Goal: Transaction & Acquisition: Purchase product/service

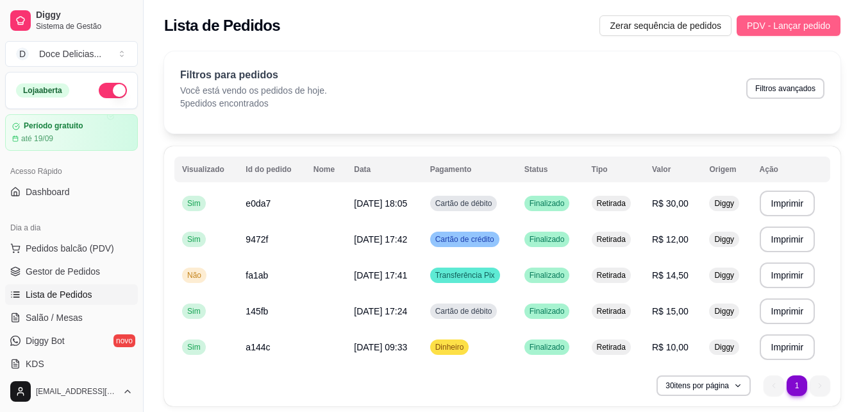
click at [793, 28] on span "PDV - Lançar pedido" at bounding box center [788, 26] width 83 height 14
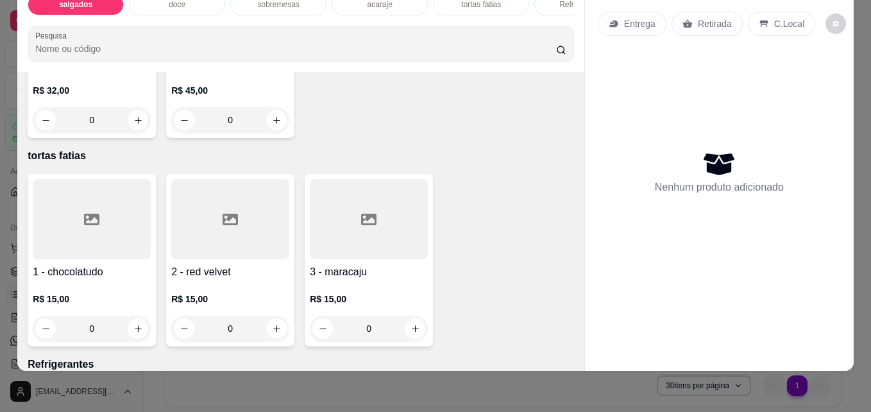
scroll to position [1411, 0]
click at [148, 129] on button "increase-product-quantity" at bounding box center [138, 119] width 20 height 20
type input "1"
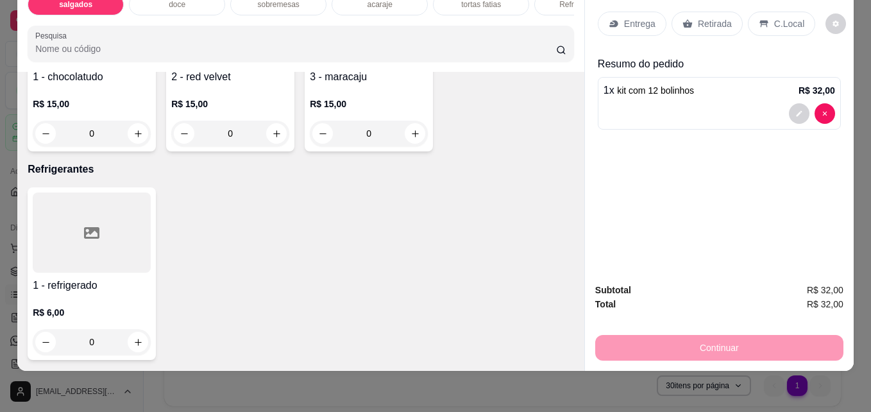
scroll to position [1783, 0]
click at [137, 337] on icon "increase-product-quantity" at bounding box center [138, 342] width 10 height 10
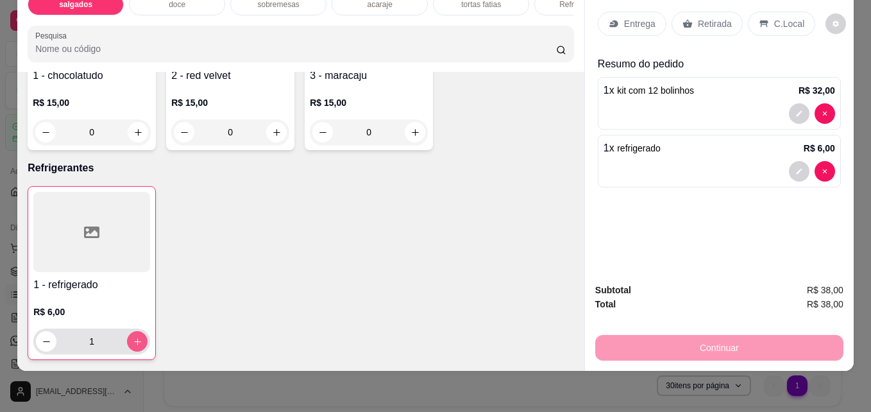
type input "1"
click at [759, 19] on icon at bounding box center [764, 24] width 10 height 10
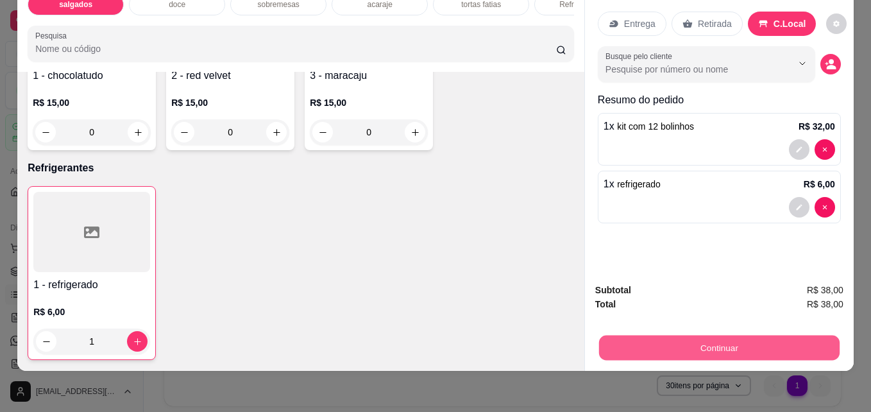
click at [797, 335] on button "Continuar" at bounding box center [719, 347] width 240 height 25
click at [797, 335] on button "Continuar" at bounding box center [719, 348] width 248 height 26
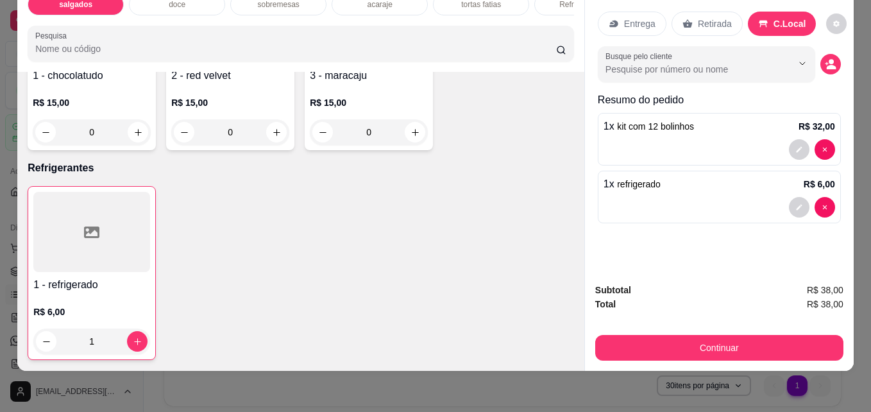
scroll to position [0, 0]
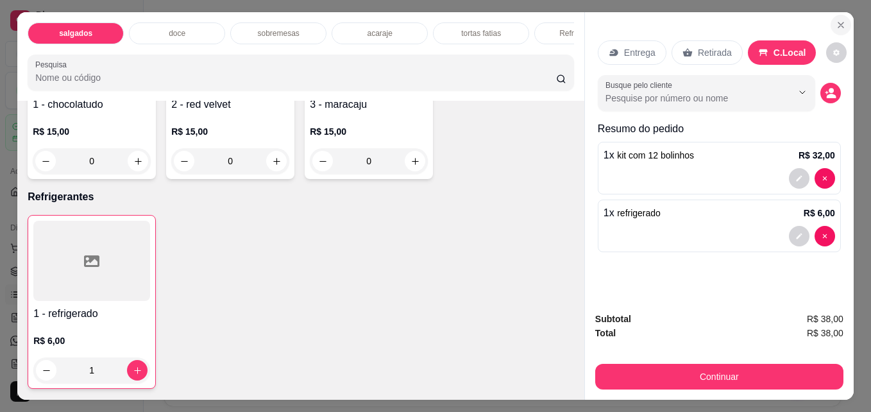
click at [836, 24] on icon "Close" at bounding box center [841, 25] width 10 height 10
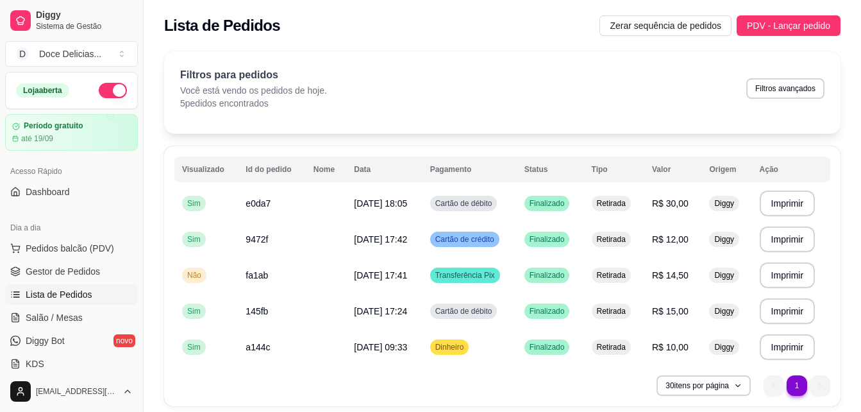
click at [737, 15] on button "PDV - Lançar pedido" at bounding box center [789, 25] width 104 height 21
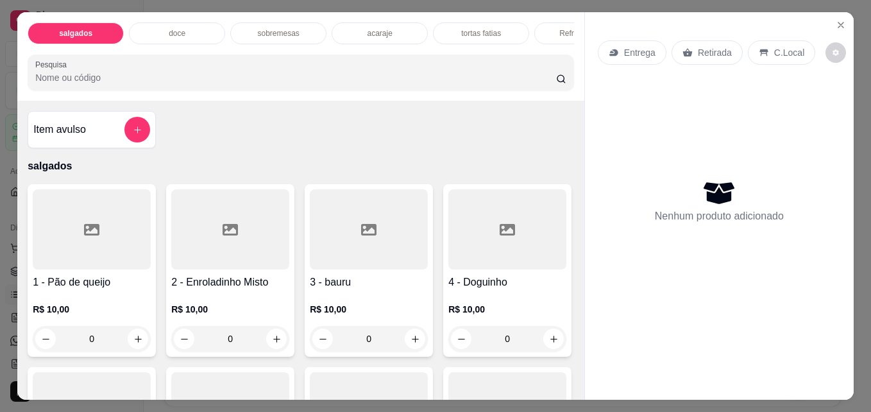
click at [836, 24] on icon "Close" at bounding box center [841, 25] width 10 height 10
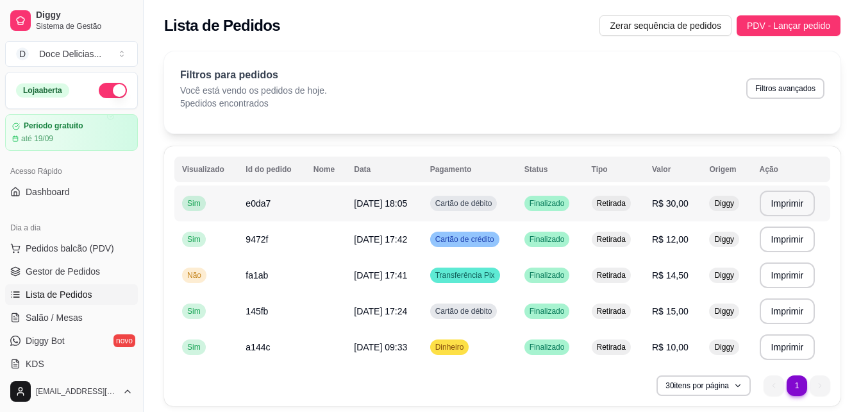
click at [249, 208] on span "e0da7" at bounding box center [258, 203] width 25 height 10
click at [771, 27] on span "PDV - Lançar pedido" at bounding box center [788, 26] width 83 height 14
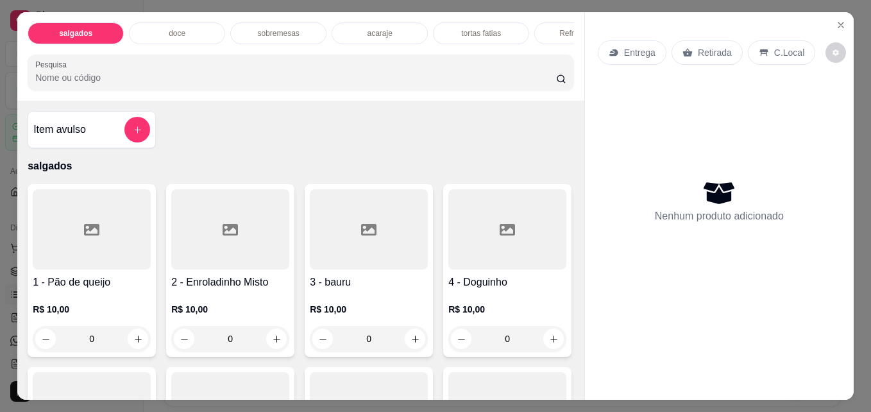
click at [570, 386] on div "Item avulso salgados 1 - Pão de queijo R$ 10,00 0 2 - Enroladinho Misto R$ 10,0…" at bounding box center [300, 250] width 567 height 298
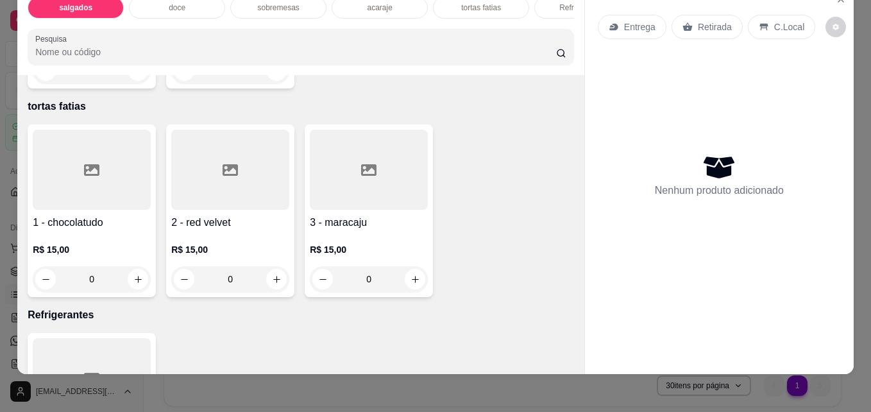
scroll to position [1488, 0]
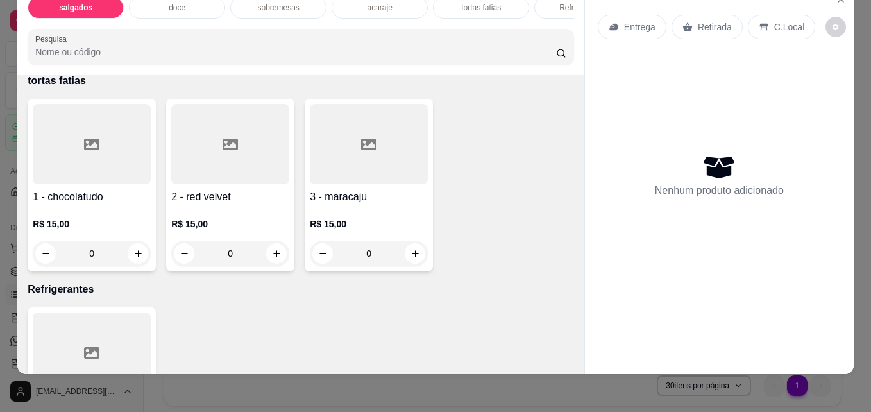
click at [143, 50] on icon "increase-product-quantity" at bounding box center [138, 45] width 10 height 10
type input "1"
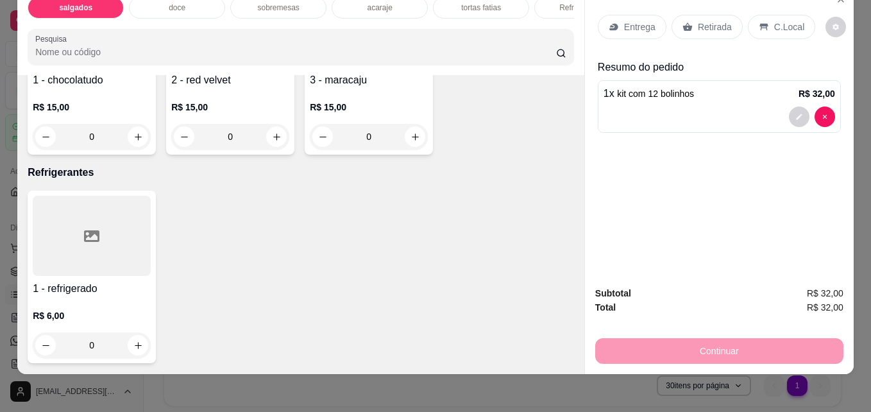
scroll to position [1783, 0]
click at [138, 341] on icon "increase-product-quantity" at bounding box center [138, 346] width 10 height 10
type input "1"
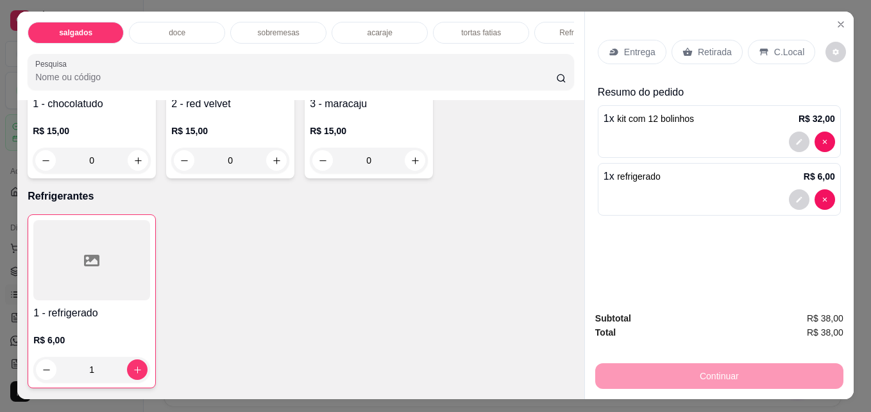
scroll to position [0, 0]
click at [682, 47] on icon at bounding box center [687, 52] width 10 height 10
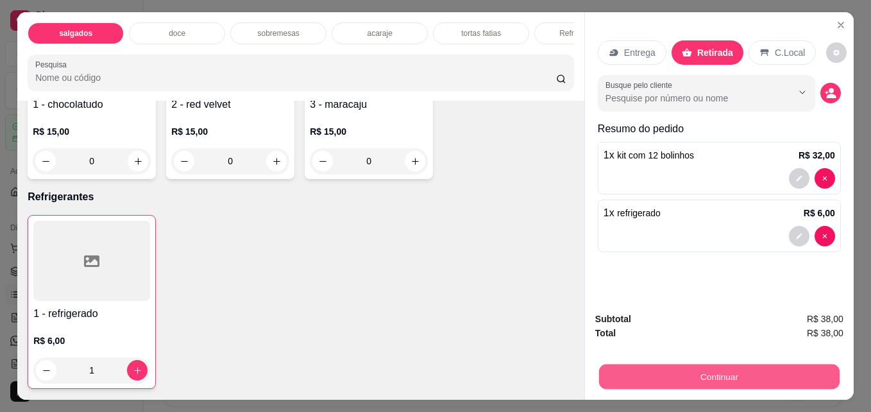
click at [684, 369] on button "Continuar" at bounding box center [719, 376] width 240 height 25
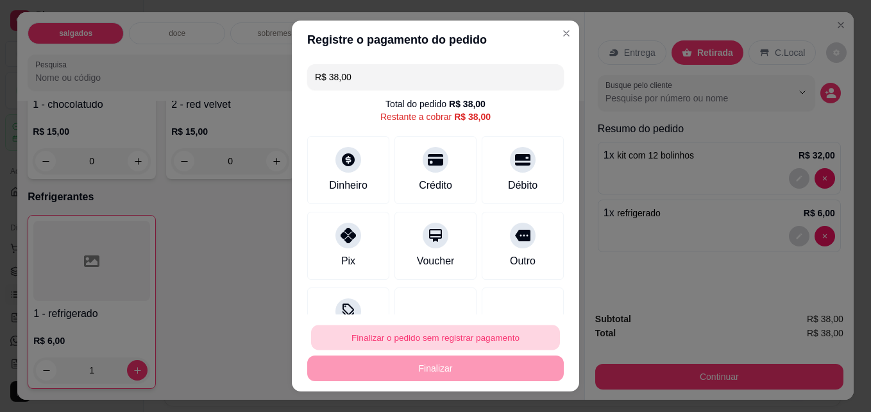
click at [470, 330] on button "Finalizar o pedido sem registrar pagamento" at bounding box center [435, 337] width 249 height 25
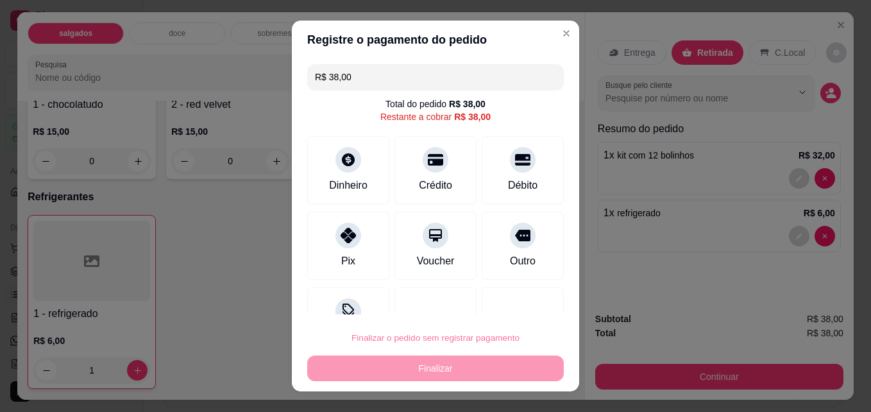
click at [496, 309] on button "Confirmar" at bounding box center [508, 300] width 46 height 19
type input "0"
type input "R$ 0,00"
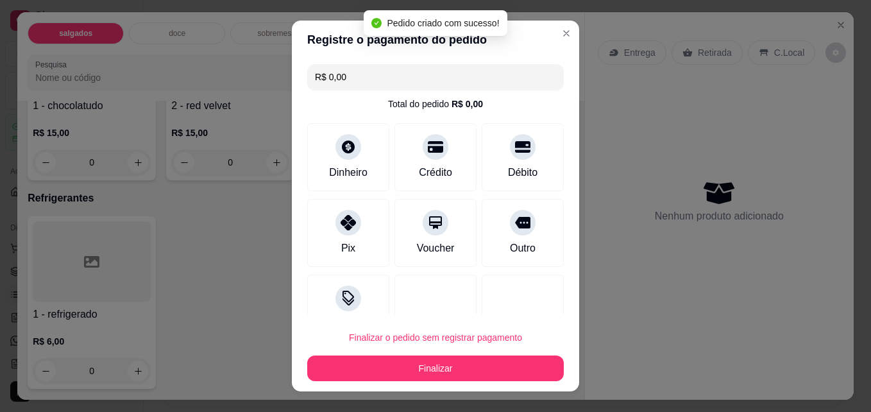
scroll to position [1782, 0]
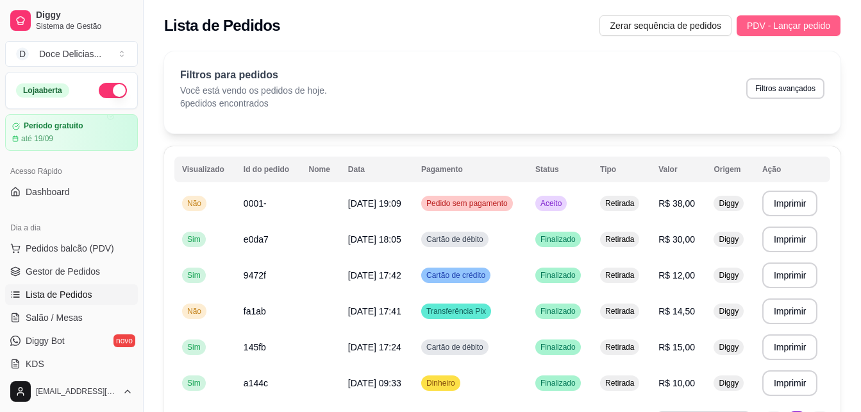
click at [784, 34] on button "PDV - Lançar pedido" at bounding box center [789, 25] width 104 height 21
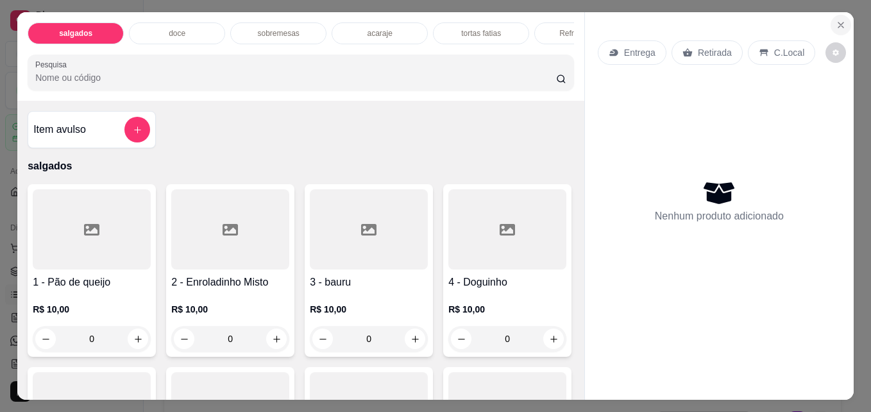
click at [836, 22] on icon "Close" at bounding box center [841, 25] width 10 height 10
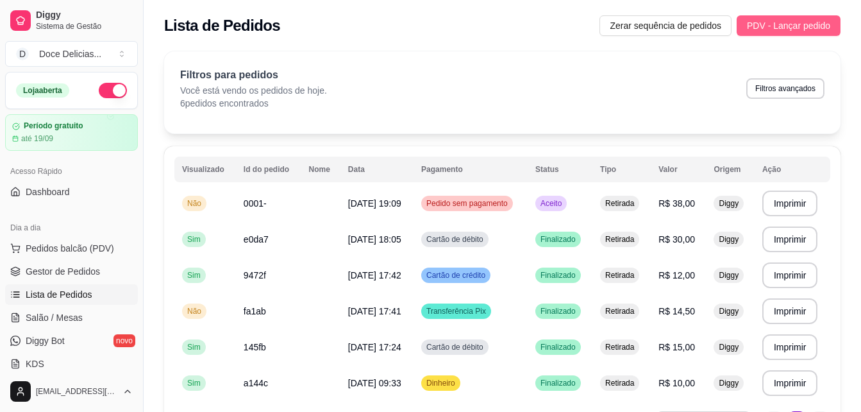
click at [836, 18] on button "PDV - Lançar pedido" at bounding box center [789, 25] width 104 height 21
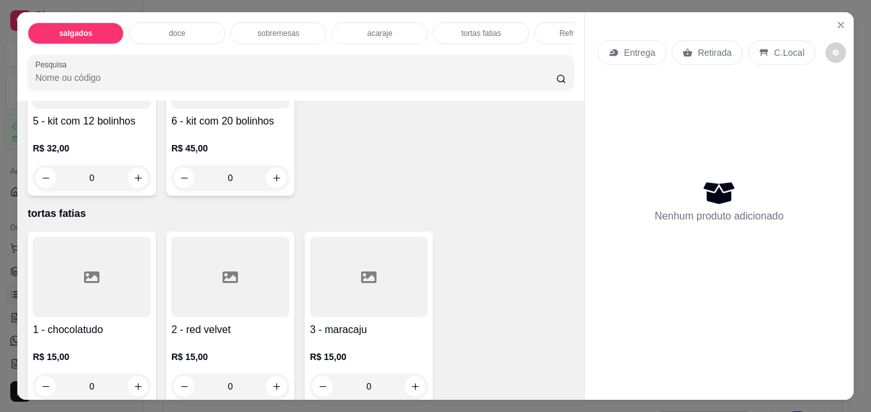
scroll to position [1385, 0]
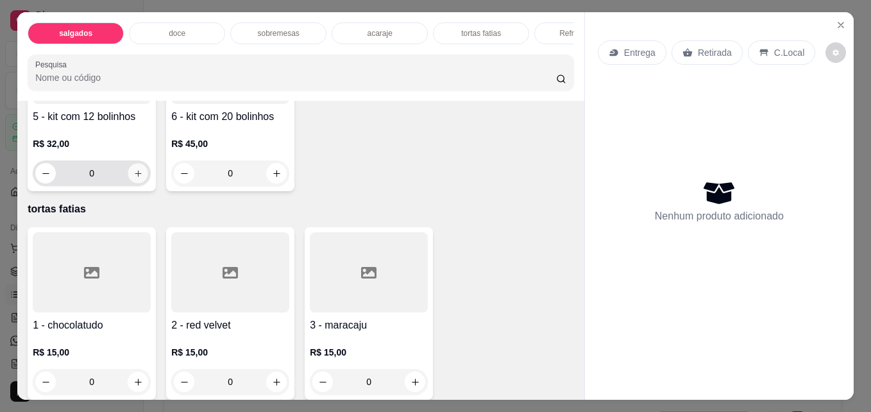
click at [143, 178] on icon "increase-product-quantity" at bounding box center [138, 174] width 10 height 10
type input "1"
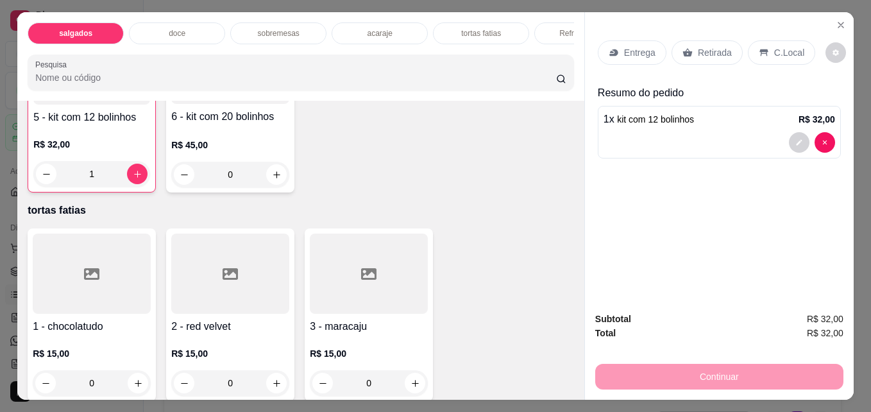
click at [718, 54] on p "Retirada" at bounding box center [715, 52] width 34 height 13
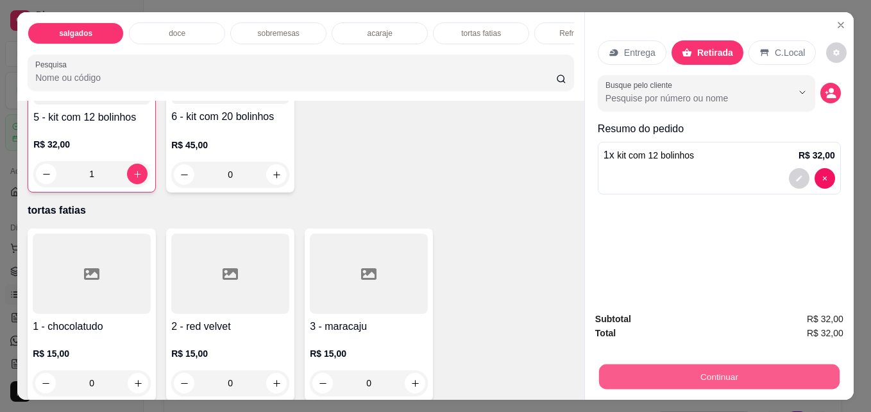
click at [705, 364] on button "Continuar" at bounding box center [719, 376] width 240 height 25
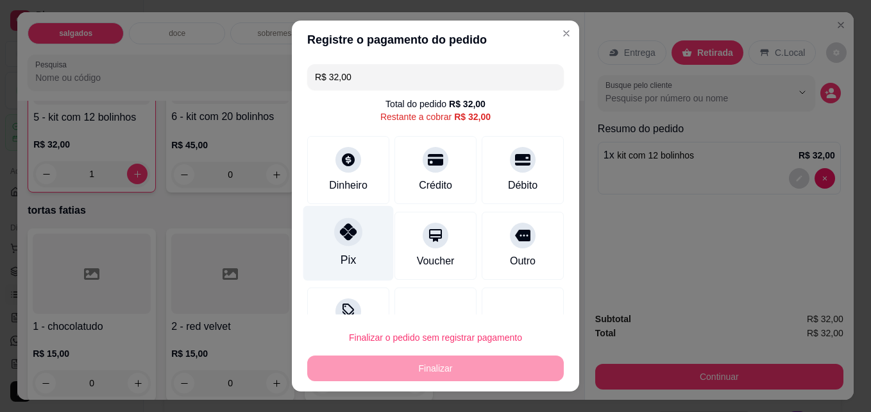
click at [348, 242] on div at bounding box center [348, 232] width 28 height 28
type input "R$ 0,00"
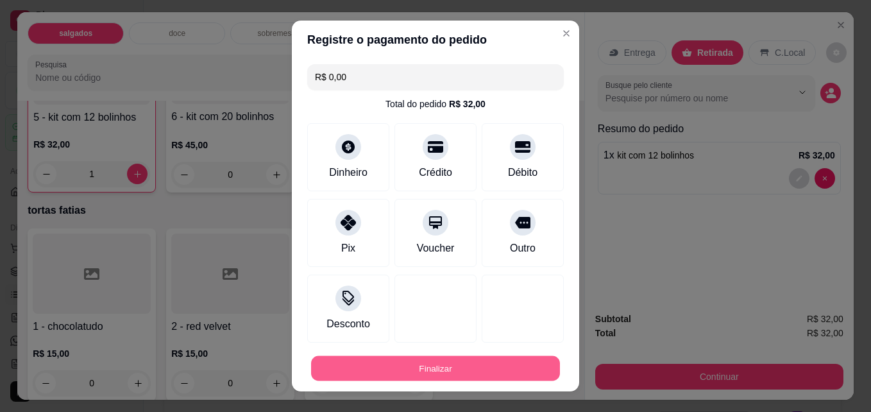
click at [423, 376] on button "Finalizar" at bounding box center [435, 368] width 249 height 25
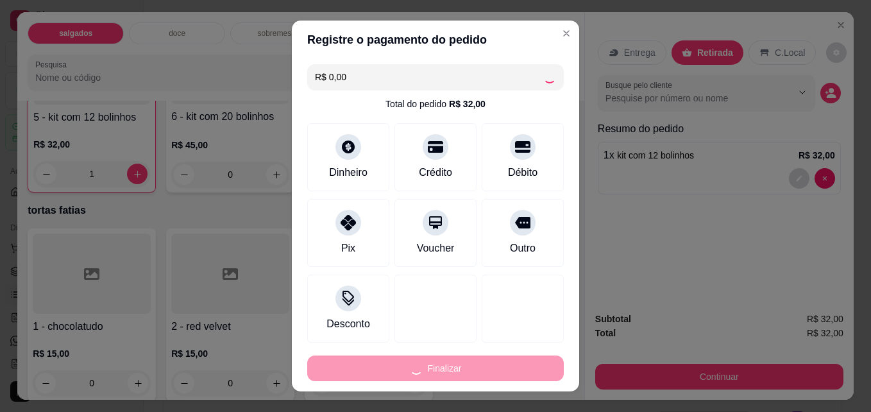
type input "0"
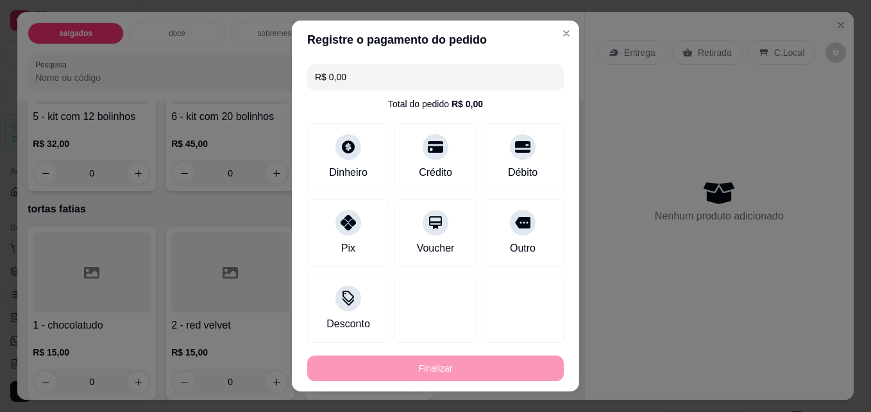
type input "-R$ 32,00"
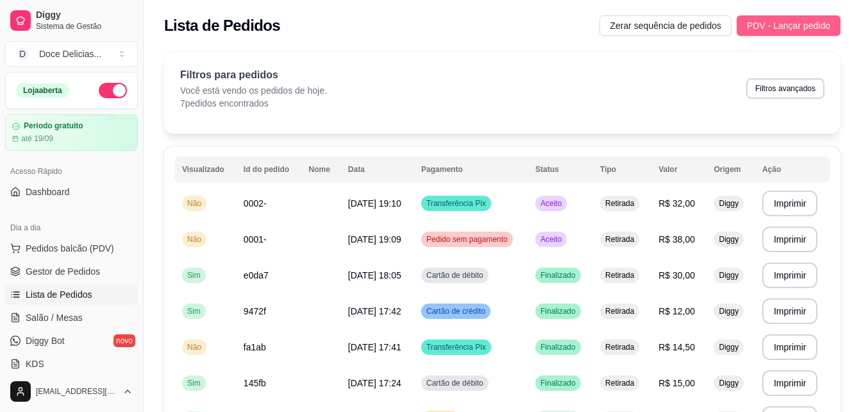
click at [789, 30] on span "PDV - Lançar pedido" at bounding box center [788, 26] width 83 height 14
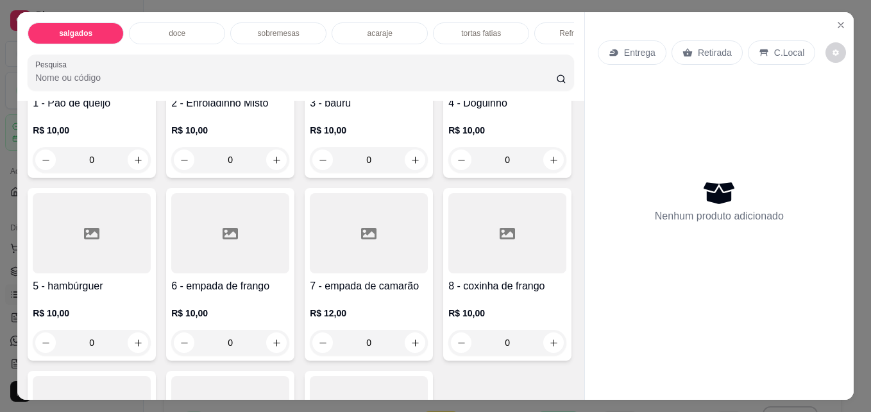
scroll to position [180, 0]
click at [148, 341] on button "increase-product-quantity" at bounding box center [138, 342] width 20 height 20
type input "1"
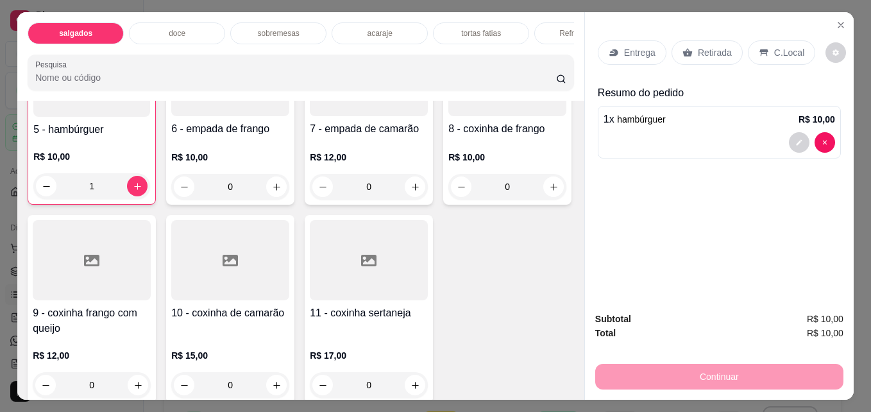
scroll to position [359, 0]
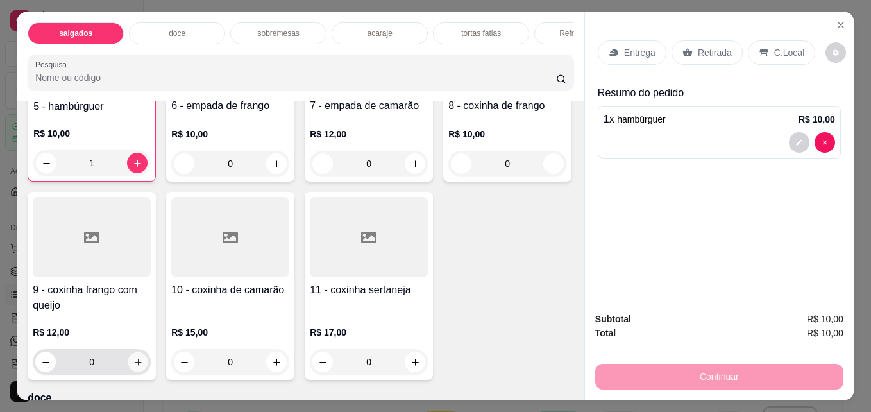
click at [143, 366] on icon "increase-product-quantity" at bounding box center [138, 362] width 10 height 10
type input "1"
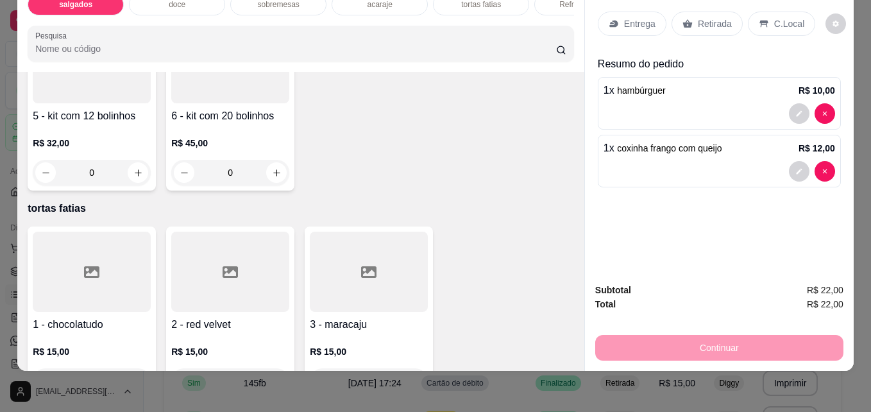
scroll to position [1385, 0]
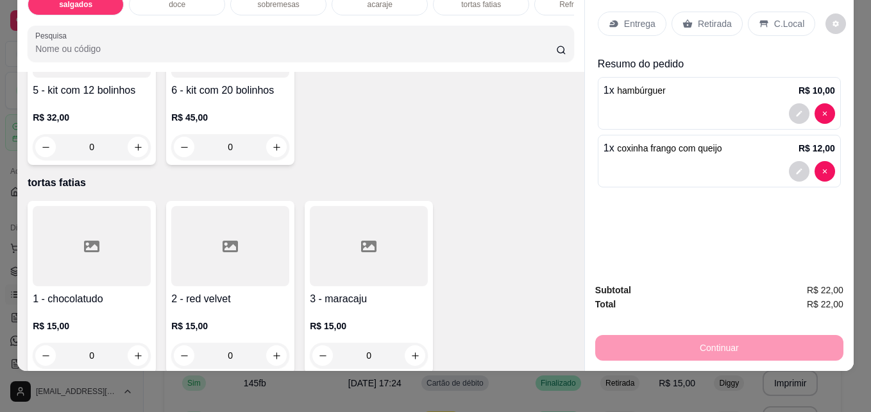
type input "1"
click at [696, 22] on div "Retirada" at bounding box center [706, 24] width 71 height 24
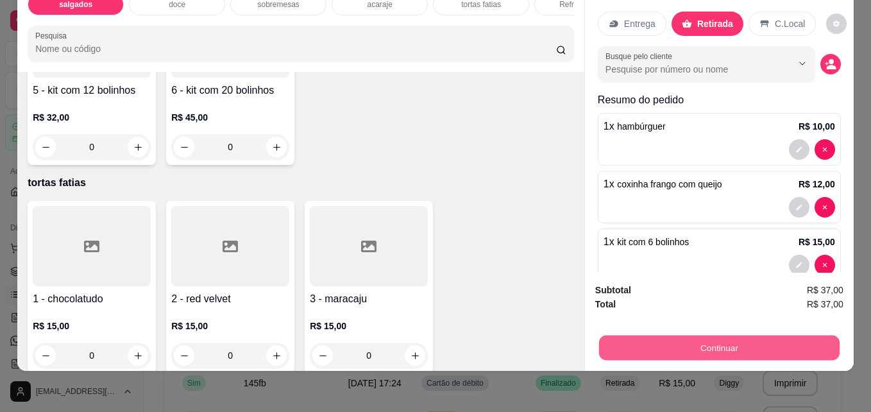
click at [761, 335] on button "Continuar" at bounding box center [719, 347] width 240 height 25
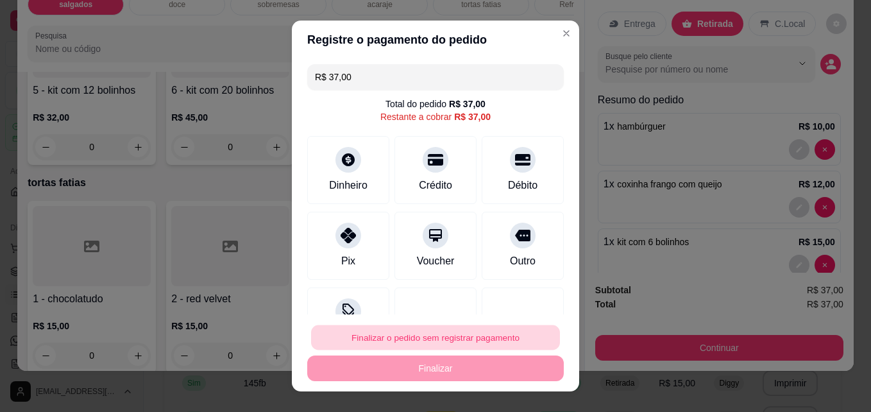
click at [482, 336] on button "Finalizar o pedido sem registrar pagamento" at bounding box center [435, 337] width 249 height 25
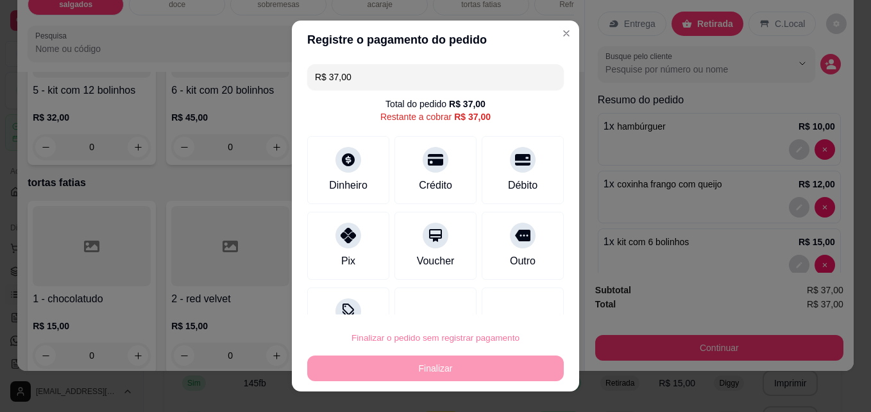
click at [505, 304] on button "Confirmar" at bounding box center [508, 300] width 46 height 19
type input "0"
type input "R$ 0,00"
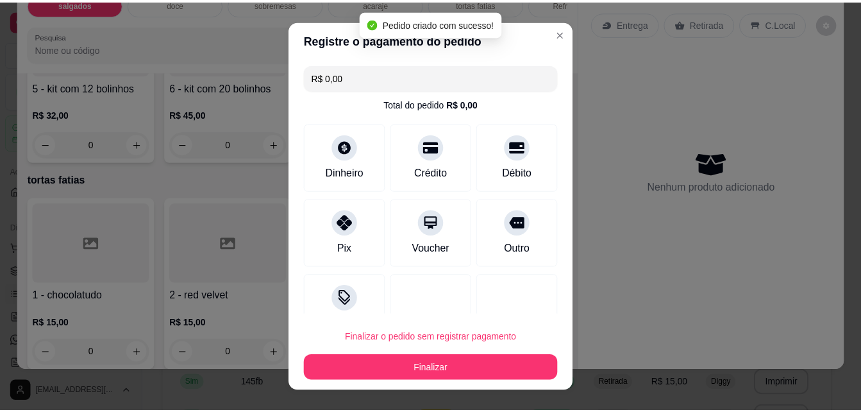
scroll to position [1383, 0]
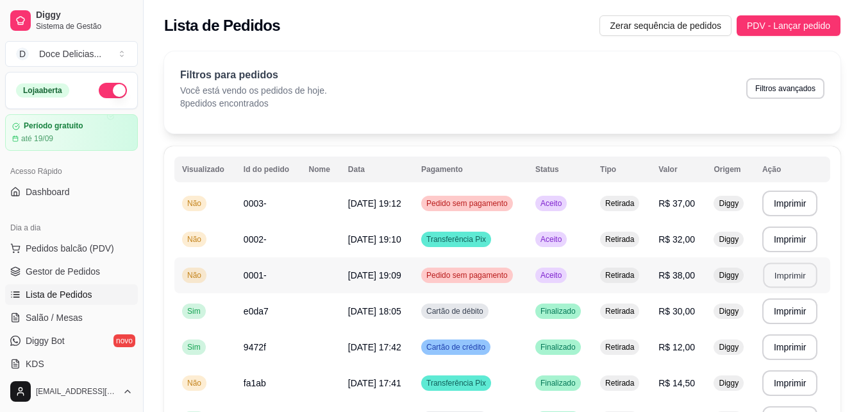
click at [773, 273] on button "Imprimir" at bounding box center [790, 275] width 54 height 25
click at [790, 206] on button "Imprimir" at bounding box center [790, 203] width 54 height 25
click at [248, 202] on span "0003-" at bounding box center [255, 203] width 23 height 10
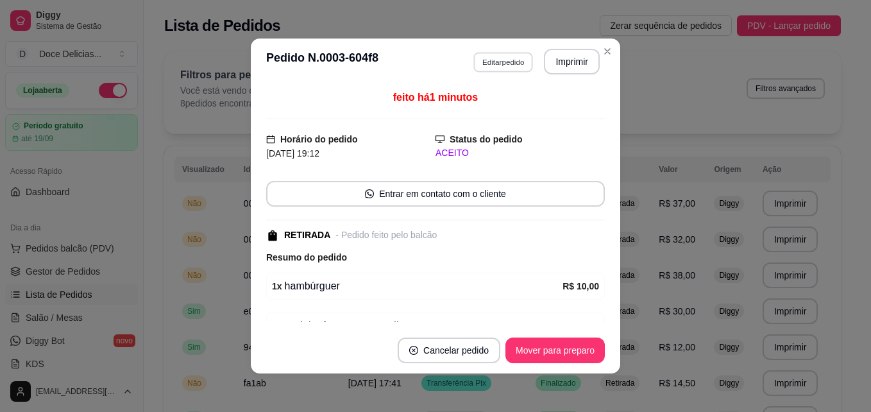
click at [480, 63] on button "Editar pedido" at bounding box center [503, 62] width 60 height 20
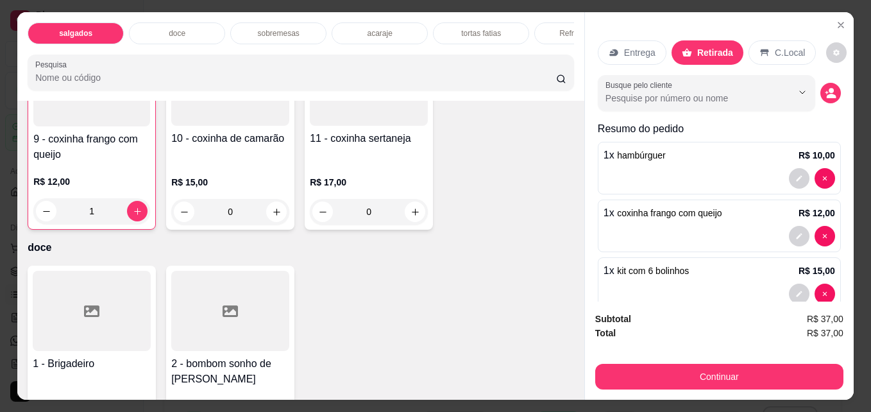
scroll to position [513, 0]
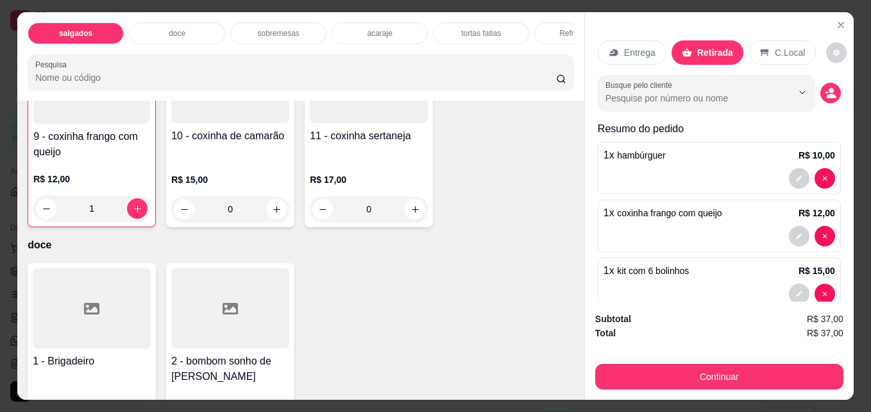
click at [410, 15] on icon "increase-product-quantity" at bounding box center [415, 10] width 10 height 10
type input "1"
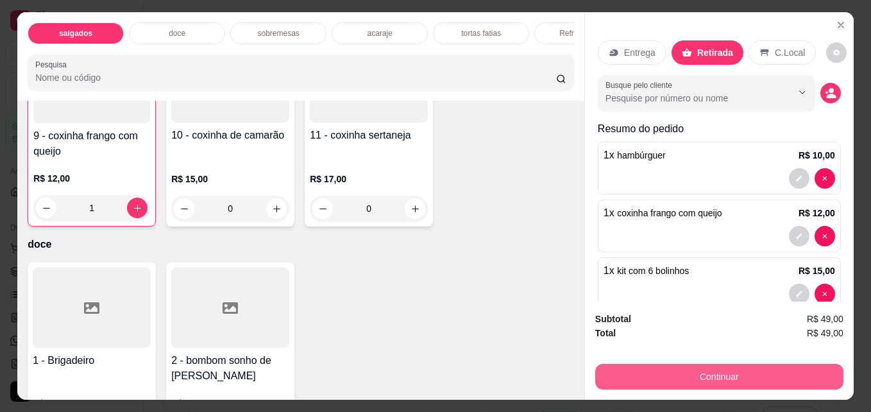
click at [686, 364] on button "Continuar" at bounding box center [719, 377] width 248 height 26
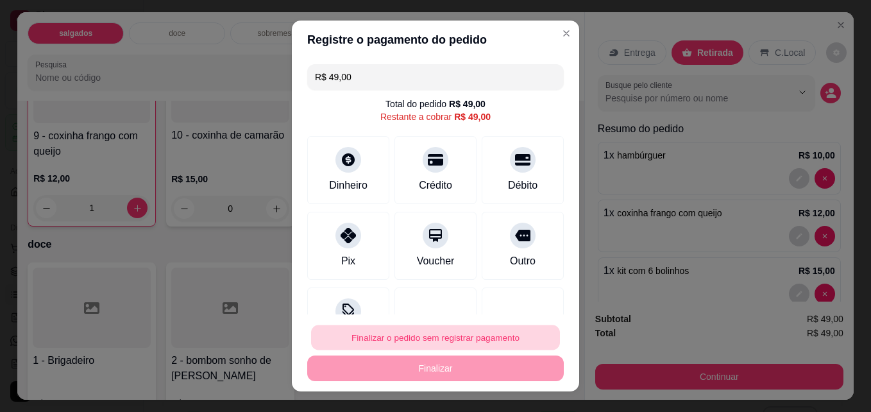
click at [462, 333] on button "Finalizar o pedido sem registrar pagamento" at bounding box center [435, 337] width 249 height 25
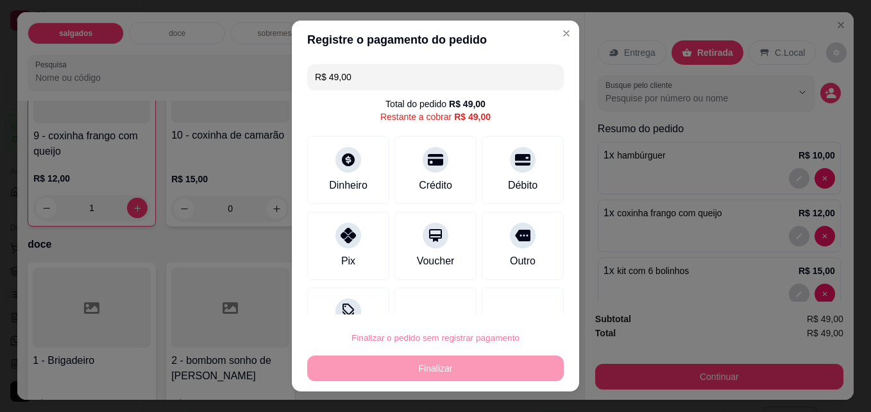
click at [497, 301] on button "Confirmar" at bounding box center [508, 300] width 46 height 19
type input "0"
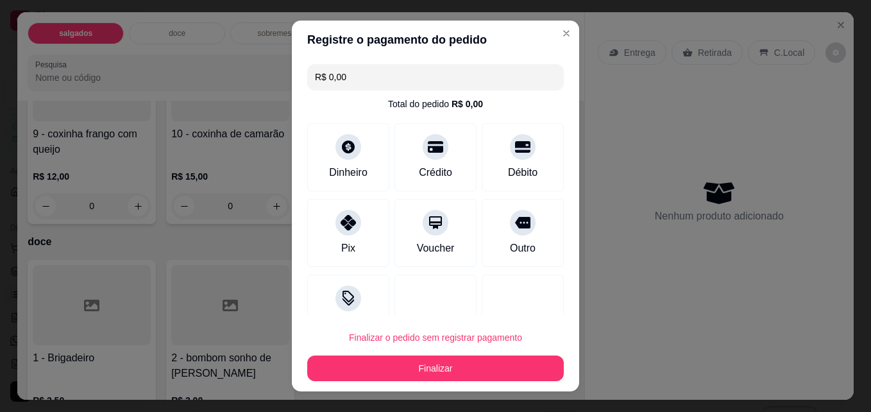
type input "R$ 0,00"
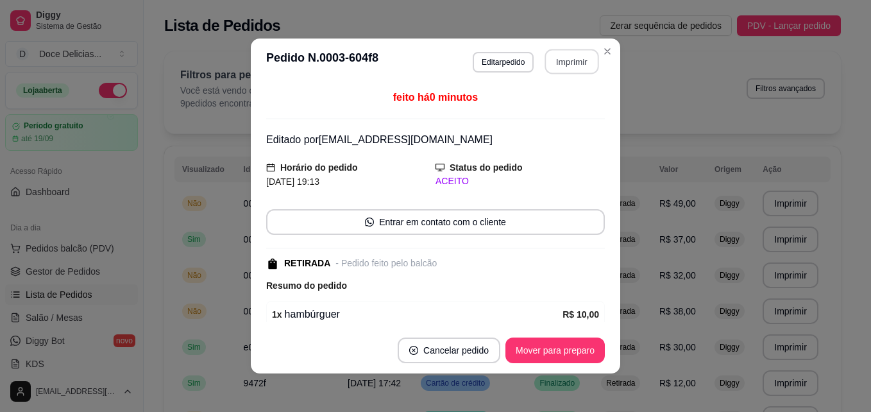
click at [562, 55] on button "Imprimir" at bounding box center [572, 61] width 54 height 25
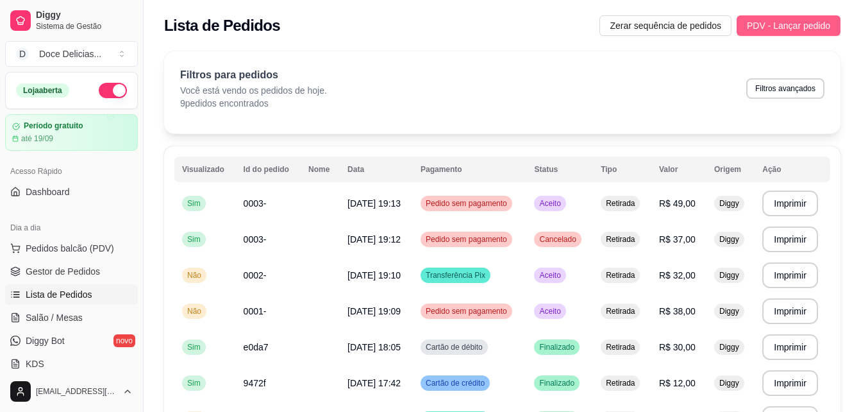
click at [786, 27] on span "PDV - Lançar pedido" at bounding box center [788, 26] width 83 height 14
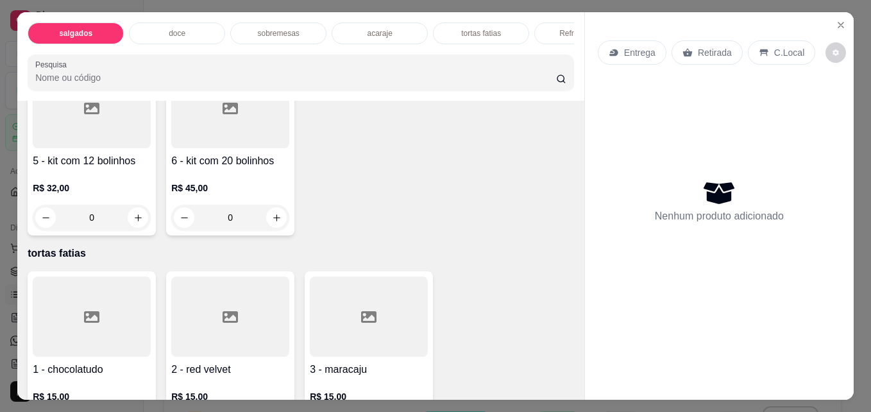
scroll to position [1360, 0]
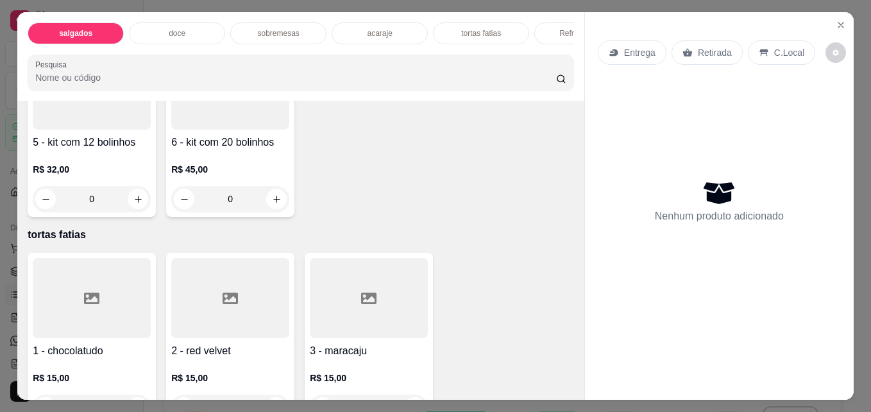
click at [549, 21] on icon "increase-product-quantity" at bounding box center [554, 17] width 10 height 10
type input "1"
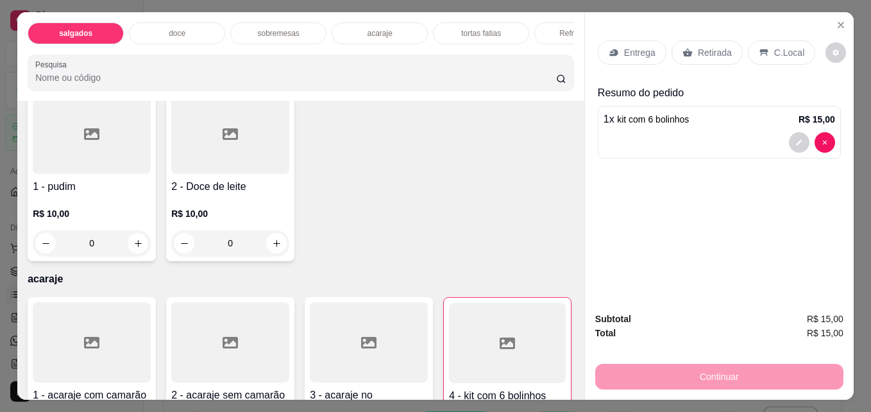
scroll to position [885, 0]
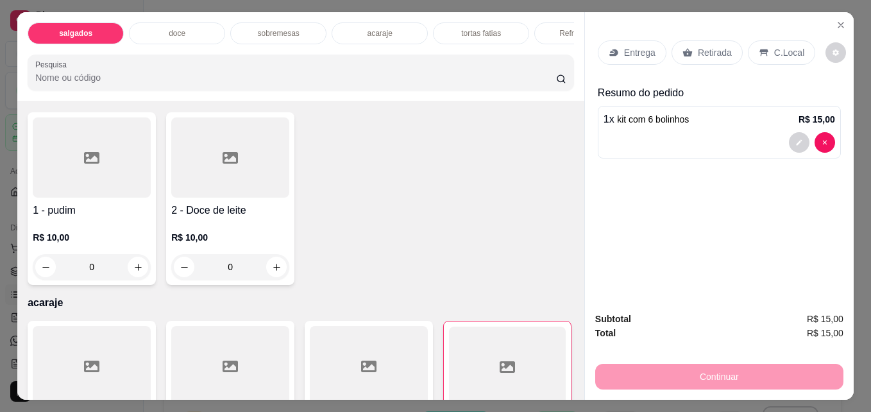
click at [133, 63] on icon "increase-product-quantity" at bounding box center [138, 59] width 10 height 10
click at [133, 63] on icon "increase-product-quantity" at bounding box center [138, 58] width 10 height 10
type input "2"
click at [720, 46] on p "Retirada" at bounding box center [715, 52] width 34 height 13
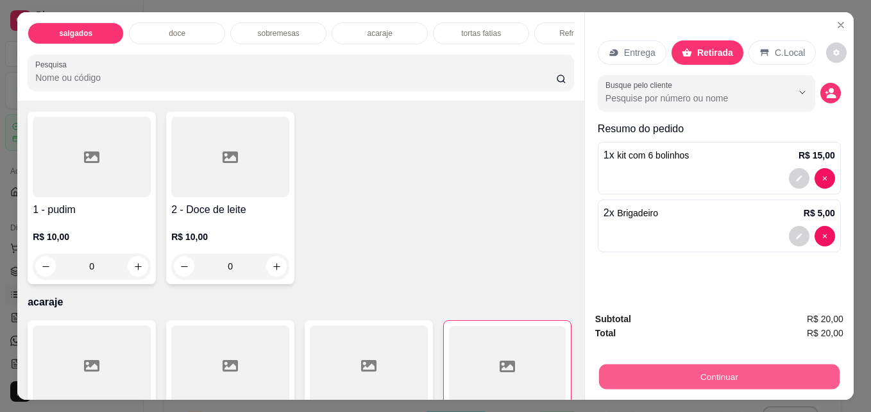
click at [693, 365] on button "Continuar" at bounding box center [719, 376] width 240 height 25
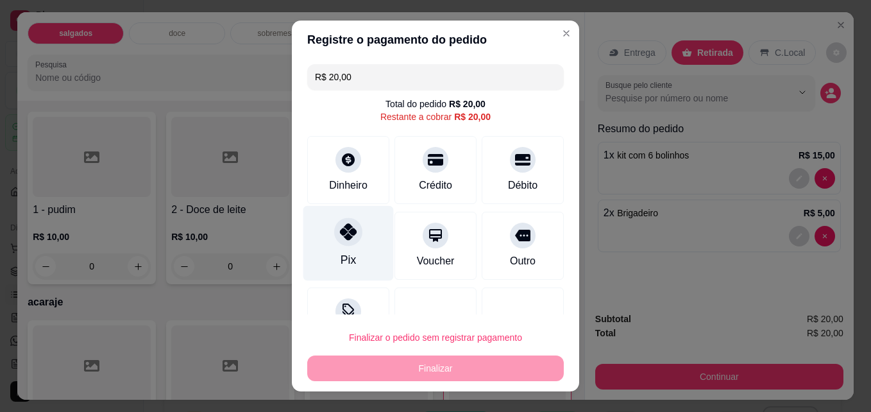
click at [358, 239] on div "Pix" at bounding box center [348, 243] width 90 height 75
type input "R$ 0,00"
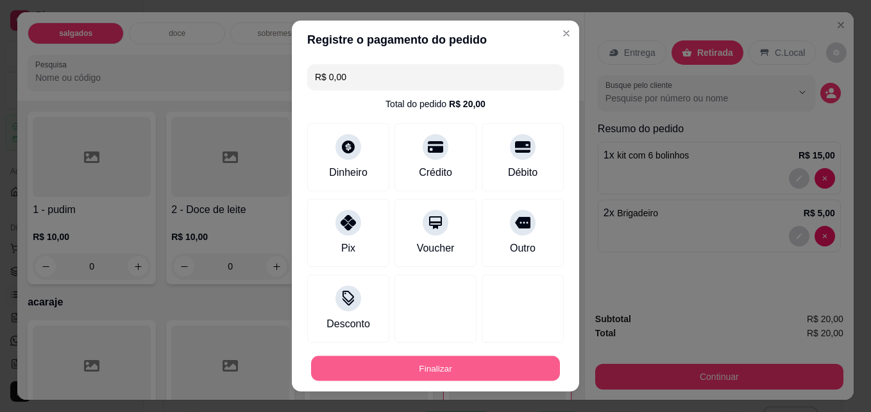
click at [471, 374] on button "Finalizar" at bounding box center [435, 368] width 249 height 25
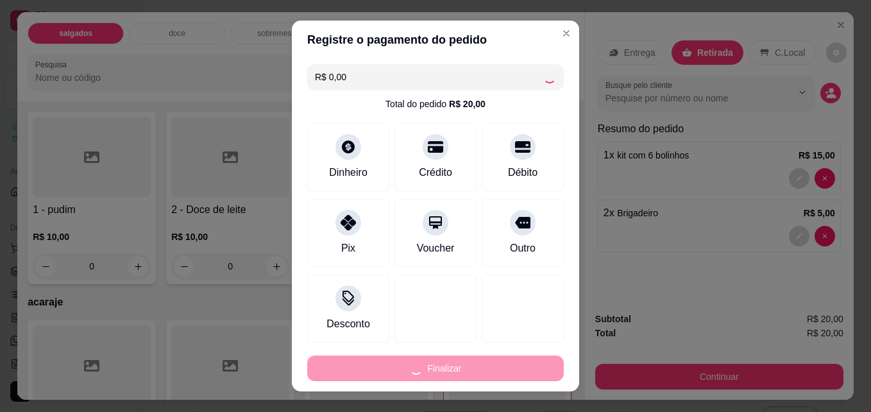
type input "0"
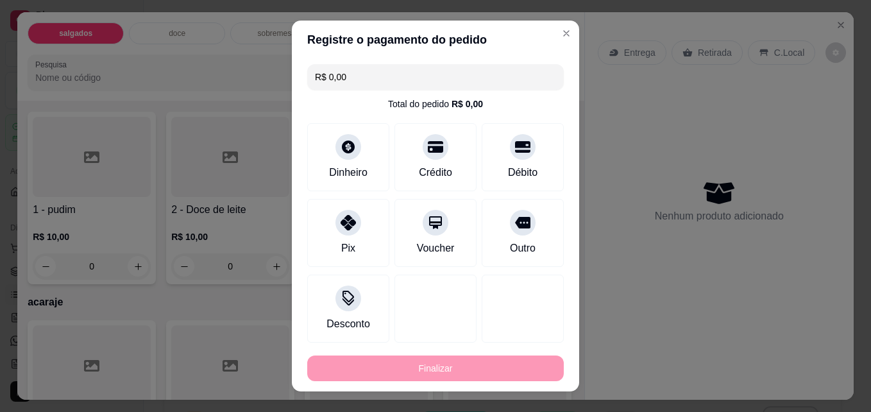
type input "-R$ 20,00"
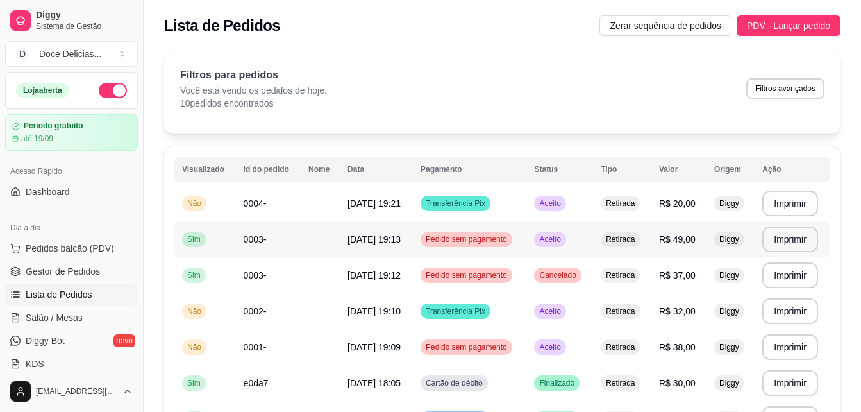
click at [253, 235] on span "0003-" at bounding box center [255, 239] width 23 height 10
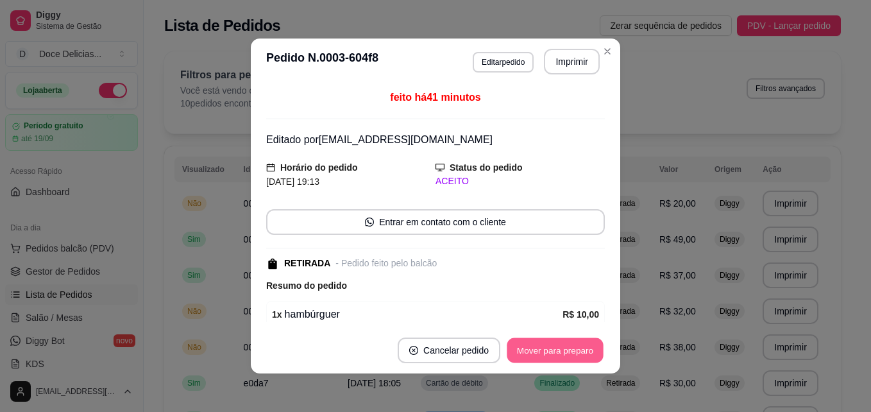
click at [543, 342] on button "Mover para preparo" at bounding box center [555, 350] width 96 height 25
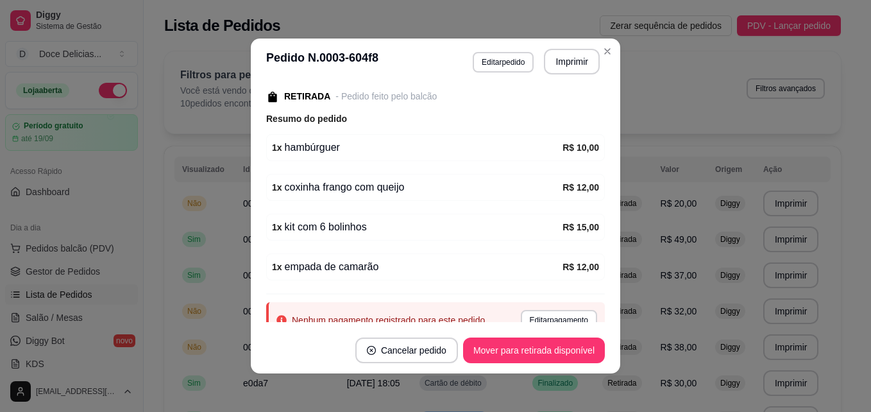
scroll to position [219, 0]
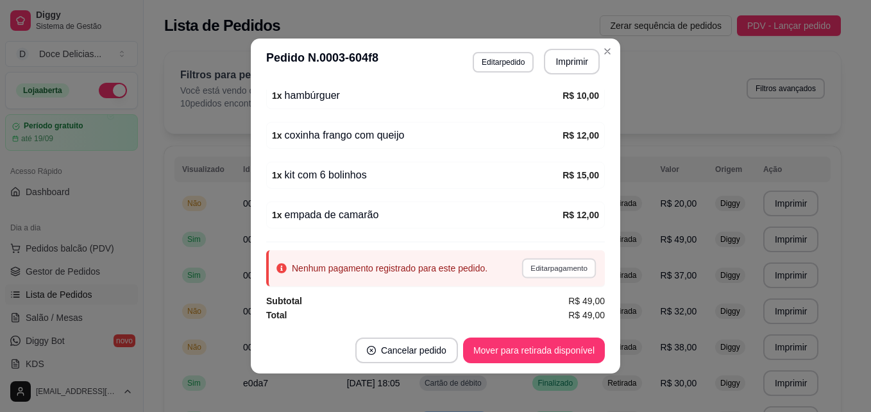
click at [525, 262] on button "Editar pagamento" at bounding box center [558, 268] width 74 height 20
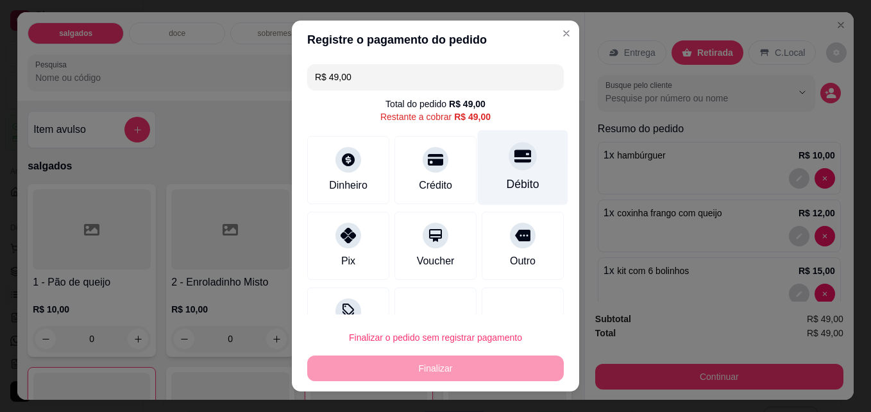
click at [480, 174] on div "Débito" at bounding box center [523, 167] width 90 height 75
type input "R$ 0,00"
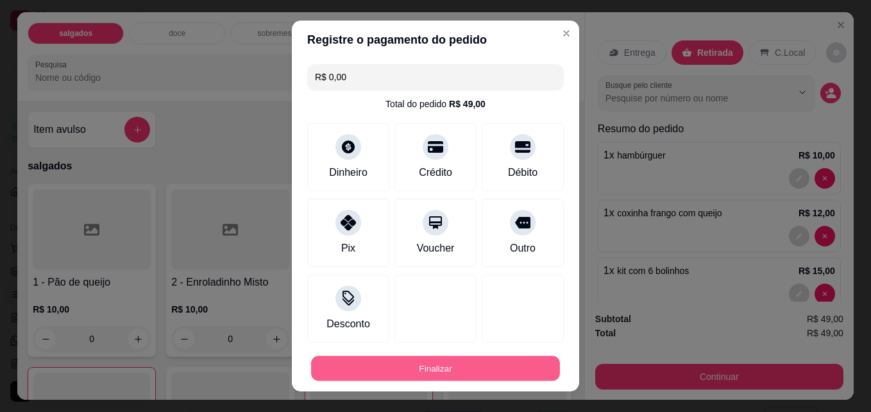
click at [484, 368] on button "Finalizar" at bounding box center [435, 368] width 249 height 25
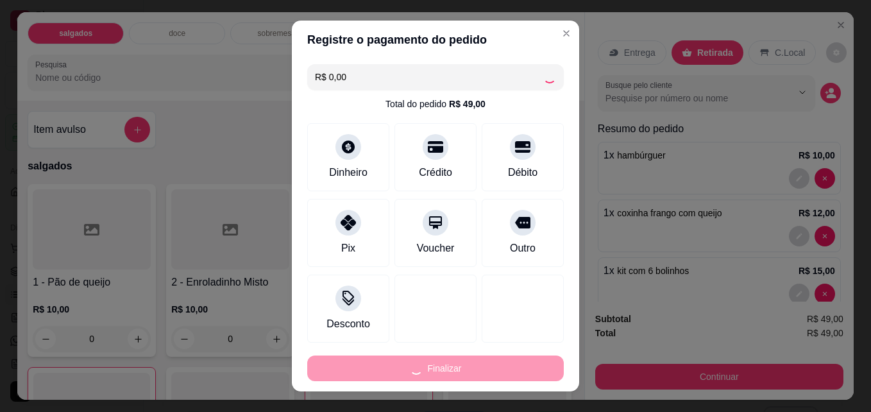
type input "0"
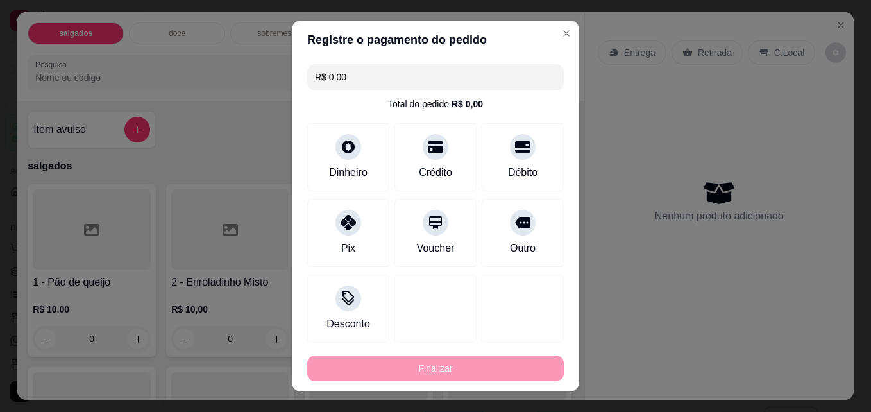
type input "-R$ 49,00"
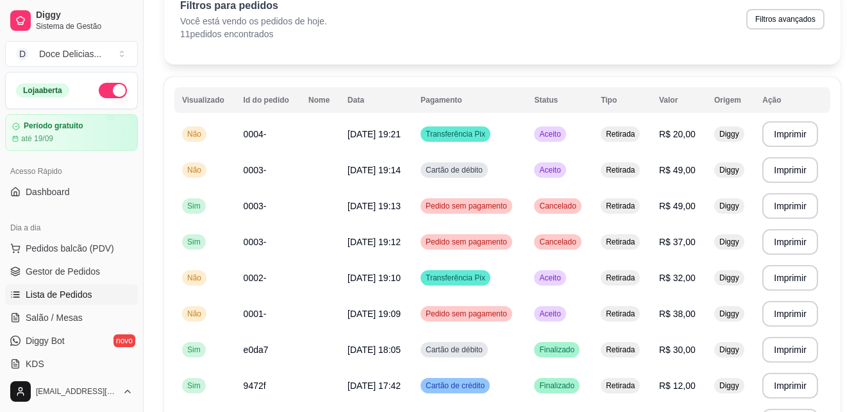
scroll to position [51, 0]
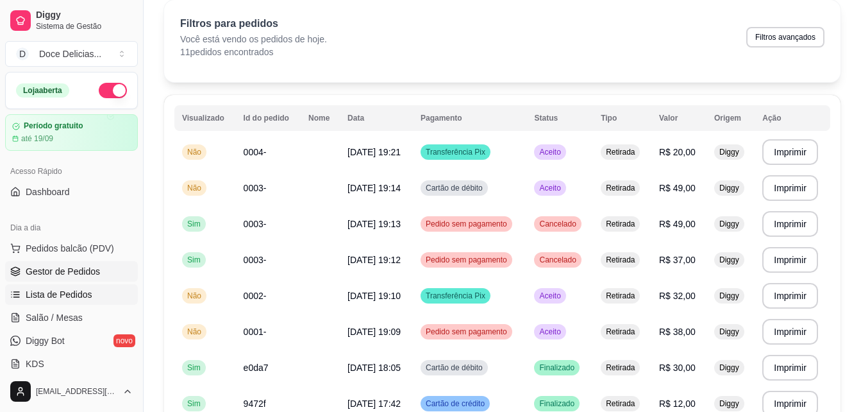
click at [81, 276] on span "Gestor de Pedidos" at bounding box center [63, 271] width 74 height 13
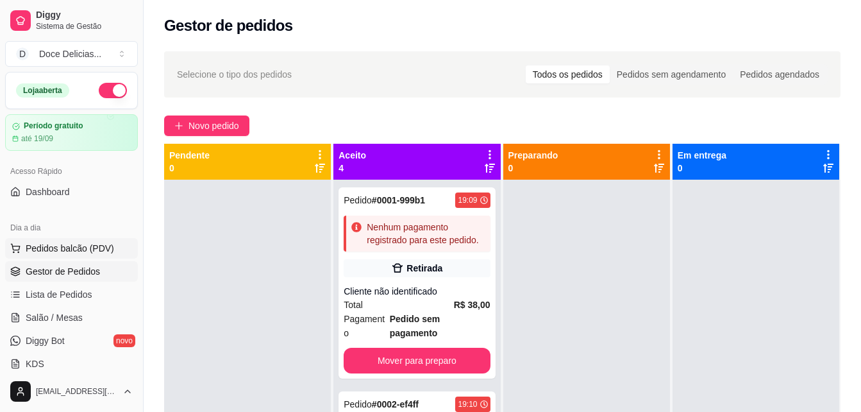
click at [68, 249] on span "Pedidos balcão (PDV)" at bounding box center [70, 248] width 89 height 13
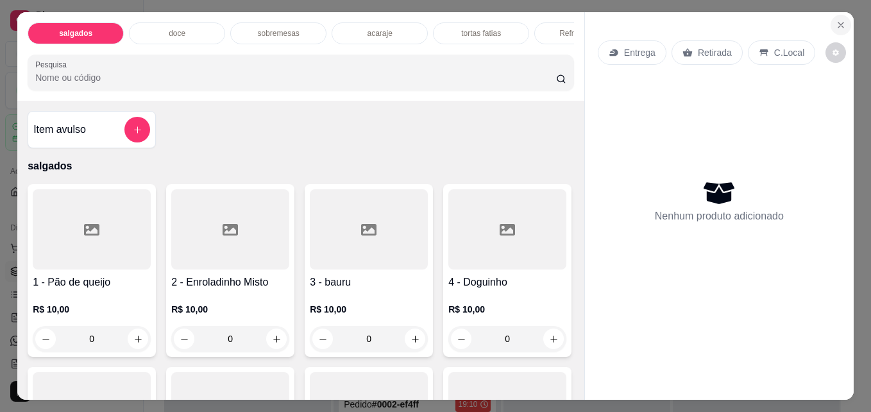
click at [836, 24] on icon "Close" at bounding box center [841, 25] width 10 height 10
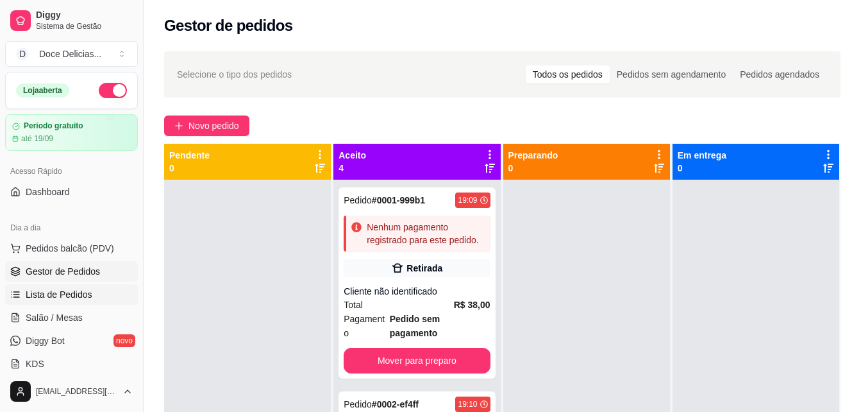
click at [39, 295] on span "Lista de Pedidos" at bounding box center [59, 294] width 67 height 13
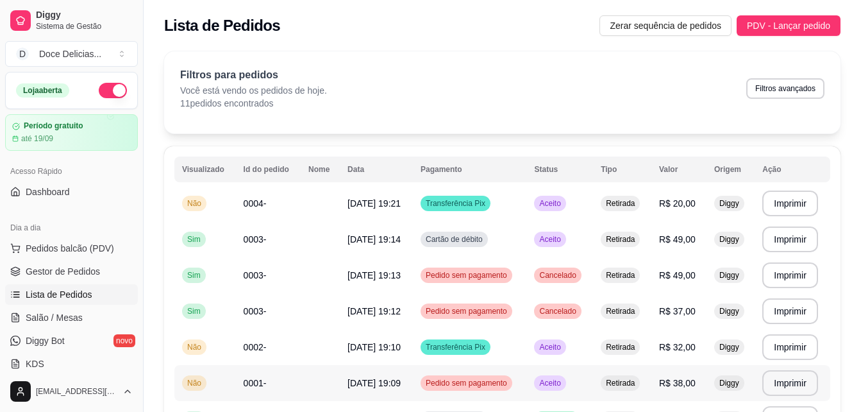
click at [258, 380] on span "0001-" at bounding box center [255, 383] width 23 height 10
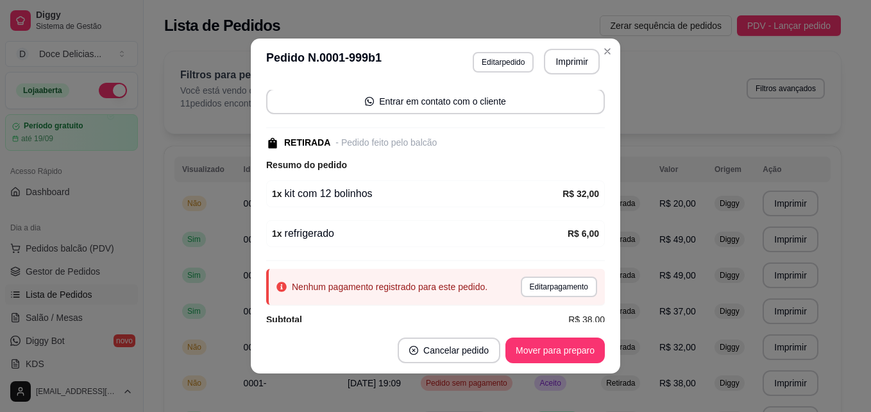
scroll to position [111, 0]
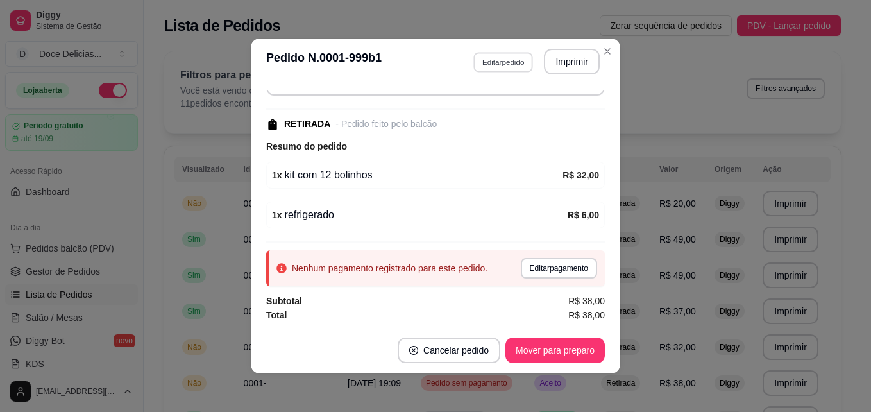
click at [491, 57] on button "Editar pedido" at bounding box center [503, 62] width 60 height 20
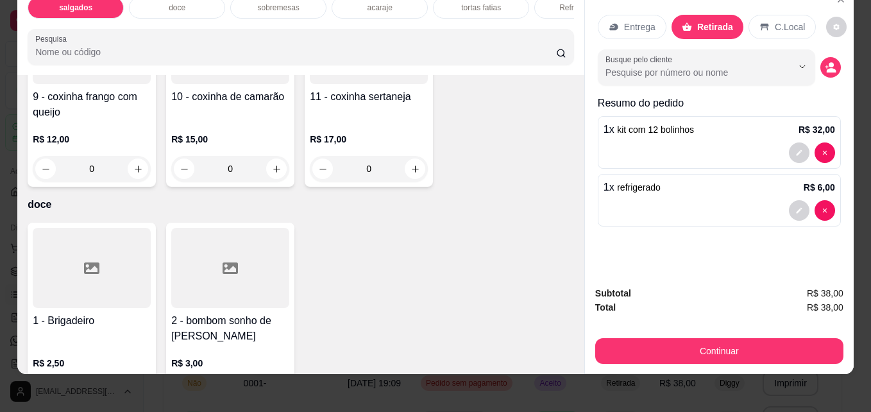
scroll to position [513, 0]
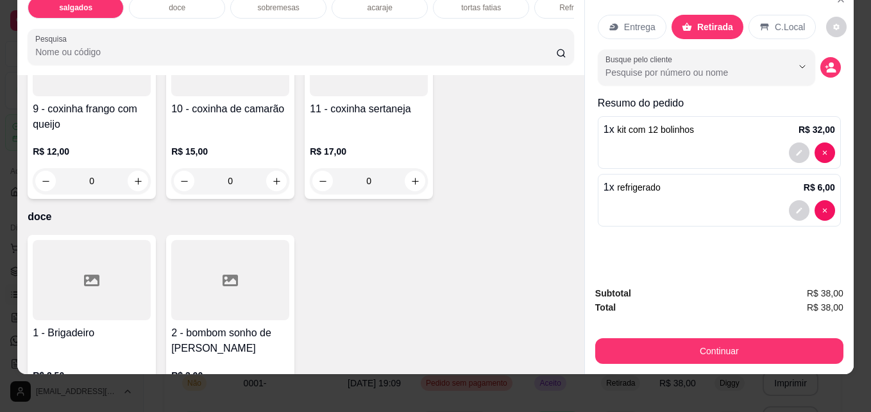
type input "1"
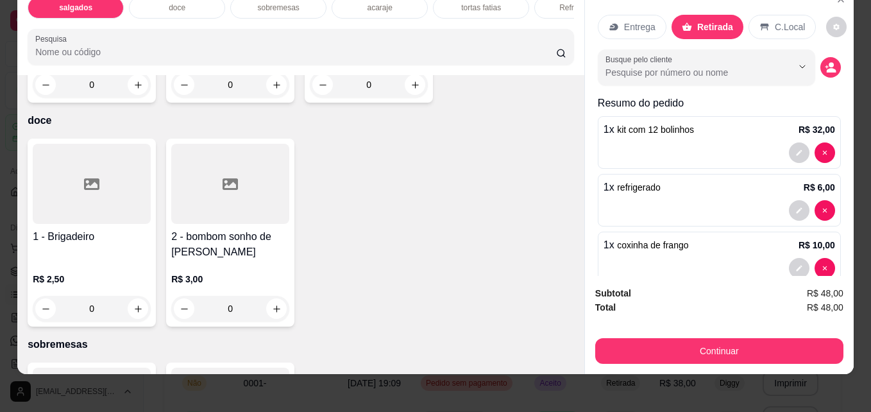
scroll to position [641, 0]
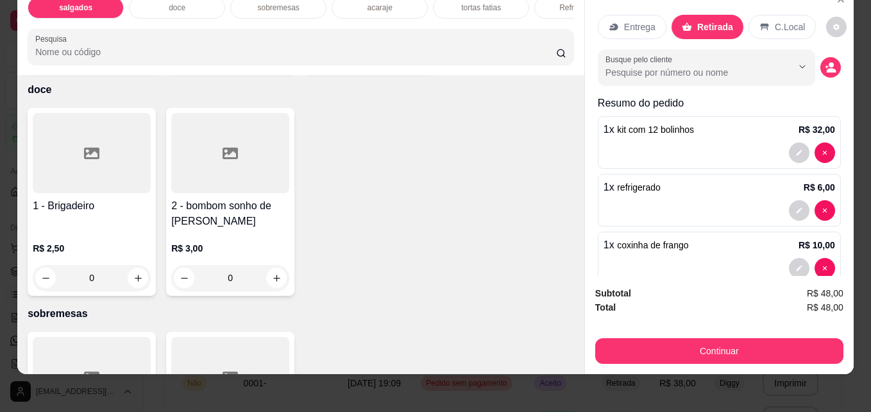
click at [362, 266] on div "Item avulso salgados 1 - Pão de queijo R$ 10,00 0 2 - Enroladinho Misto R$ 10,0…" at bounding box center [300, 224] width 567 height 298
click at [412, 57] on icon "increase-product-quantity" at bounding box center [415, 54] width 6 height 6
type input "1"
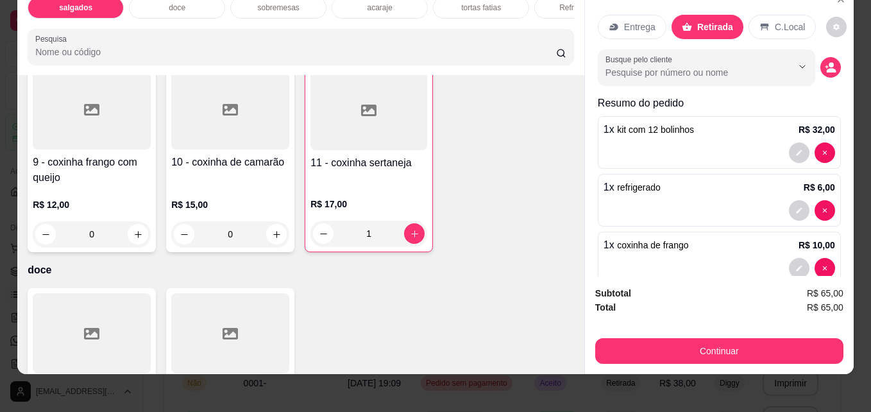
scroll to position [436, 0]
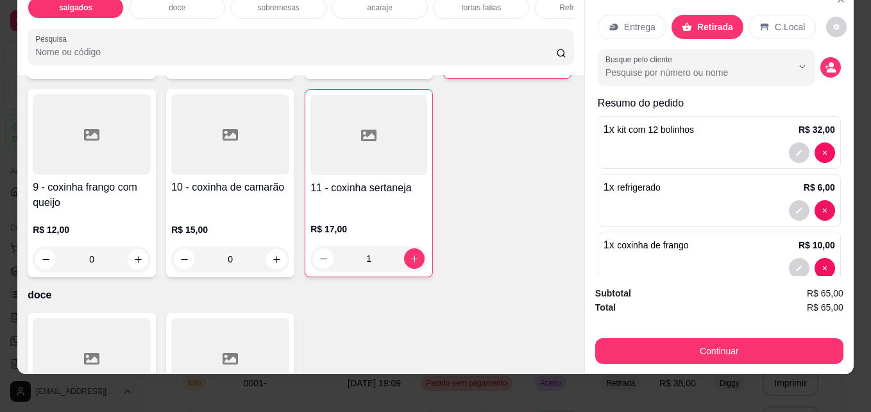
click at [457, 65] on icon "decrease-product-quantity" at bounding box center [462, 61] width 10 height 10
type input "0"
click at [143, 263] on icon "increase-product-quantity" at bounding box center [138, 258] width 10 height 10
type input "1"
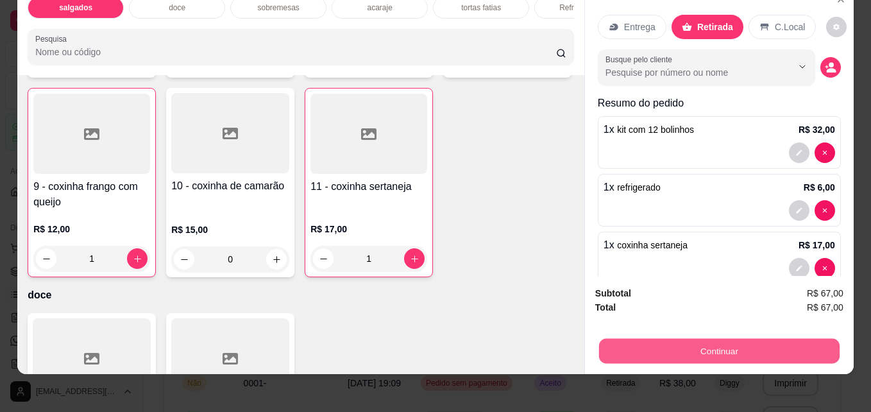
click at [687, 338] on button "Continuar" at bounding box center [719, 350] width 240 height 25
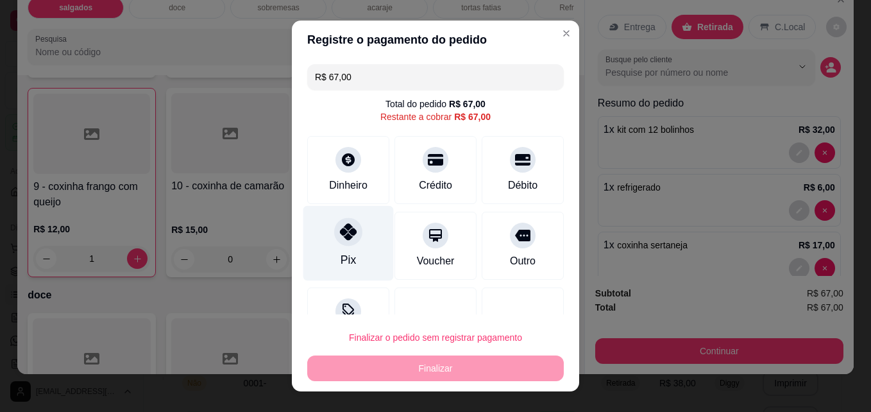
click at [350, 244] on div "Pix" at bounding box center [348, 243] width 90 height 75
type input "R$ 0,00"
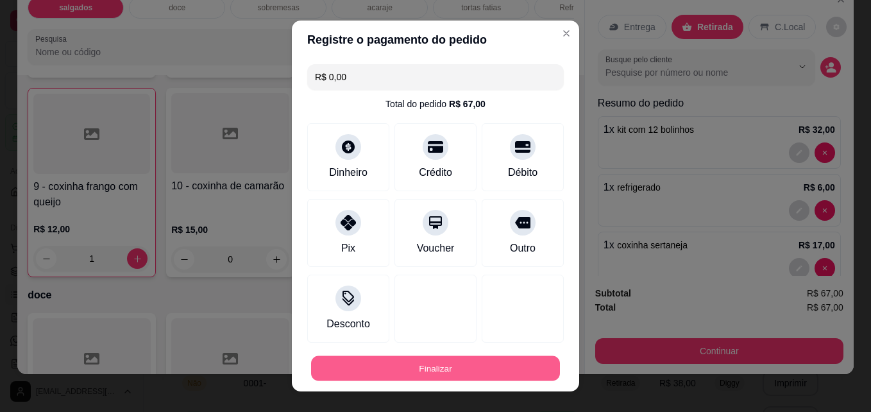
click at [409, 368] on button "Finalizar" at bounding box center [435, 368] width 249 height 25
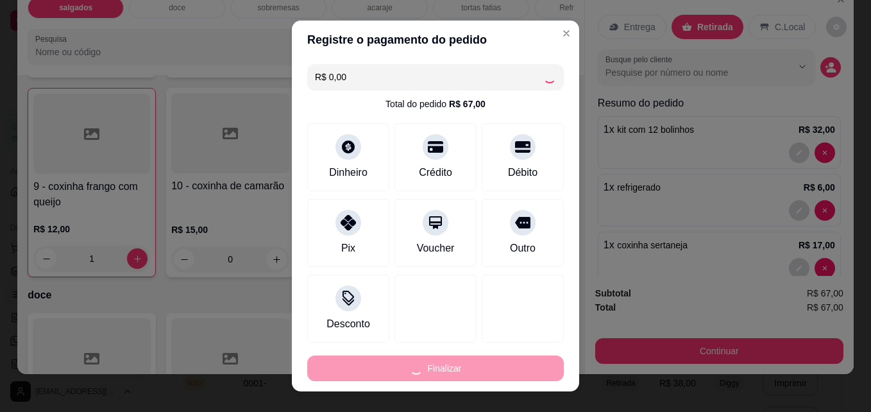
type input "0"
type input "-R$ 67,00"
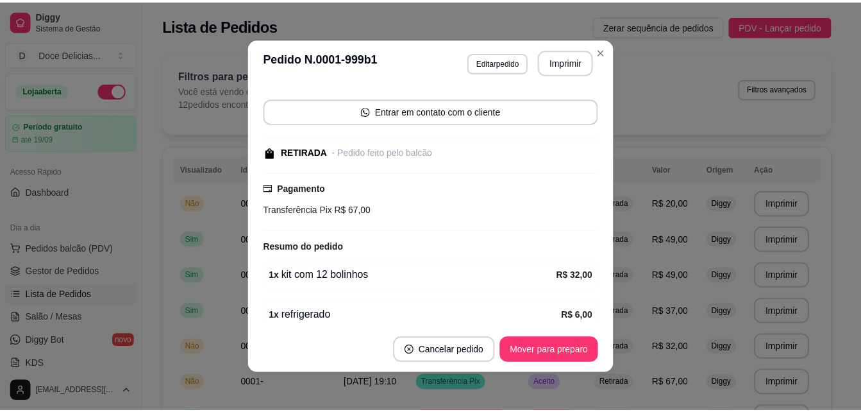
scroll to position [139, 0]
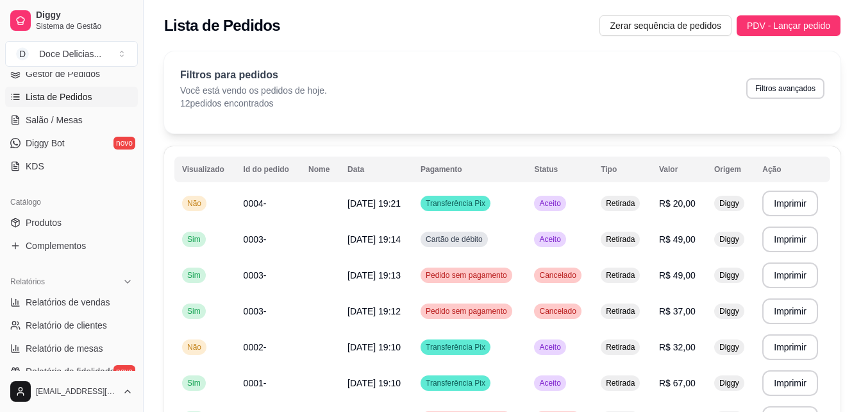
scroll to position [205, 0]
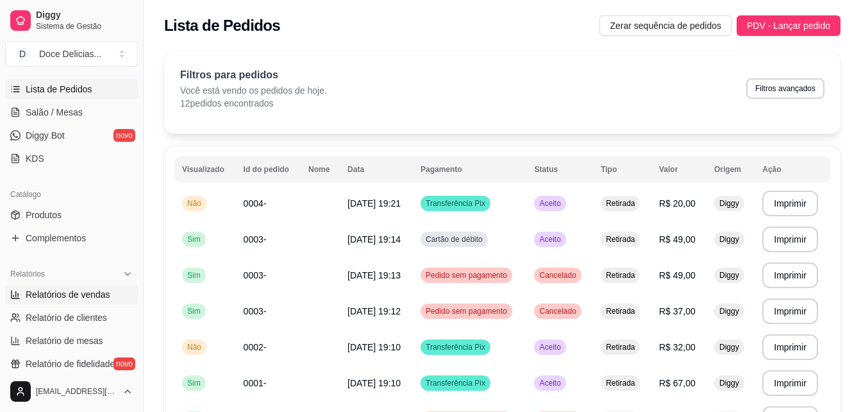
click at [92, 299] on span "Relatórios de vendas" at bounding box center [68, 294] width 85 height 13
select select "ALL"
select select "0"
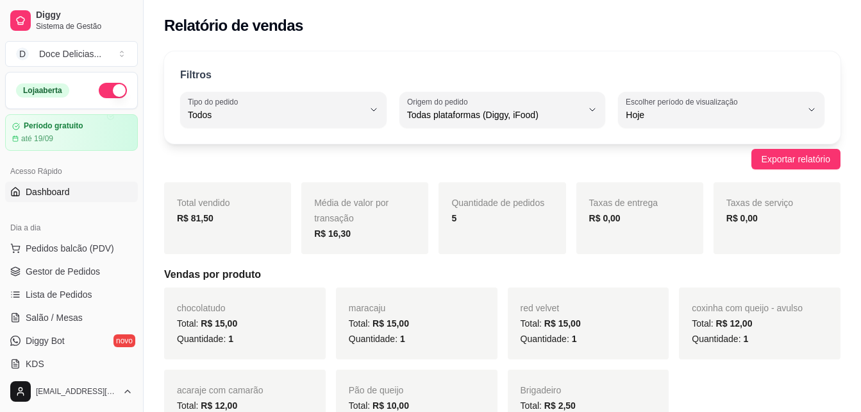
click at [81, 192] on link "Dashboard" at bounding box center [71, 191] width 133 height 21
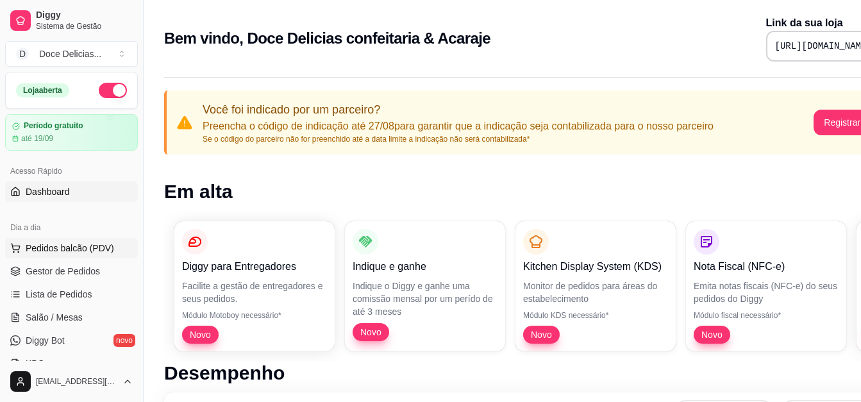
click at [85, 248] on span "Pedidos balcão (PDV)" at bounding box center [70, 248] width 89 height 13
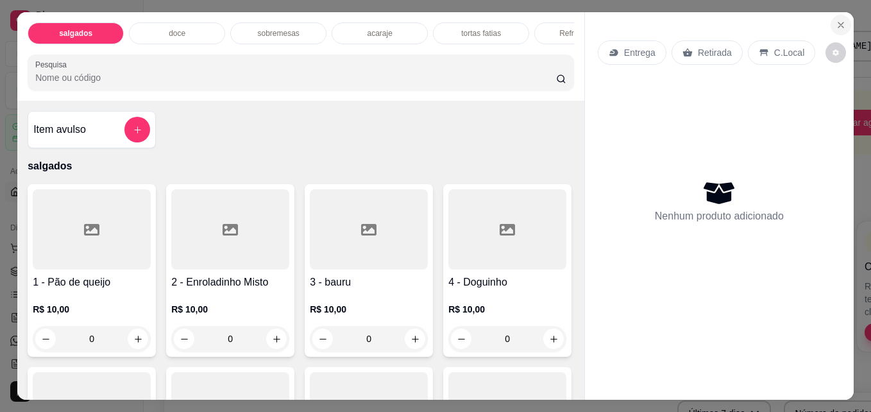
click at [838, 20] on icon "Close" at bounding box center [841, 25] width 10 height 10
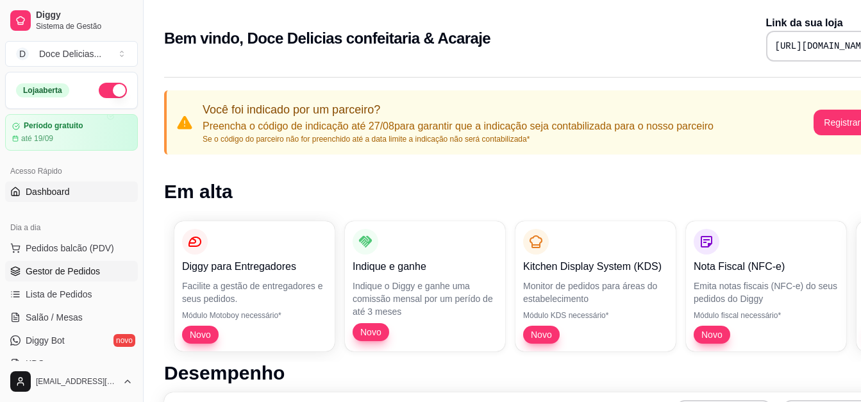
click at [56, 275] on span "Gestor de Pedidos" at bounding box center [63, 271] width 74 height 13
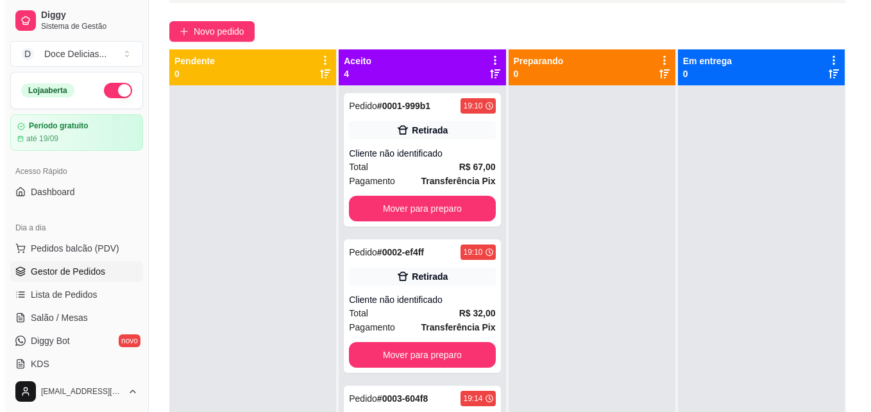
scroll to position [128, 0]
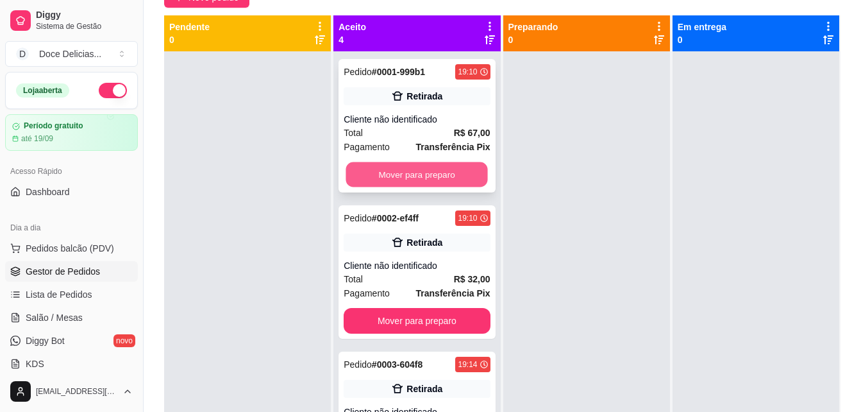
click at [414, 179] on button "Mover para preparo" at bounding box center [417, 174] width 142 height 25
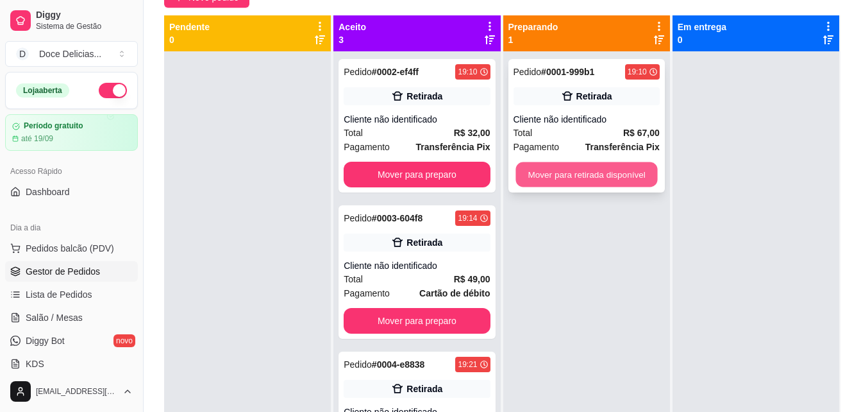
click at [532, 167] on button "Mover para retirada disponível" at bounding box center [587, 174] width 142 height 25
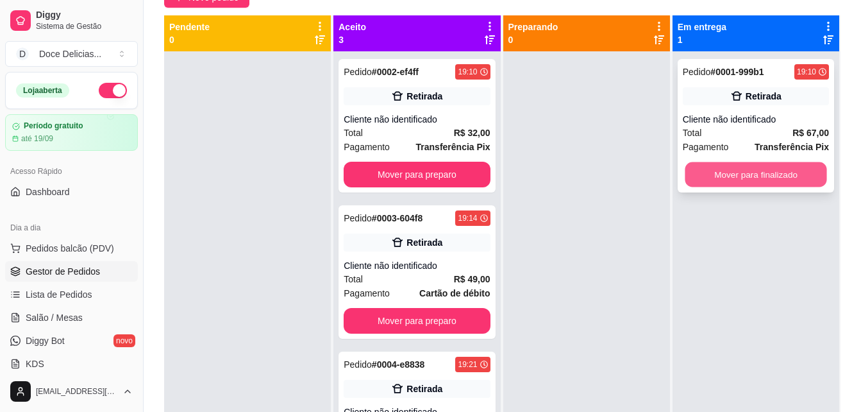
click at [685, 169] on button "Mover para finalizado" at bounding box center [756, 174] width 142 height 25
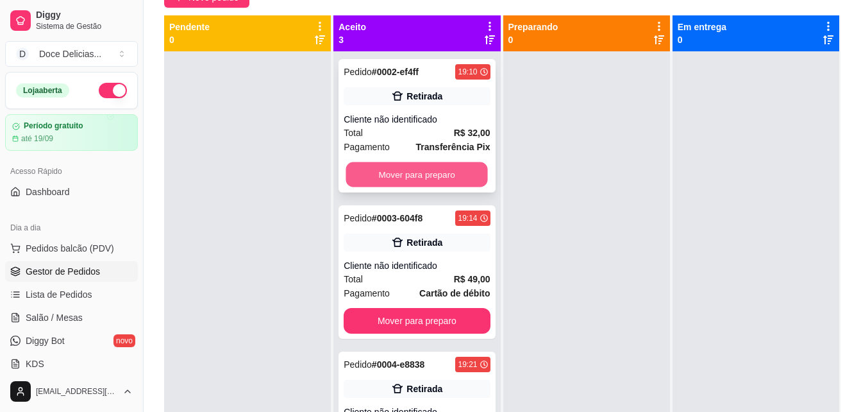
click at [414, 179] on button "Mover para preparo" at bounding box center [417, 174] width 142 height 25
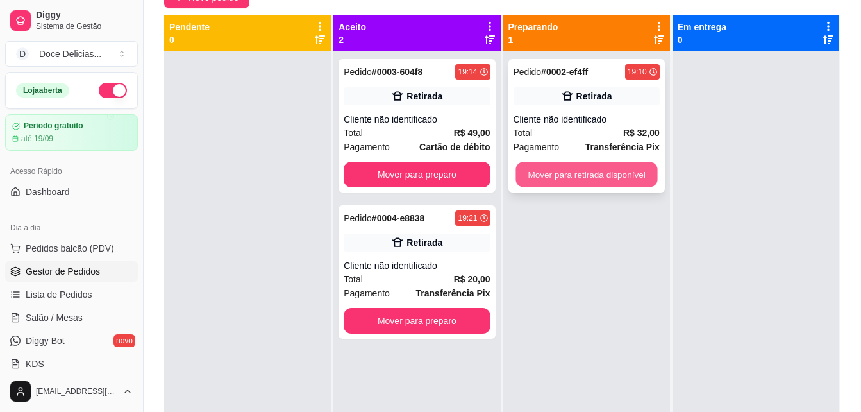
click at [562, 169] on button "Mover para retirada disponível" at bounding box center [587, 174] width 142 height 25
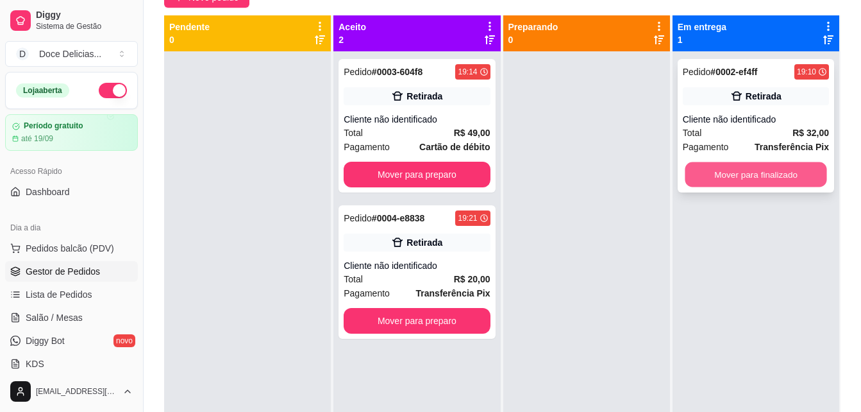
click at [693, 178] on button "Mover para finalizado" at bounding box center [756, 174] width 142 height 25
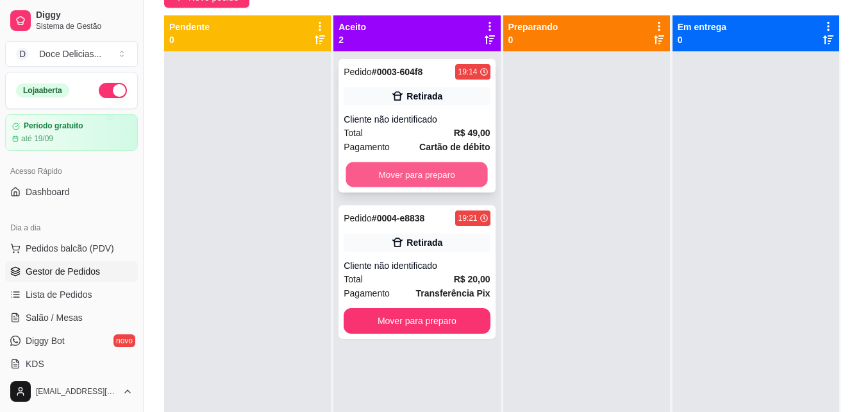
click at [462, 179] on button "Mover para preparo" at bounding box center [417, 174] width 142 height 25
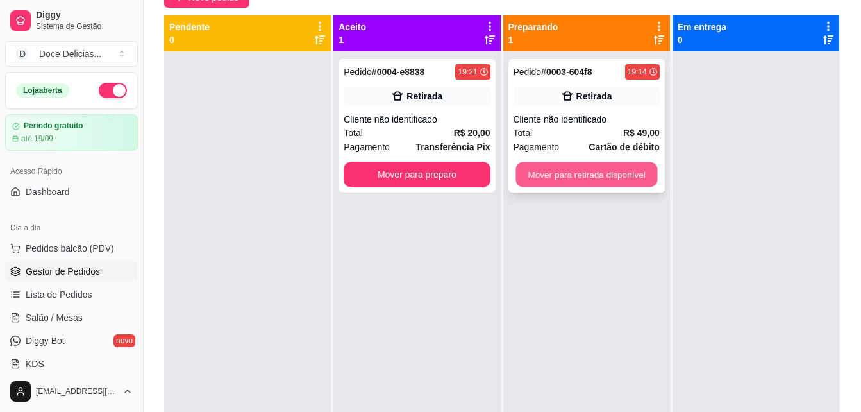
click at [519, 174] on button "Mover para retirada disponível" at bounding box center [587, 174] width 142 height 25
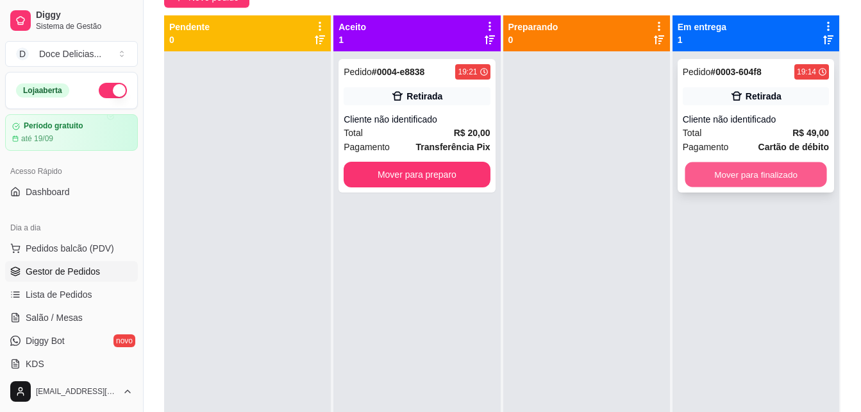
click at [696, 171] on button "Mover para finalizado" at bounding box center [756, 174] width 142 height 25
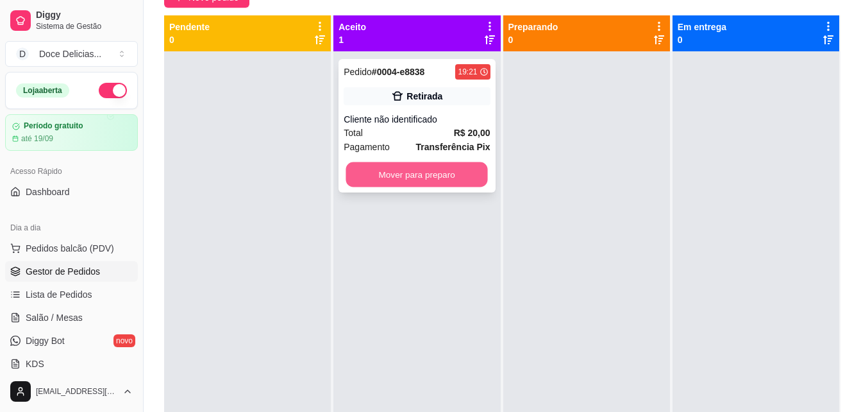
click at [446, 167] on button "Mover para preparo" at bounding box center [417, 174] width 142 height 25
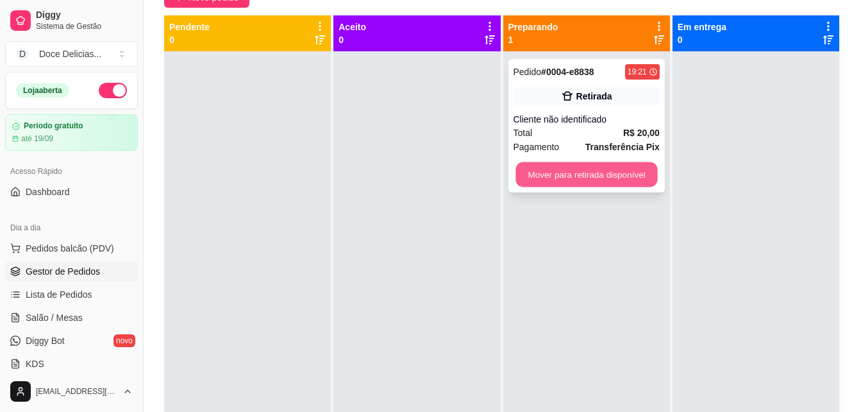
click at [522, 173] on button "Mover para retirada disponível" at bounding box center [587, 174] width 142 height 25
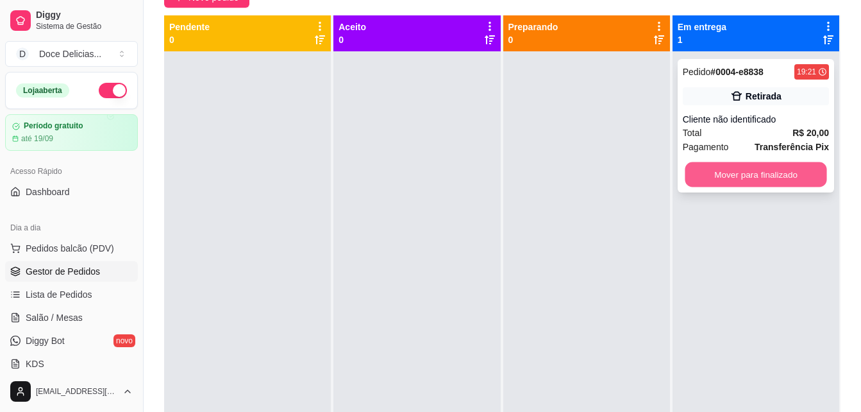
click at [700, 171] on button "Mover para finalizado" at bounding box center [756, 174] width 142 height 25
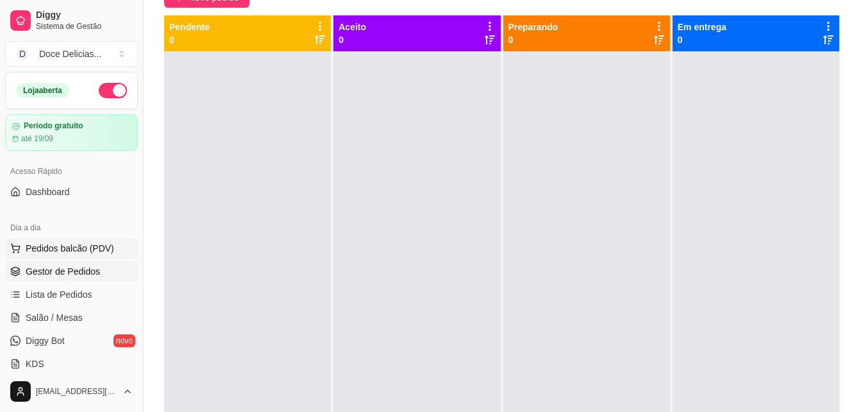
click at [71, 251] on span "Pedidos balcão (PDV)" at bounding box center [70, 248] width 89 height 13
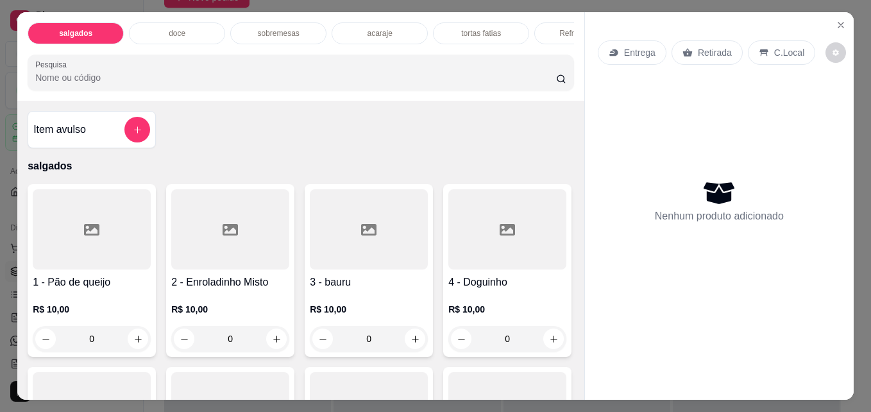
click at [569, 389] on div "Item avulso salgados 1 - Pão de queijo R$ 10,00 0 2 - Enroladinho Misto R$ 10,0…" at bounding box center [300, 250] width 567 height 298
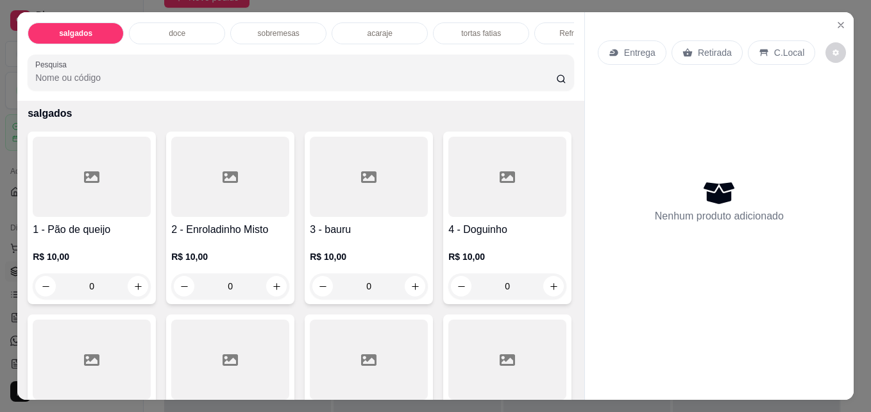
click at [572, 385] on div "Item avulso salgados 1 - Pão de queijo R$ 10,00 0 2 - Enroladinho Misto R$ 10,0…" at bounding box center [300, 250] width 567 height 298
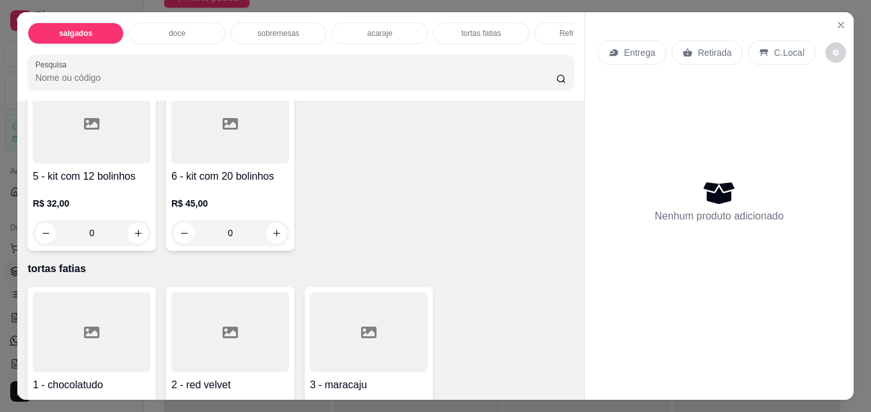
scroll to position [1414, 0]
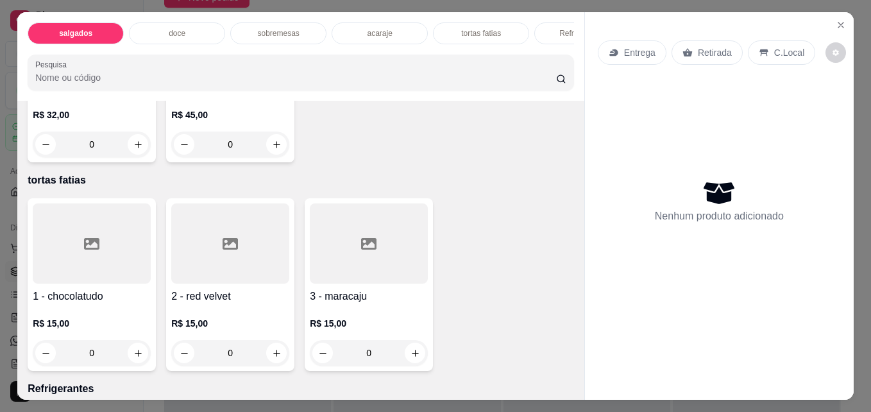
type input "1"
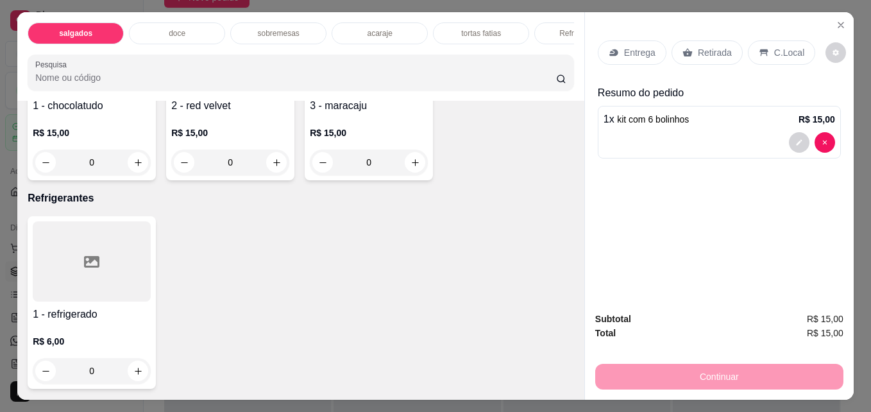
scroll to position [1783, 0]
click at [135, 361] on button "increase-product-quantity" at bounding box center [138, 371] width 20 height 20
type input "1"
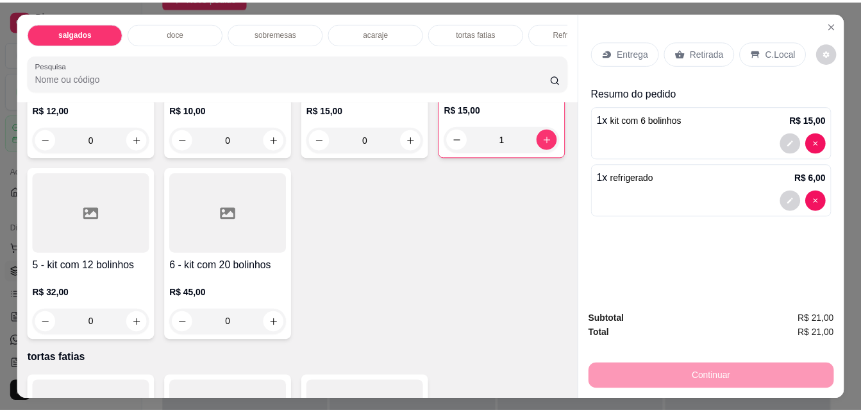
scroll to position [1193, 0]
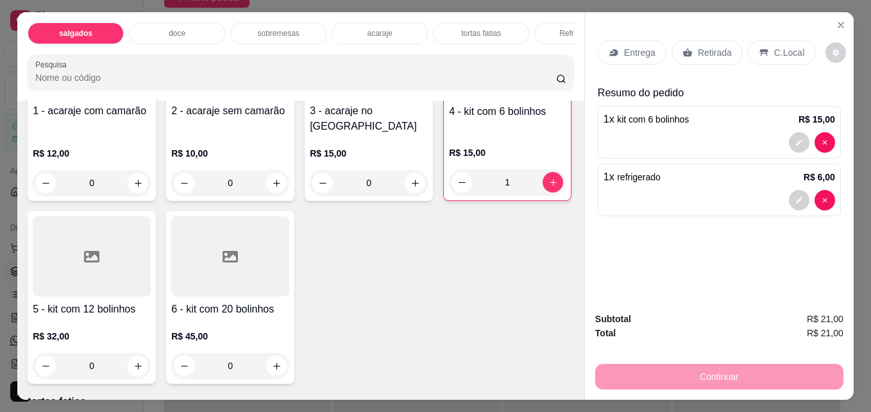
click at [706, 40] on div "Retirada" at bounding box center [706, 52] width 71 height 24
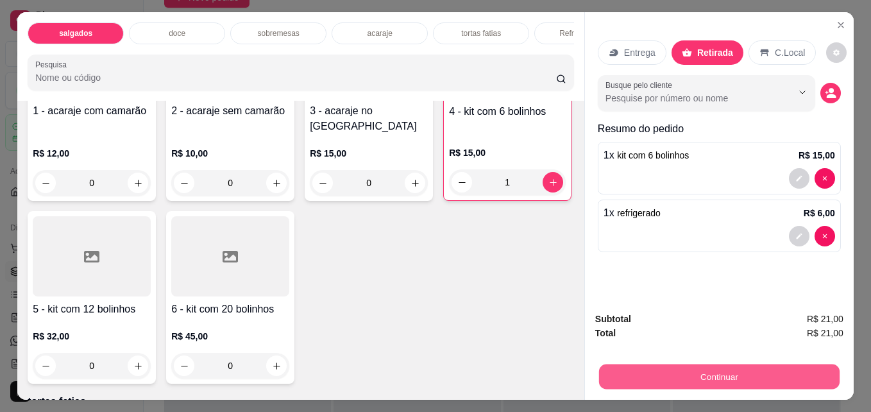
click at [689, 376] on button "Continuar" at bounding box center [719, 376] width 240 height 25
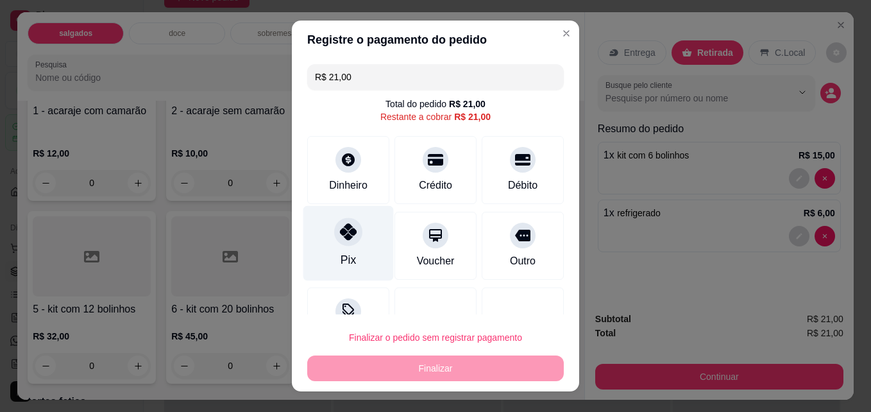
click at [330, 245] on div "Pix" at bounding box center [348, 243] width 90 height 75
type input "R$ 0,00"
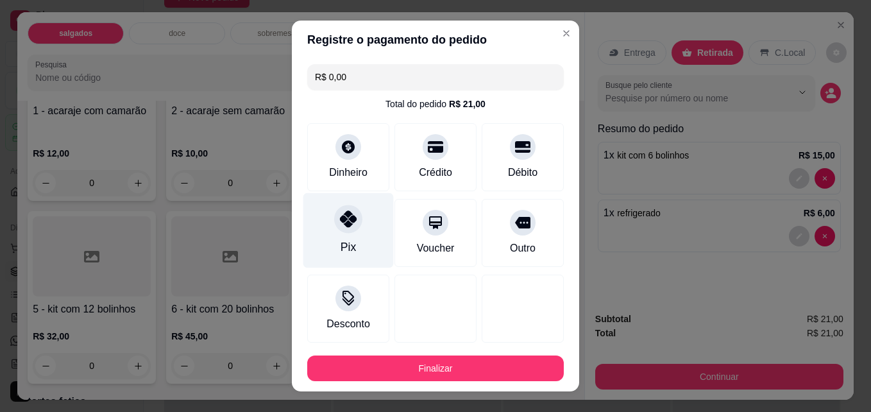
click at [351, 225] on div at bounding box center [348, 219] width 28 height 28
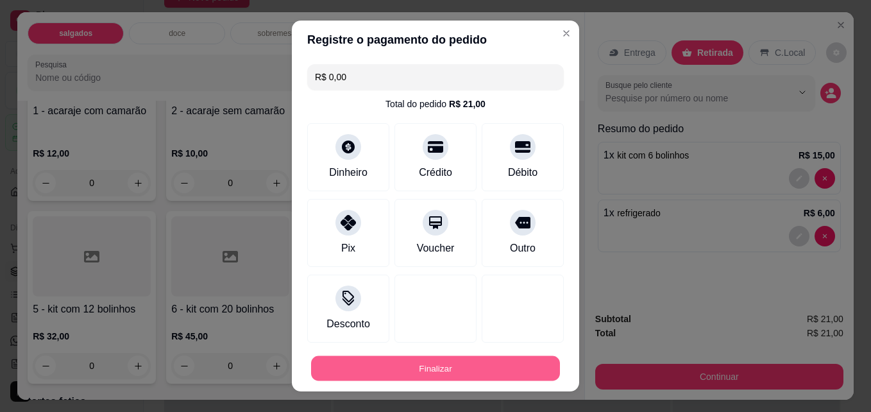
click at [417, 357] on button "Finalizar" at bounding box center [435, 368] width 249 height 25
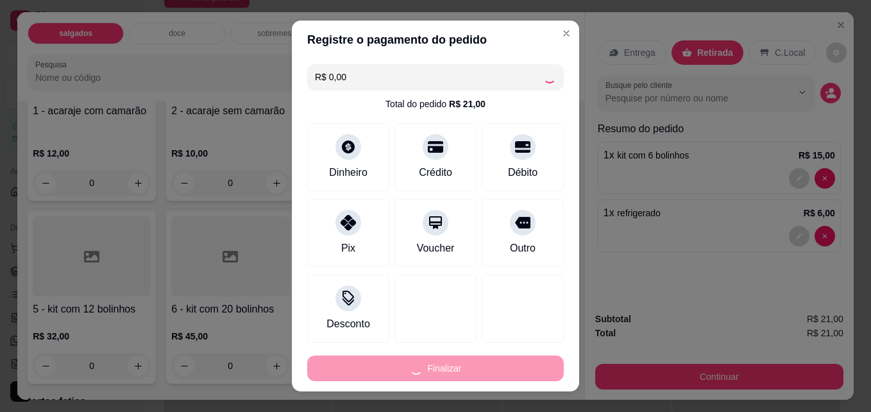
type input "0"
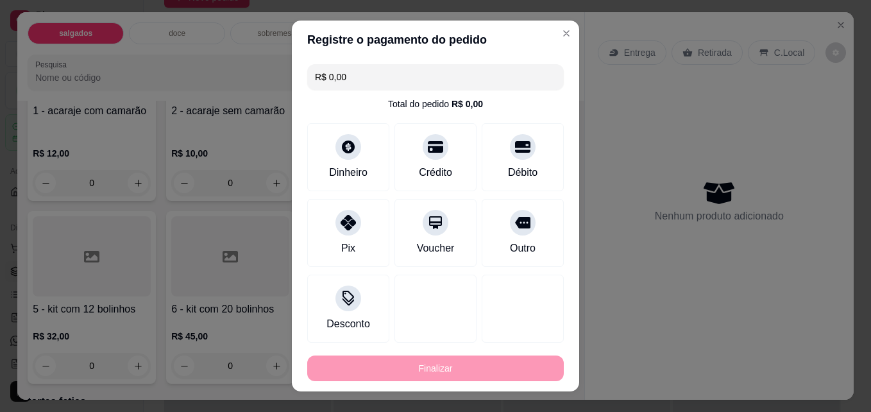
type input "-R$ 21,00"
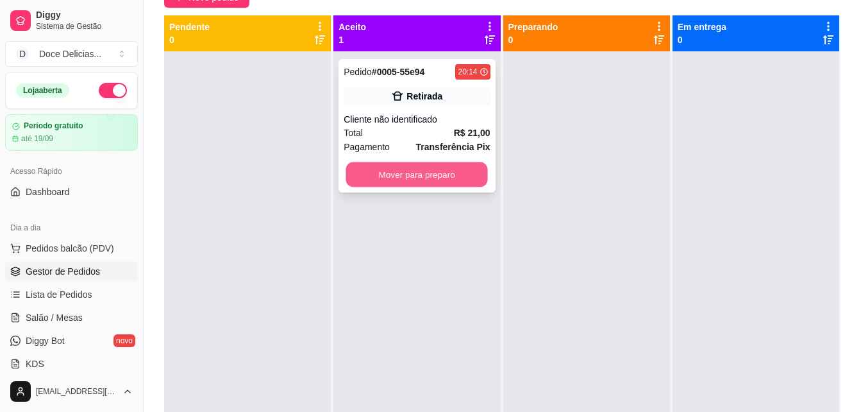
click at [404, 170] on button "Mover para preparo" at bounding box center [417, 174] width 142 height 25
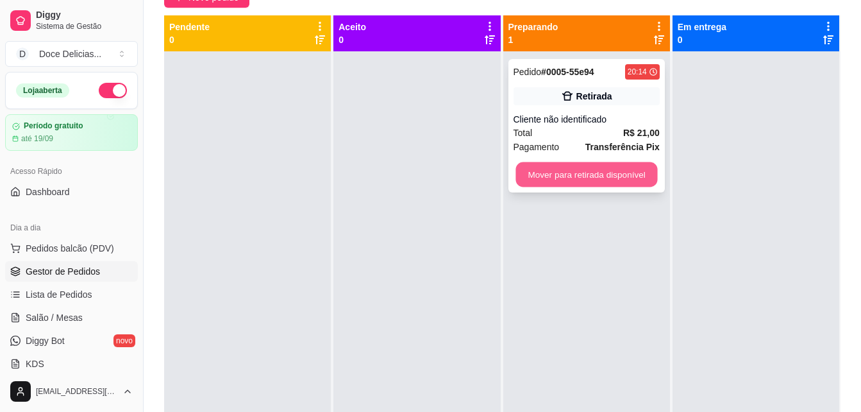
click at [524, 187] on button "Mover para retirada disponível" at bounding box center [587, 174] width 142 height 25
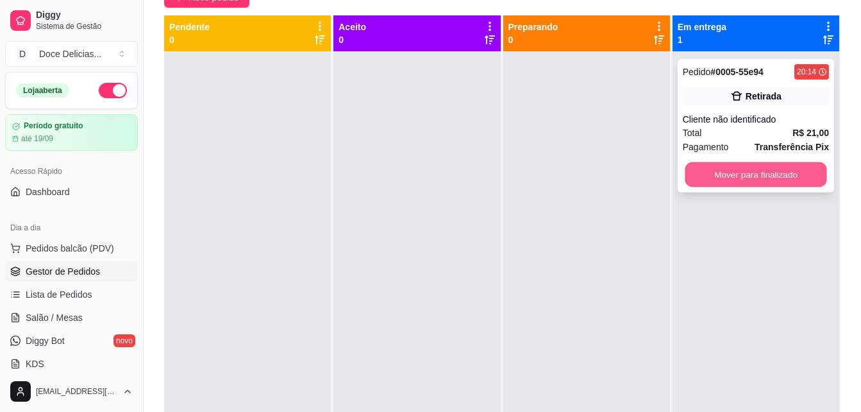
click at [715, 184] on button "Mover para finalizado" at bounding box center [756, 174] width 142 height 25
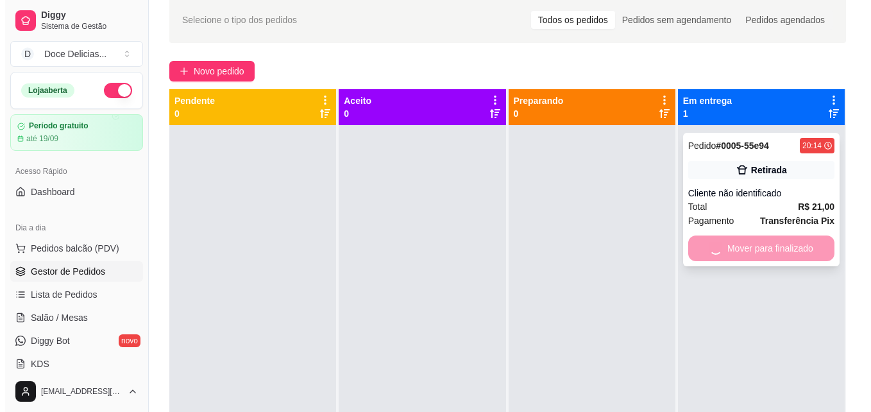
scroll to position [51, 0]
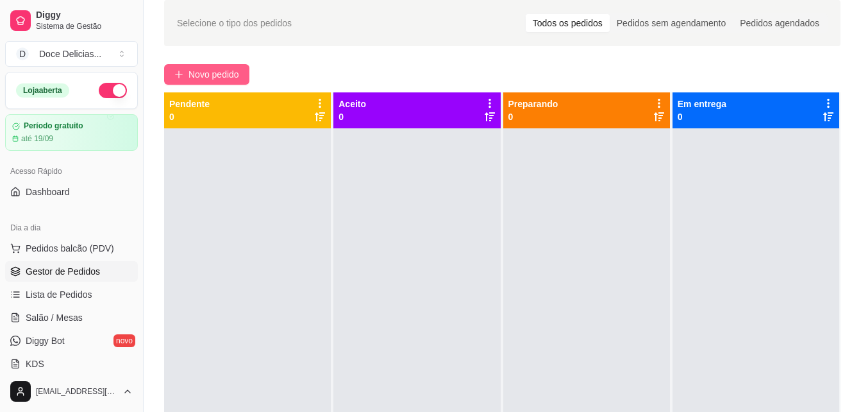
click at [208, 76] on span "Novo pedido" at bounding box center [214, 74] width 51 height 14
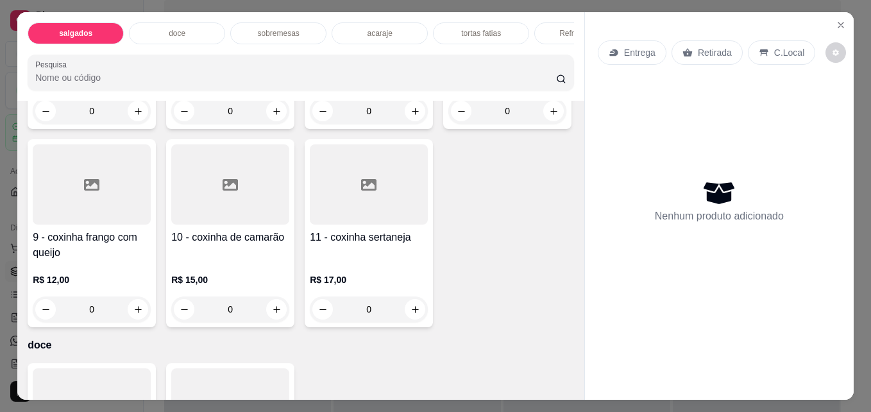
scroll to position [436, 0]
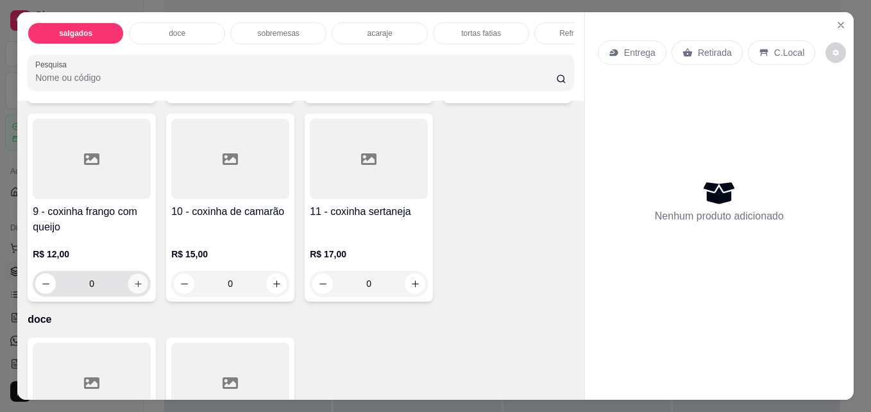
click at [148, 289] on button "increase-product-quantity" at bounding box center [138, 284] width 20 height 20
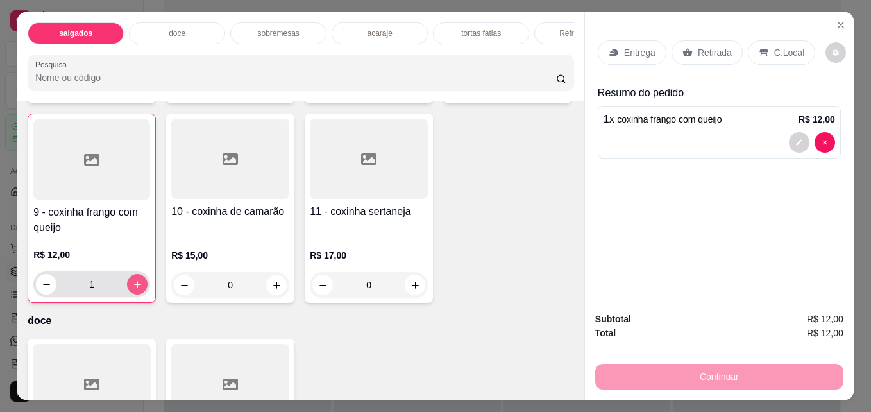
click at [142, 288] on icon "increase-product-quantity" at bounding box center [138, 285] width 10 height 10
type input "2"
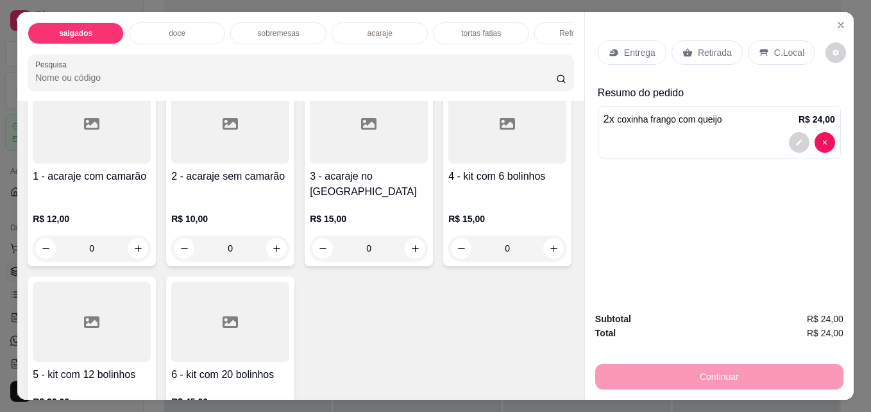
scroll to position [1231, 0]
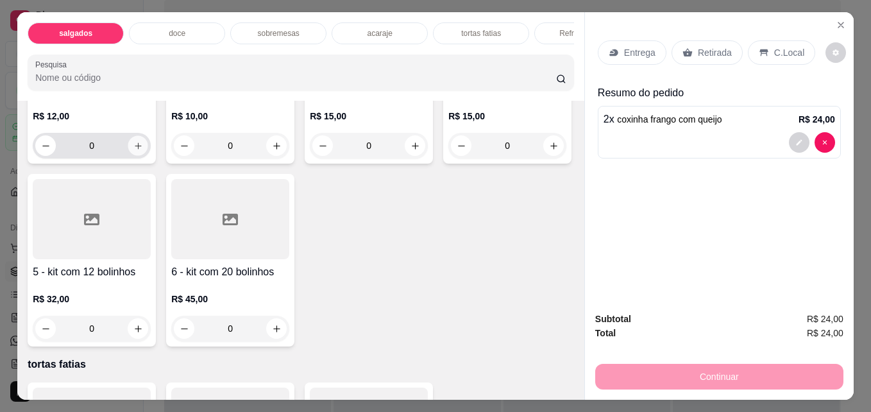
click at [140, 156] on button "increase-product-quantity" at bounding box center [138, 146] width 20 height 20
type input "1"
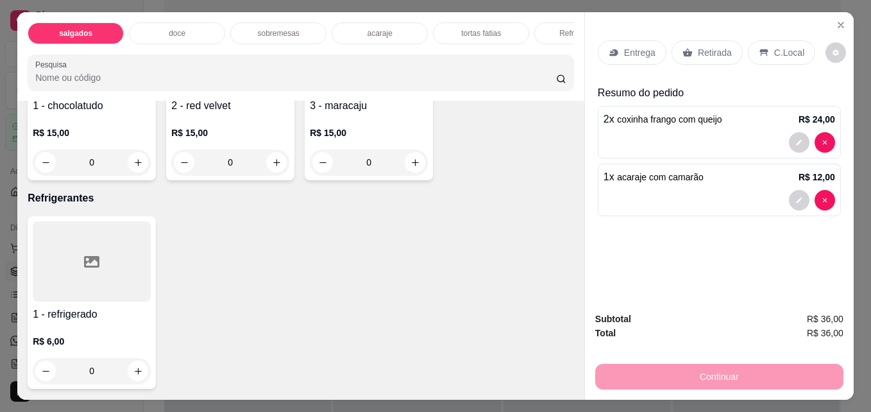
scroll to position [1784, 0]
click at [135, 361] on button "increase-product-quantity" at bounding box center [138, 371] width 20 height 20
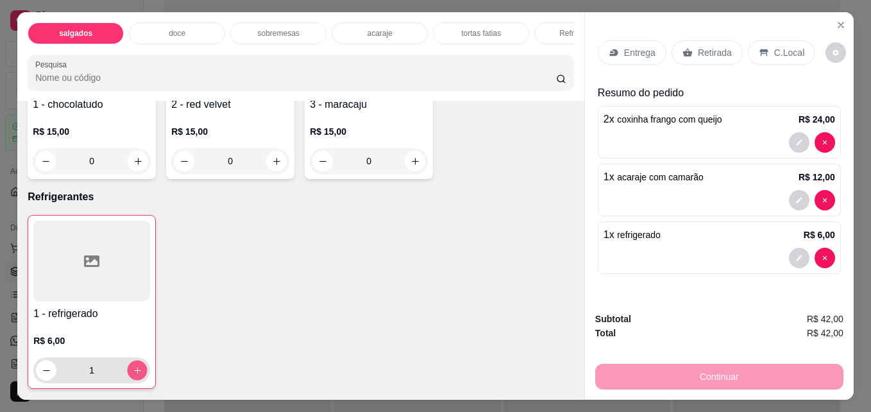
click at [135, 360] on button "increase-product-quantity" at bounding box center [138, 370] width 20 height 20
type input "2"
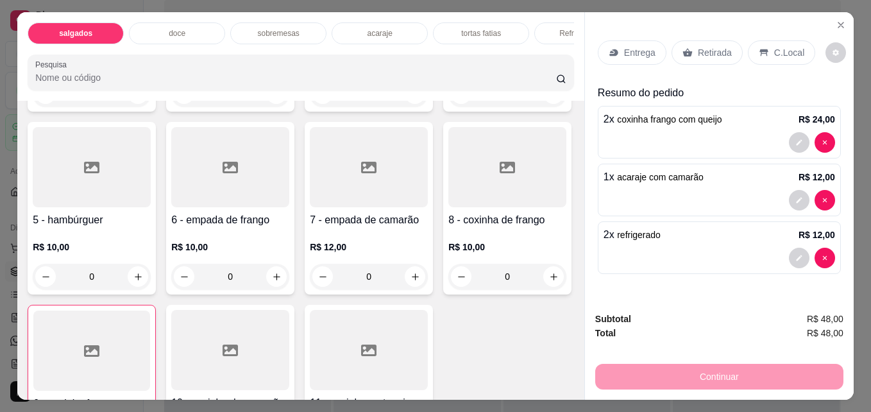
scroll to position [0, 0]
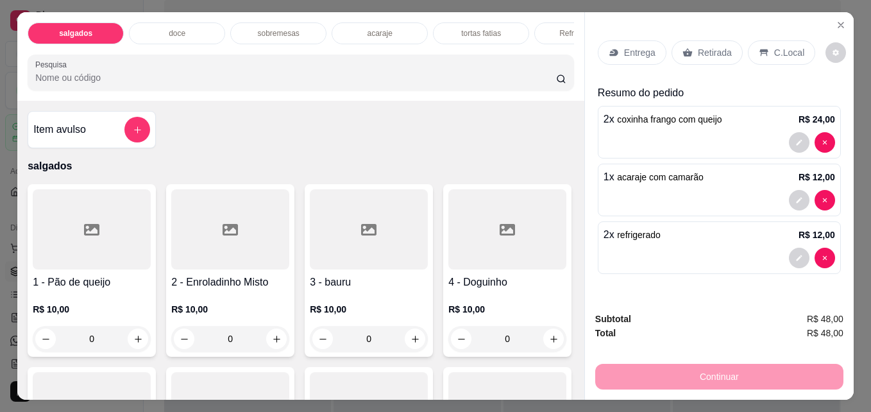
click at [717, 49] on p "Retirada" at bounding box center [715, 52] width 34 height 13
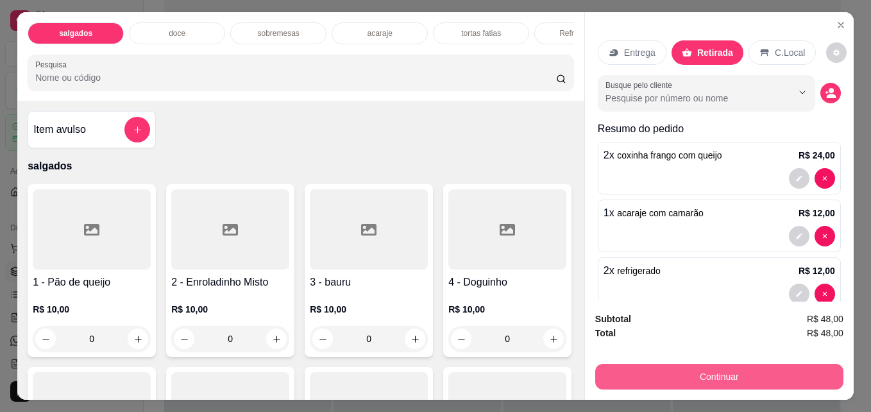
click at [761, 365] on button "Continuar" at bounding box center [719, 377] width 248 height 26
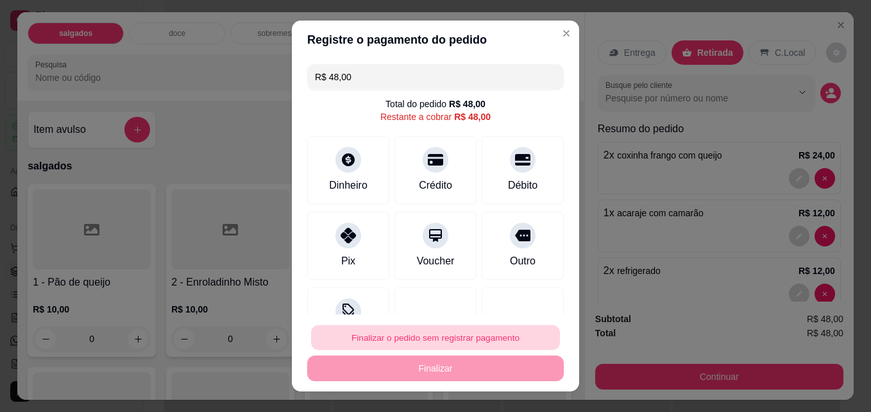
click at [496, 335] on button "Finalizar o pedido sem registrar pagamento" at bounding box center [435, 337] width 249 height 25
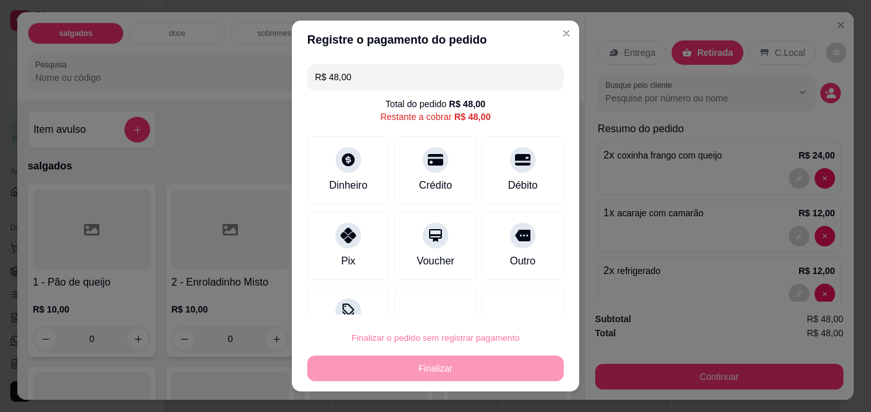
click at [507, 300] on button "Confirmar" at bounding box center [508, 300] width 46 height 19
type input "0"
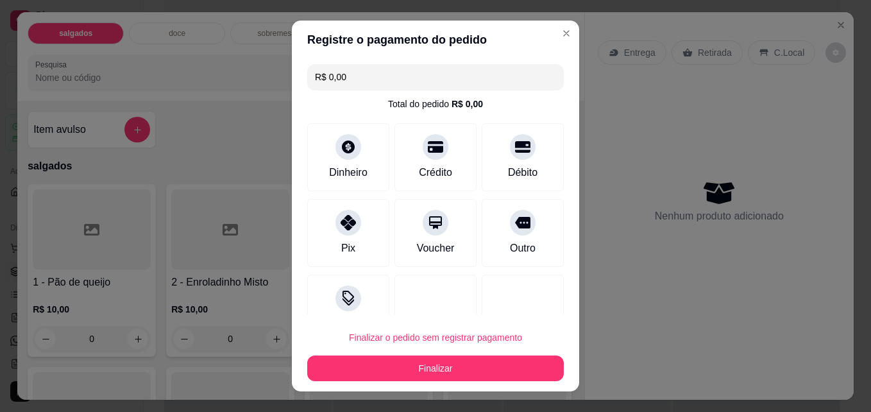
type input "R$ 0,00"
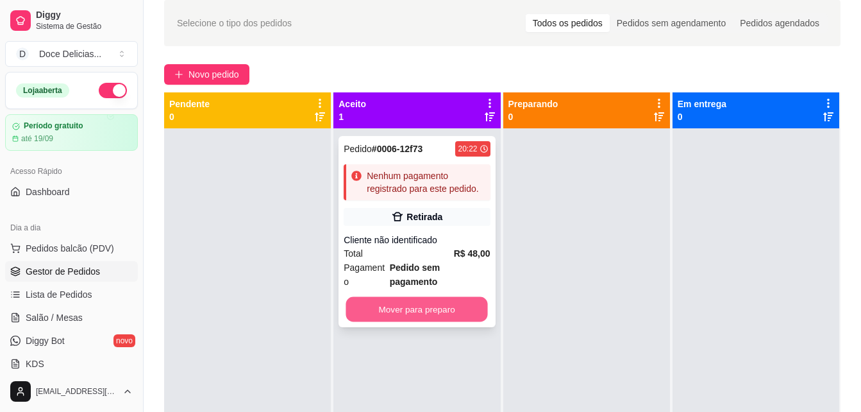
click at [450, 297] on button "Mover para preparo" at bounding box center [417, 309] width 142 height 25
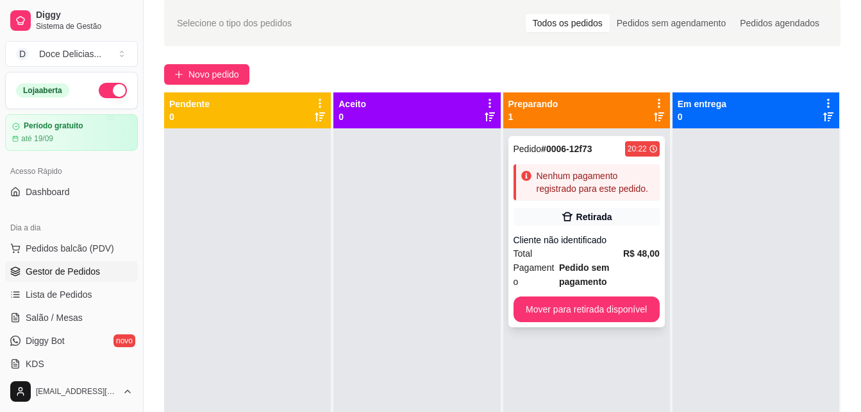
click at [548, 142] on div "Pedido # 0006-12f73" at bounding box center [553, 148] width 79 height 15
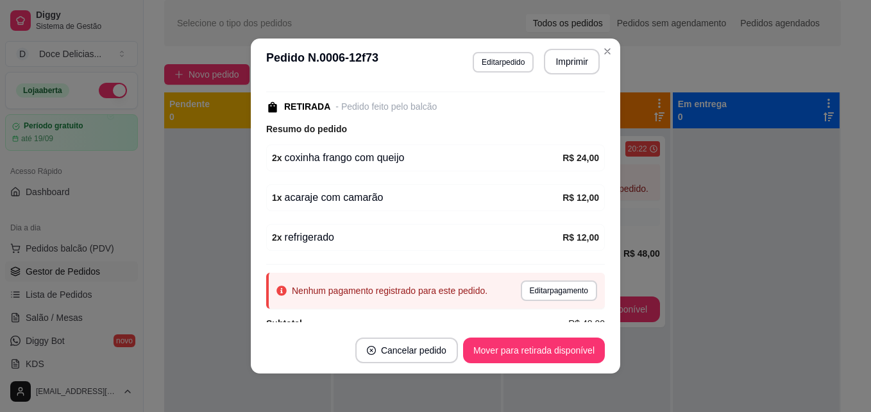
scroll to position [151, 0]
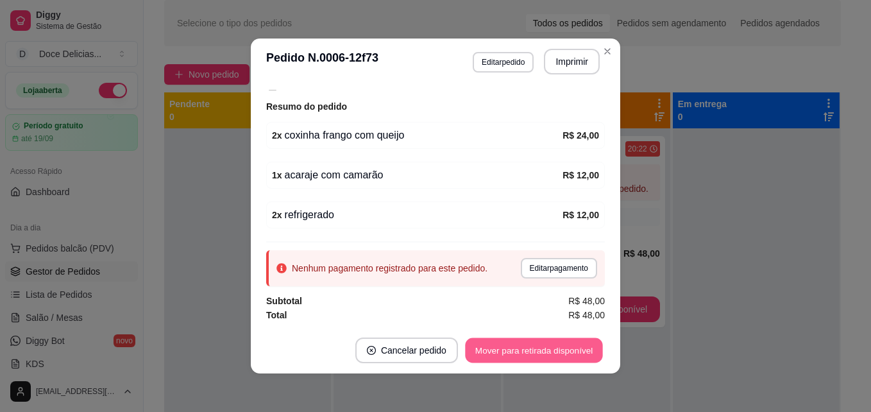
click at [586, 348] on button "Mover para retirada disponível" at bounding box center [533, 350] width 137 height 25
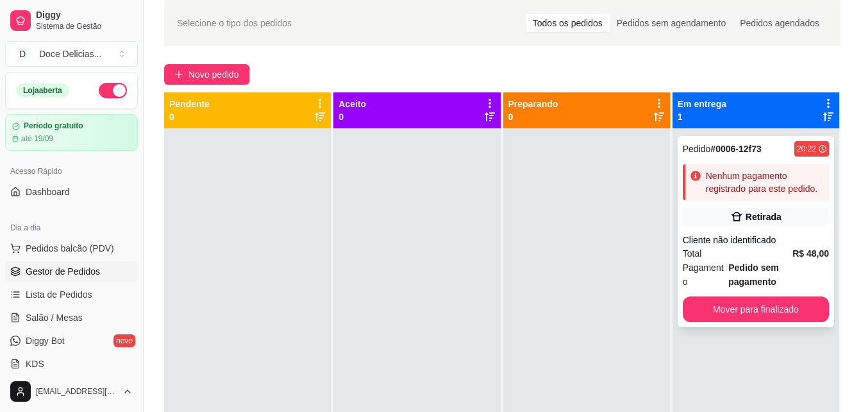
click at [730, 152] on strong "# 0006-12f73" at bounding box center [736, 149] width 51 height 10
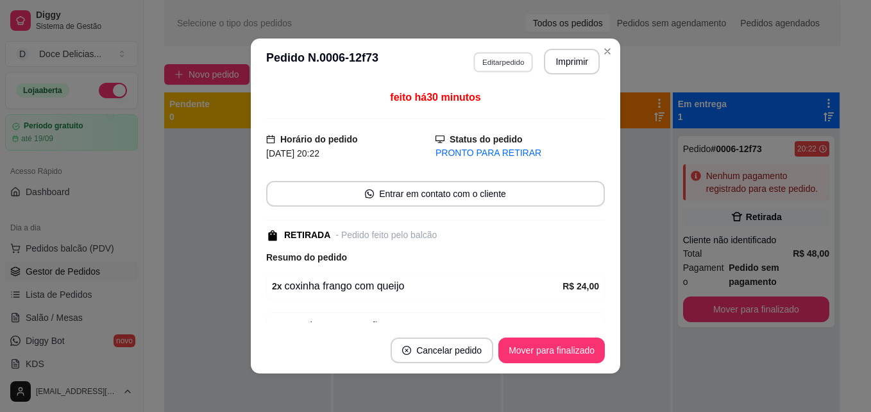
click at [504, 56] on button "Editar pedido" at bounding box center [503, 62] width 60 height 20
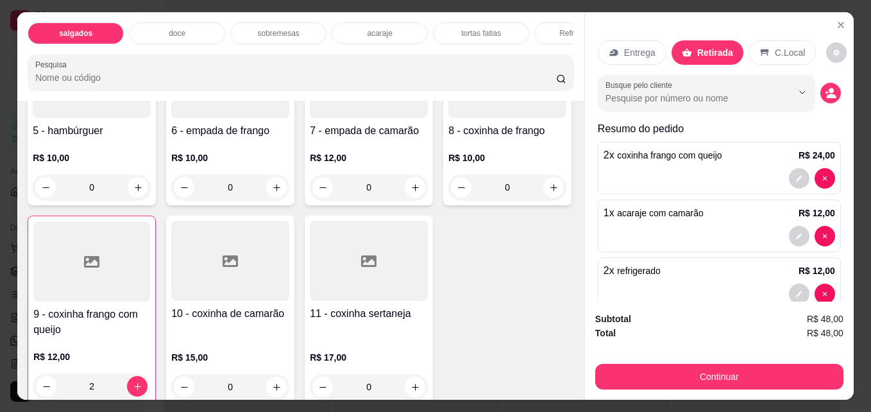
scroll to position [385, 0]
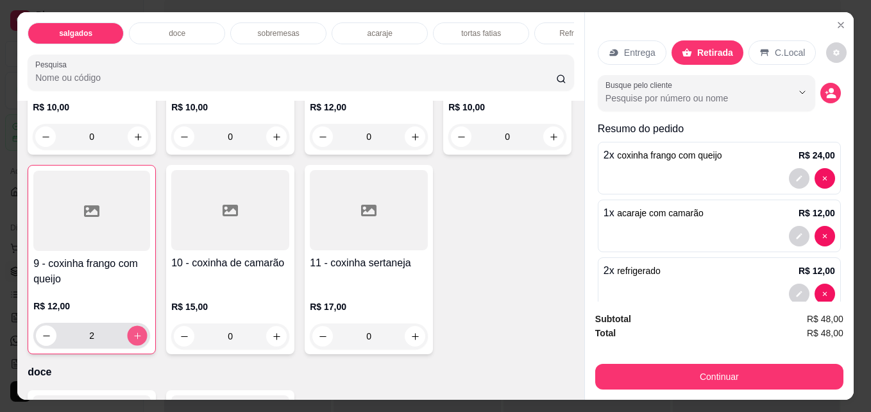
click at [142, 338] on icon "increase-product-quantity" at bounding box center [138, 336] width 10 height 10
type input "3"
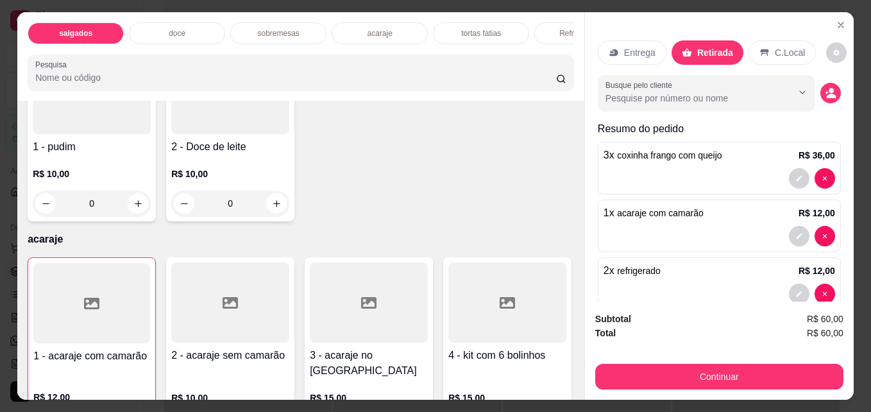
scroll to position [1026, 0]
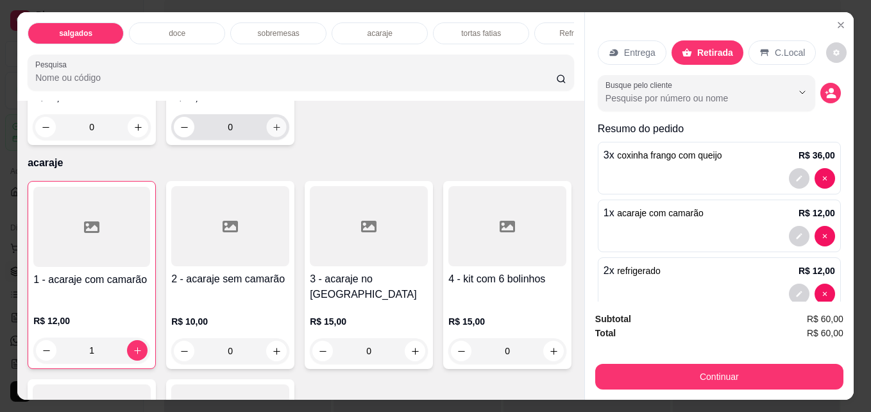
click at [273, 137] on button "increase-product-quantity" at bounding box center [277, 127] width 20 height 20
type input "1"
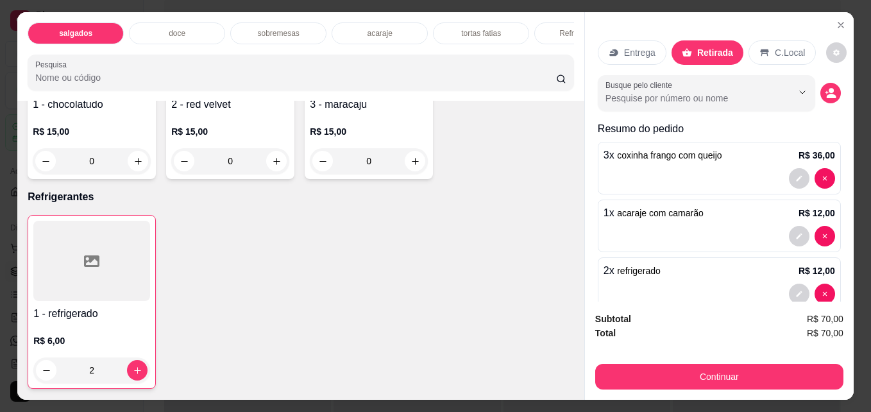
scroll to position [1642, 0]
click at [414, 166] on icon "increase-product-quantity" at bounding box center [415, 161] width 10 height 10
type input "1"
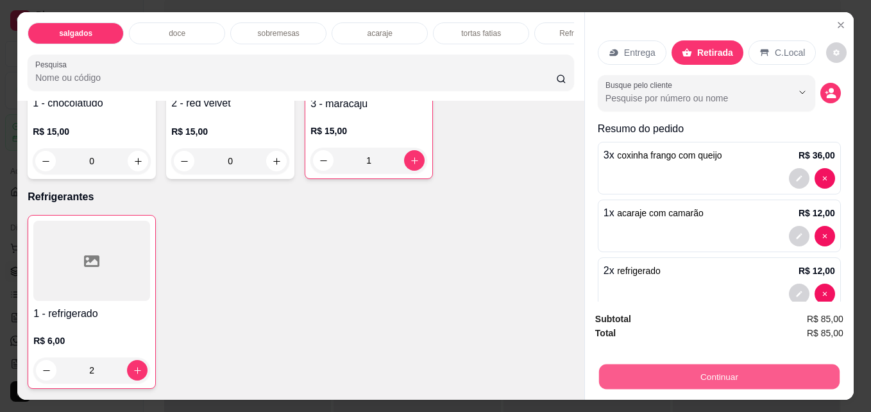
click at [713, 369] on button "Continuar" at bounding box center [719, 376] width 240 height 25
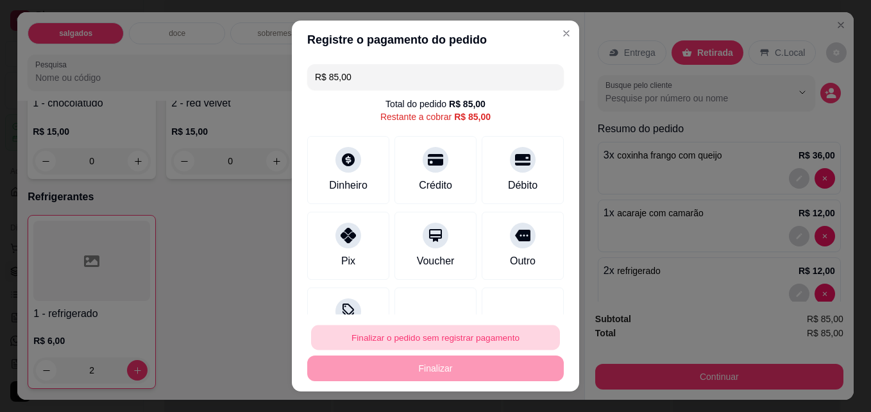
click at [451, 331] on button "Finalizar o pedido sem registrar pagamento" at bounding box center [435, 337] width 249 height 25
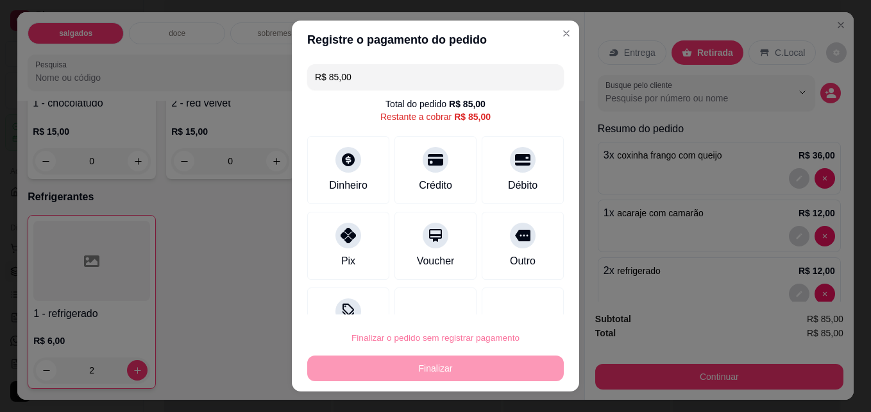
click at [505, 307] on button "Confirmar" at bounding box center [508, 300] width 46 height 19
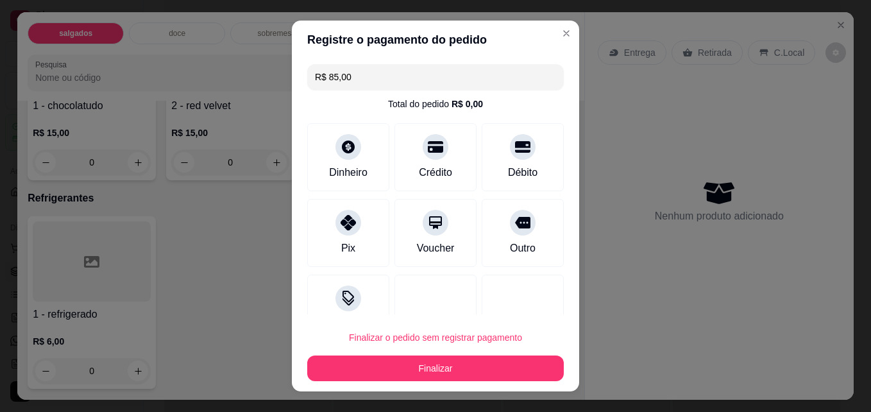
type input "0"
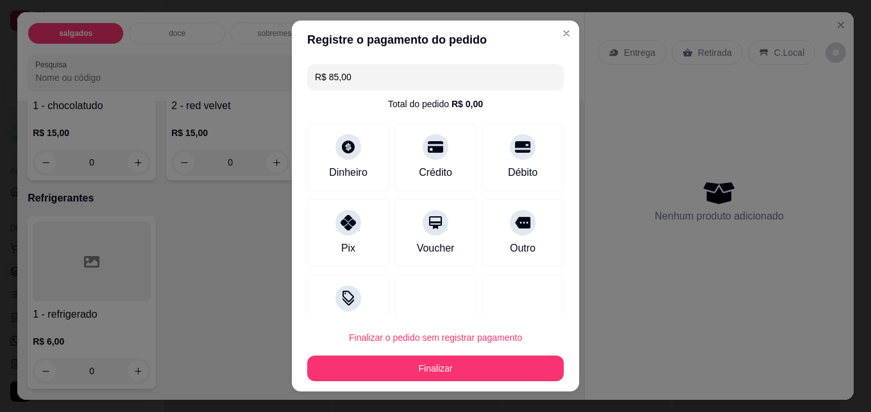
type input "R$ 0,00"
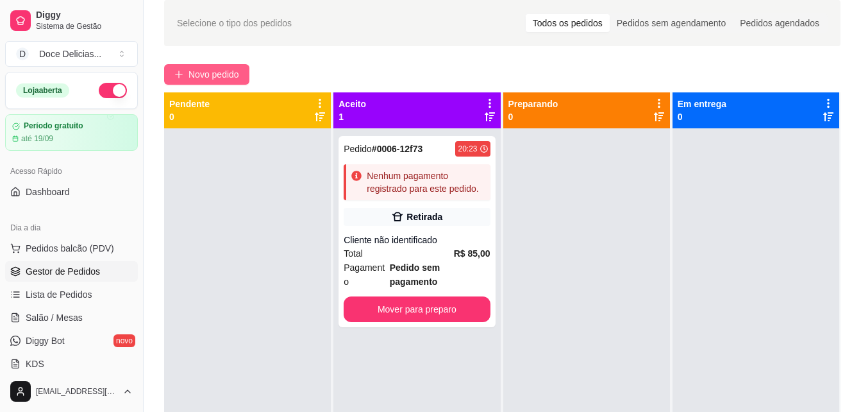
click at [234, 69] on span "Novo pedido" at bounding box center [214, 74] width 51 height 14
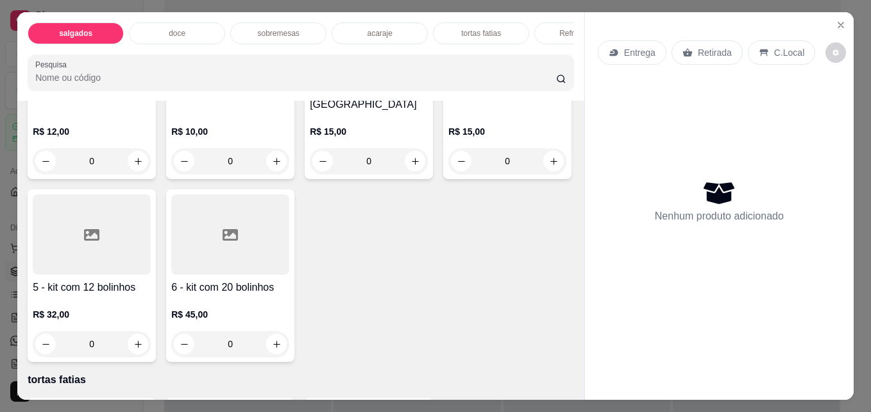
scroll to position [1231, 0]
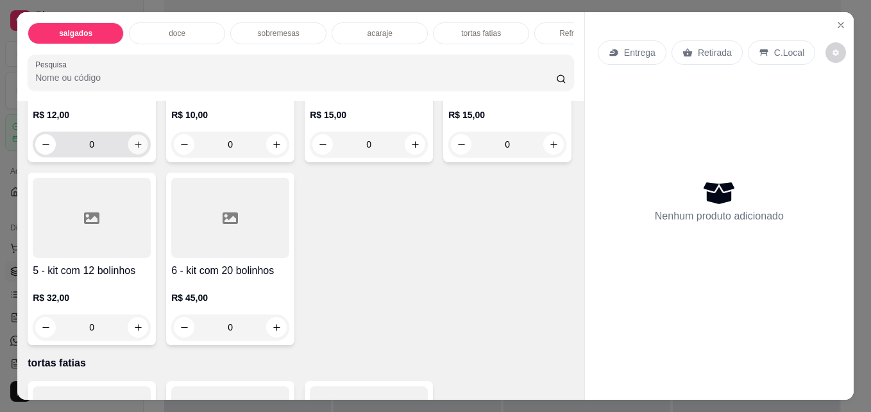
click at [133, 149] on icon "increase-product-quantity" at bounding box center [138, 145] width 10 height 10
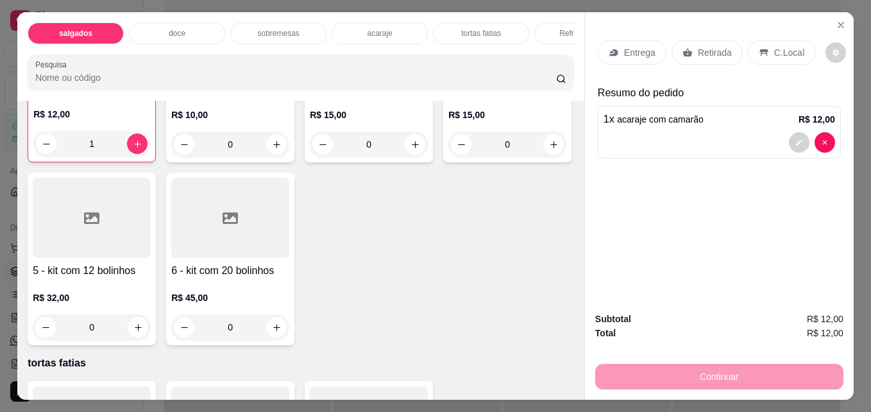
click at [698, 53] on p "Retirada" at bounding box center [715, 52] width 34 height 13
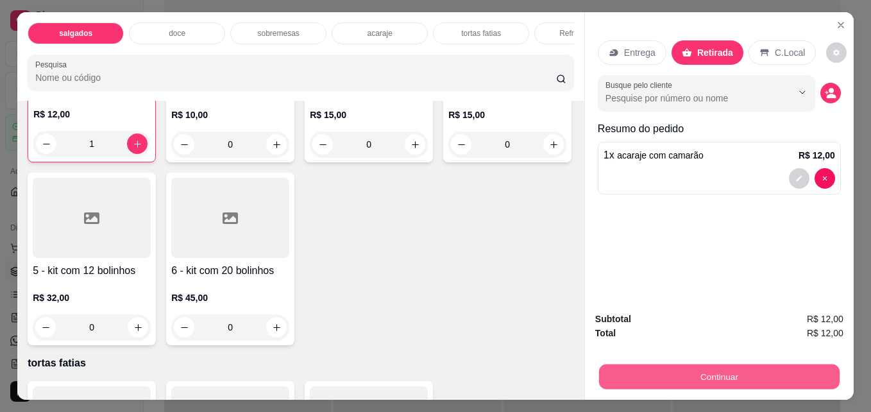
click at [727, 367] on button "Continuar" at bounding box center [719, 376] width 240 height 25
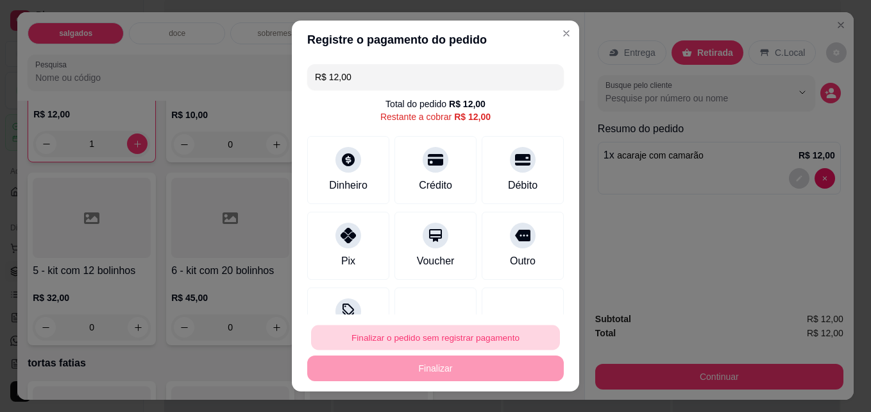
click at [473, 333] on button "Finalizar o pedido sem registrar pagamento" at bounding box center [435, 337] width 249 height 25
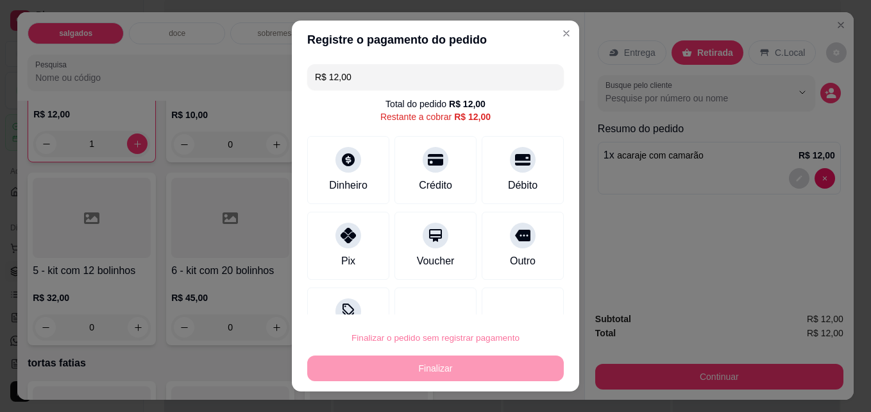
click at [500, 298] on button "Confirmar" at bounding box center [508, 300] width 46 height 19
type input "0"
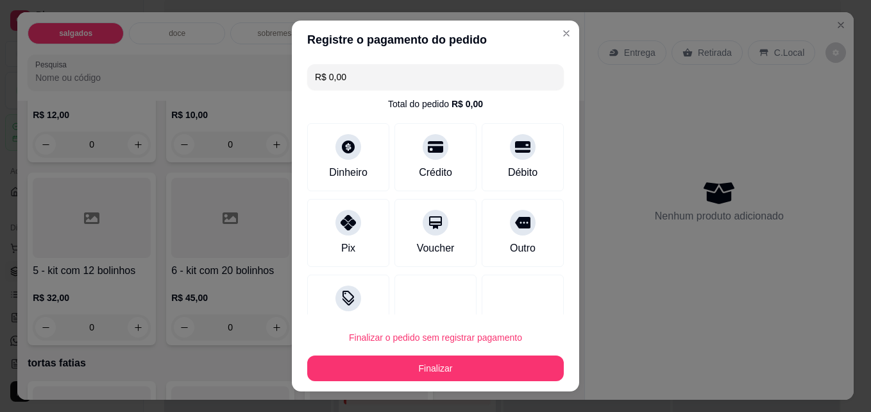
type input "R$ 0,00"
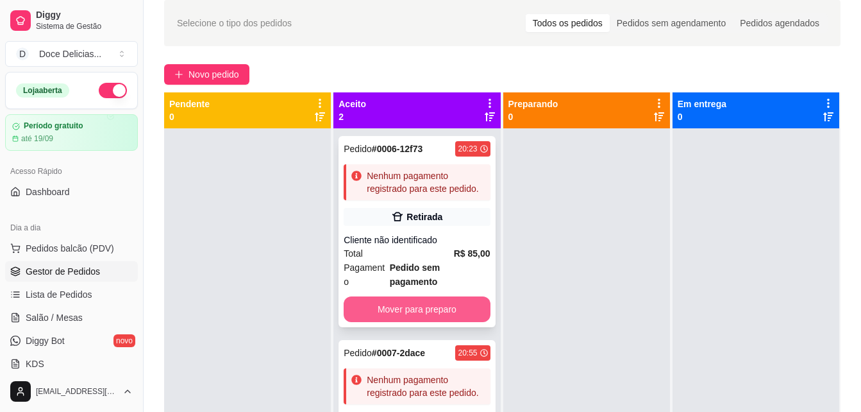
click at [451, 296] on button "Mover para preparo" at bounding box center [417, 309] width 146 height 26
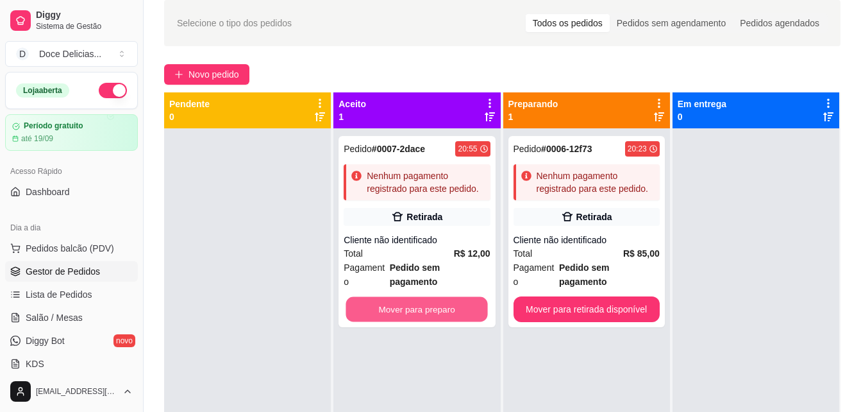
click at [451, 297] on button "Mover para preparo" at bounding box center [417, 309] width 142 height 25
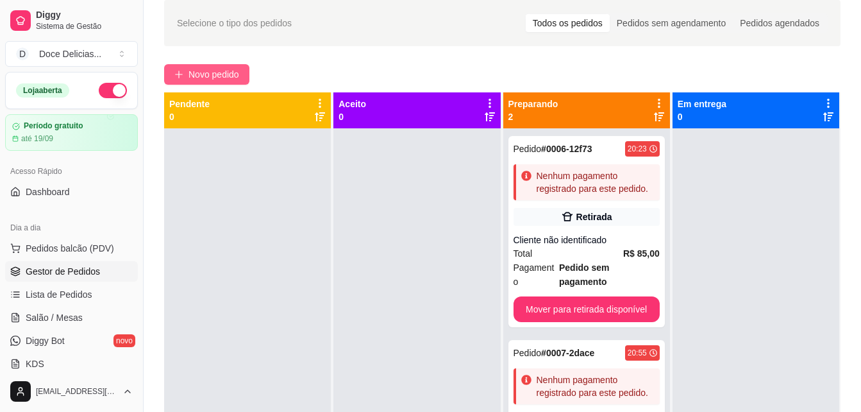
click at [183, 68] on button "Novo pedido" at bounding box center [206, 74] width 85 height 21
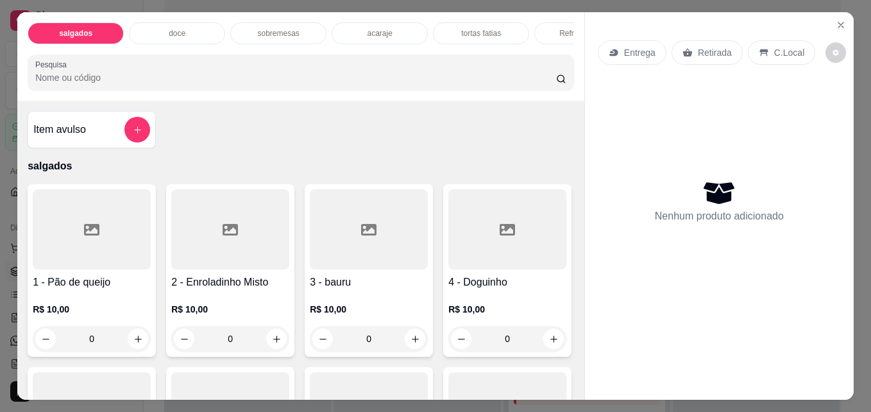
click at [567, 384] on div "Item avulso salgados 1 - Pão de queijo R$ 10,00 0 2 - Enroladinho Misto R$ 10,0…" at bounding box center [300, 250] width 567 height 298
click at [569, 385] on div "Item avulso salgados 1 - Pão de queijo R$ 10,00 0 2 - Enroladinho Misto R$ 10,0…" at bounding box center [300, 250] width 567 height 298
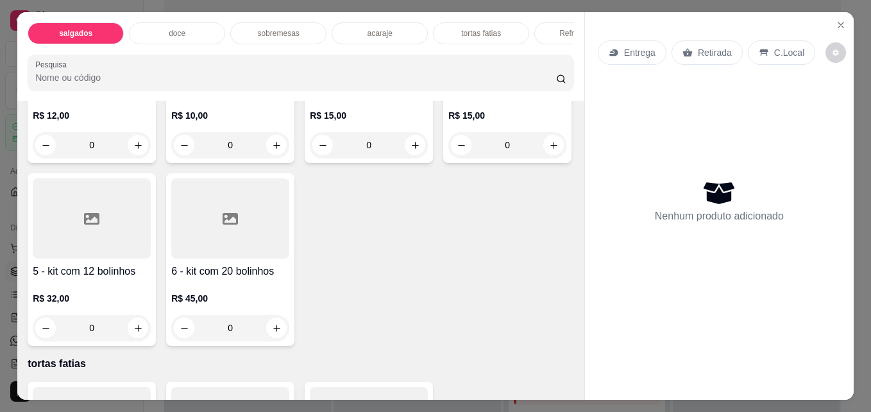
scroll to position [1234, 0]
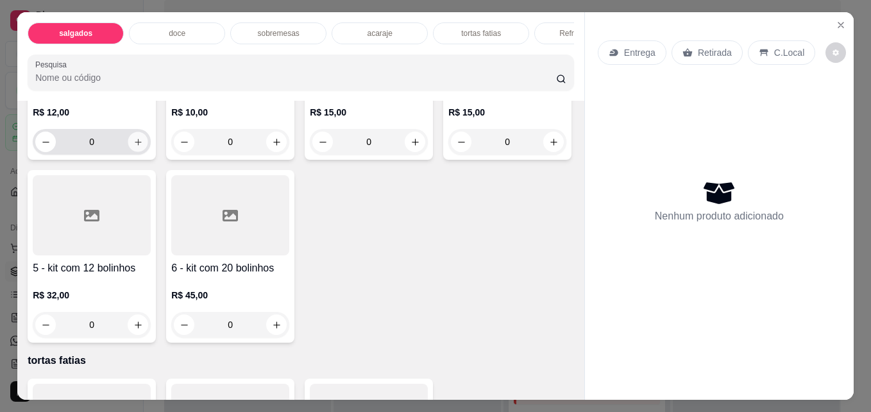
click at [133, 147] on icon "increase-product-quantity" at bounding box center [138, 142] width 10 height 10
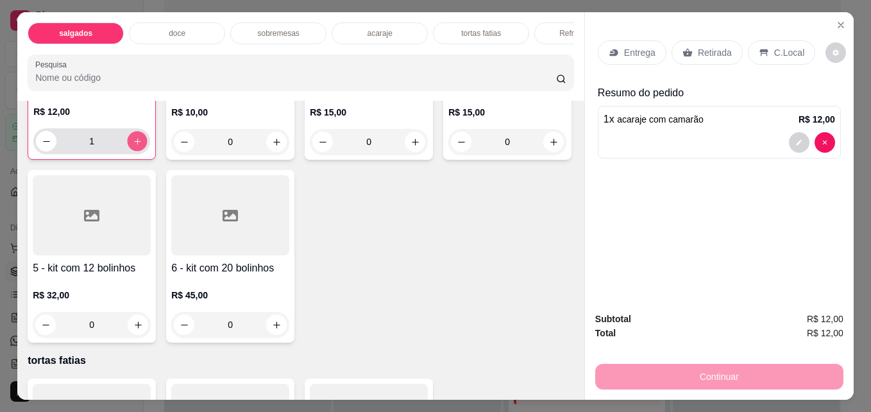
click at [133, 146] on icon "increase-product-quantity" at bounding box center [138, 142] width 10 height 10
click at [714, 53] on p "Retirada" at bounding box center [715, 52] width 34 height 13
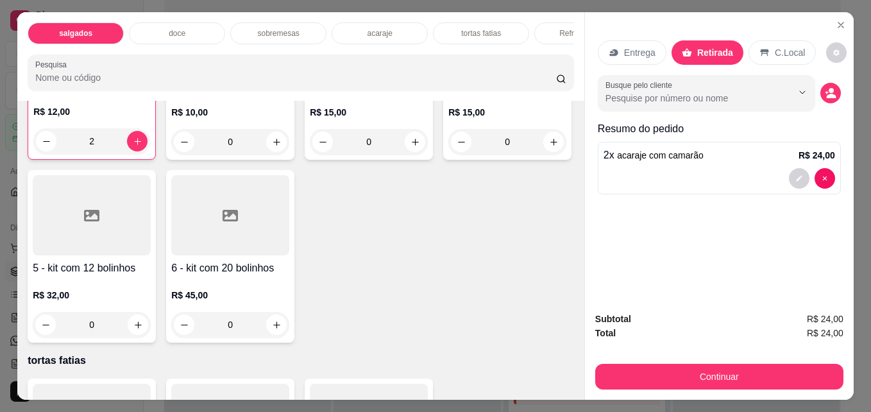
click at [775, 40] on div "C.Local" at bounding box center [781, 52] width 67 height 24
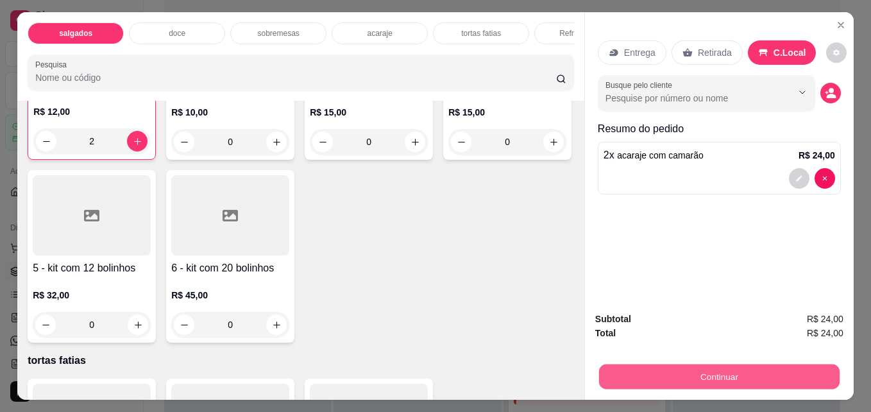
click at [679, 371] on button "Continuar" at bounding box center [719, 376] width 240 height 25
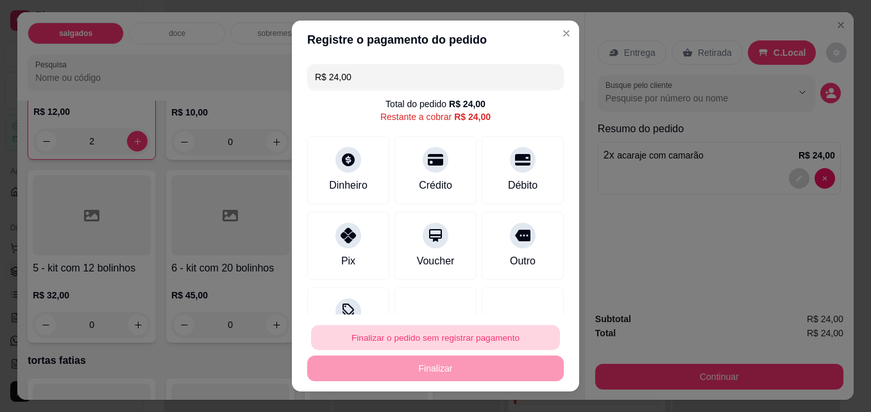
click at [428, 343] on button "Finalizar o pedido sem registrar pagamento" at bounding box center [435, 337] width 249 height 25
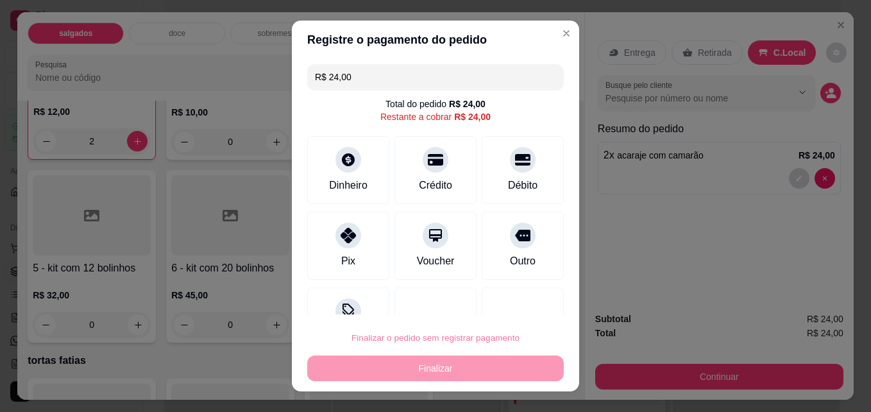
click at [487, 296] on button "Confirmar" at bounding box center [508, 301] width 47 height 20
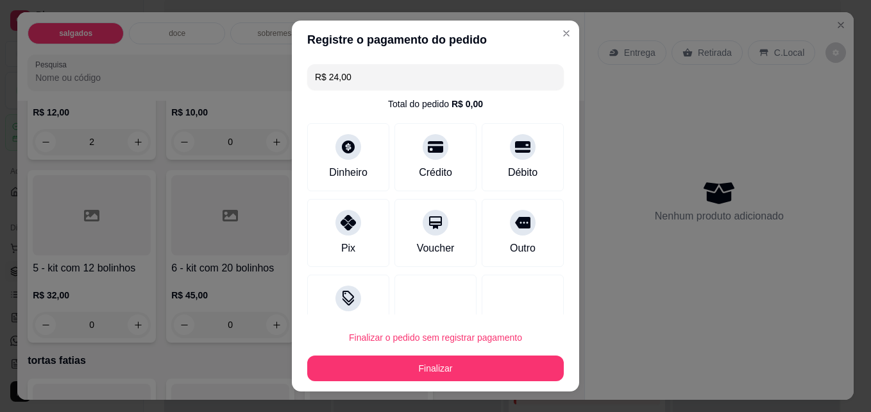
type input "0"
type input "R$ 0,00"
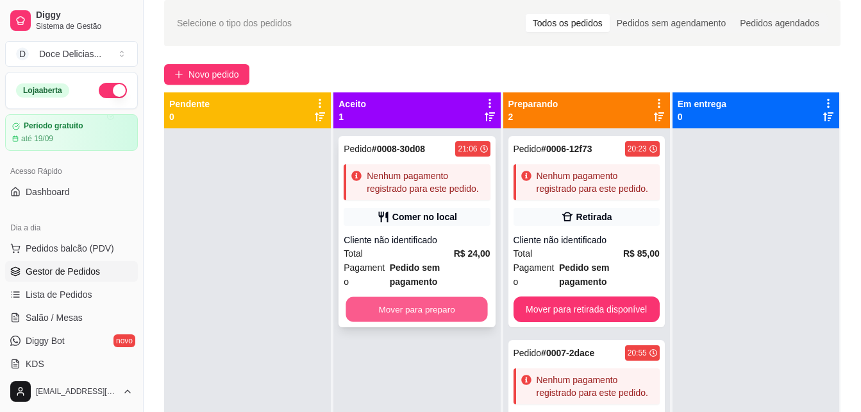
click at [455, 297] on button "Mover para preparo" at bounding box center [417, 309] width 142 height 25
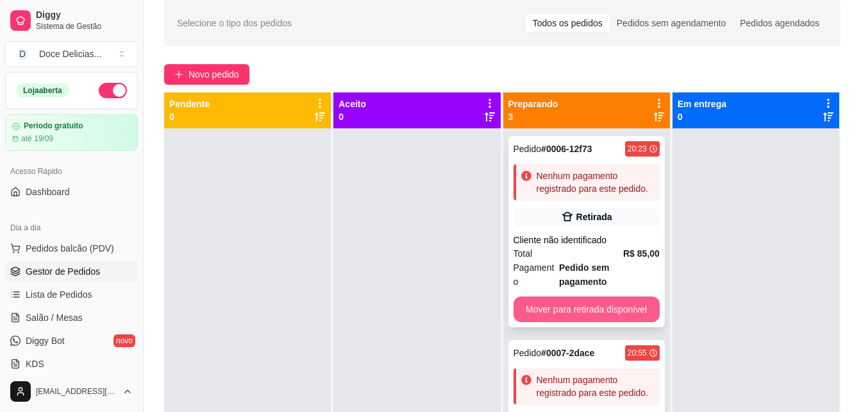
click at [592, 296] on button "Mover para retirada disponível" at bounding box center [587, 309] width 146 height 26
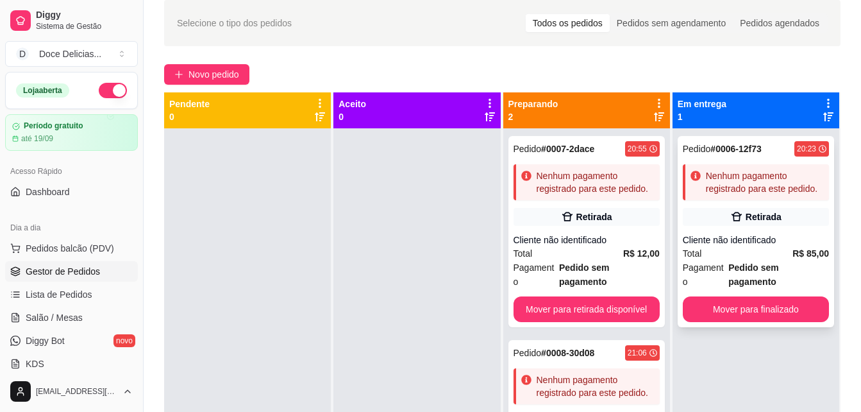
click at [734, 183] on div "Nenhum pagamento registrado para este pedido." at bounding box center [765, 182] width 118 height 26
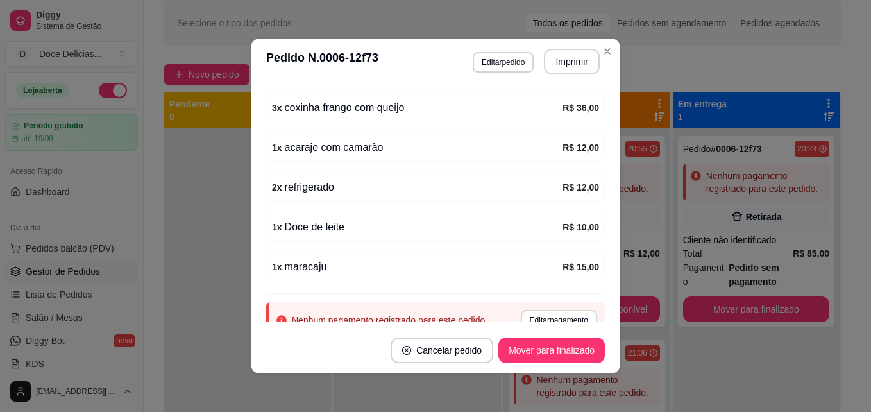
scroll to position [258, 0]
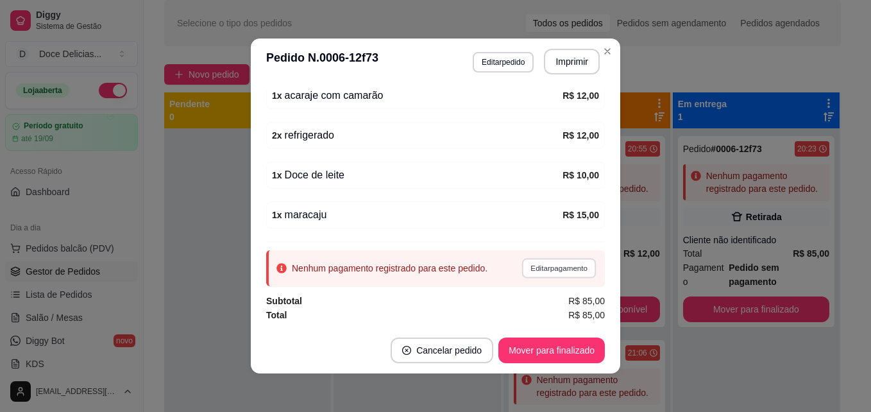
click at [548, 274] on button "Editar pagamento" at bounding box center [558, 268] width 74 height 20
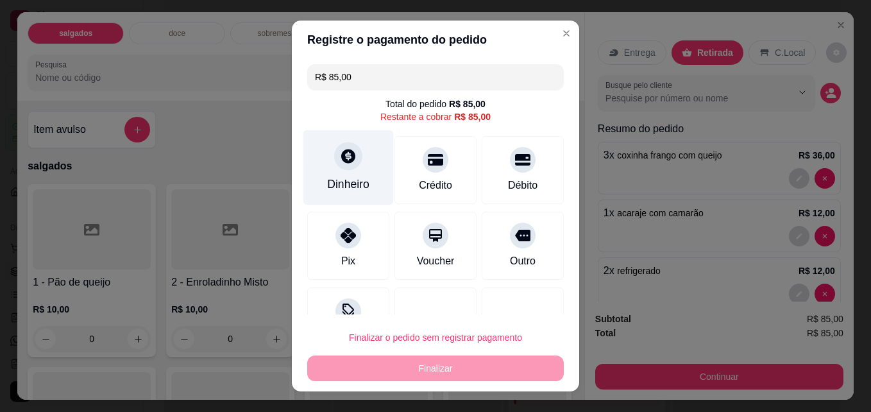
click at [345, 178] on div "Dinheiro" at bounding box center [348, 184] width 42 height 17
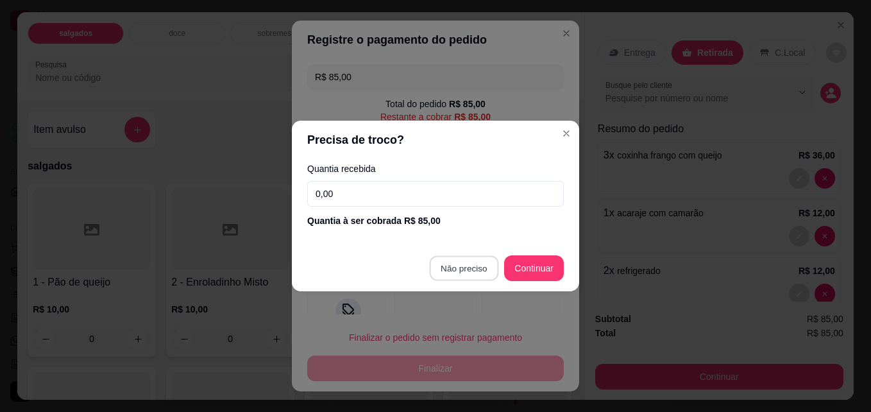
type input "R$ 0,00"
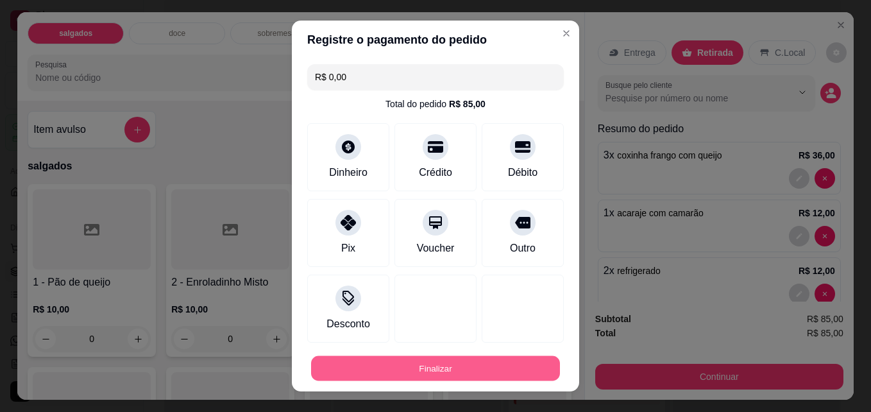
click at [475, 377] on button "Finalizar" at bounding box center [435, 368] width 249 height 25
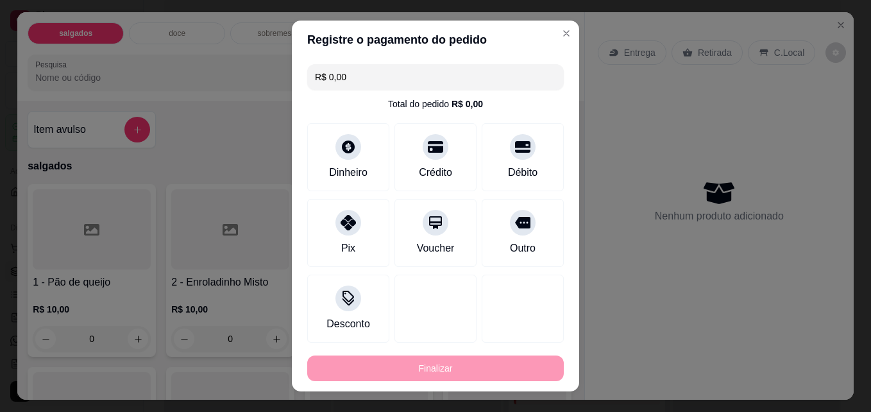
type input "0"
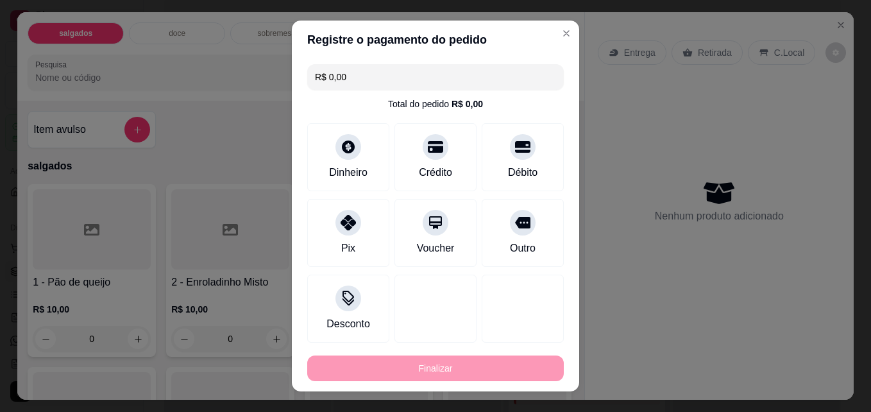
type input "-R$ 85,00"
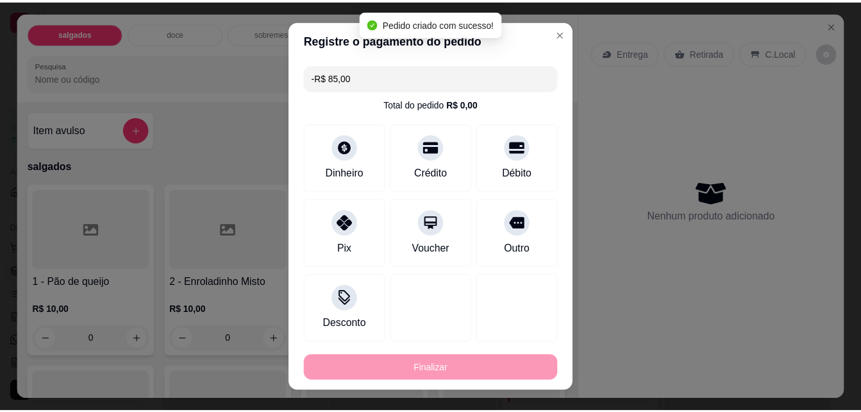
scroll to position [287, 0]
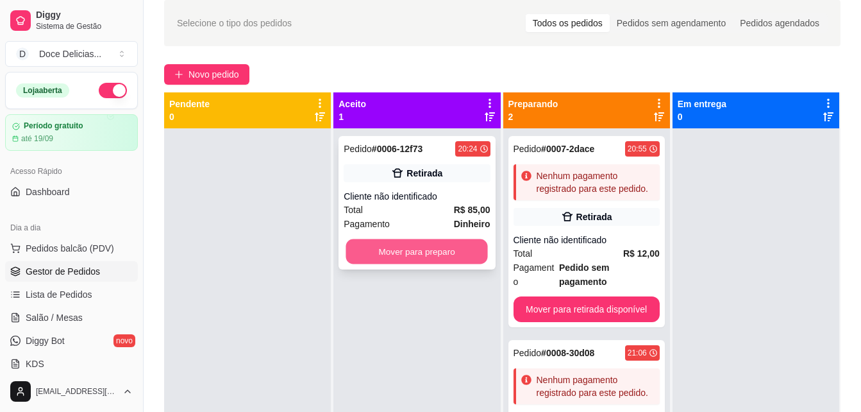
click at [421, 253] on button "Mover para preparo" at bounding box center [417, 251] width 142 height 25
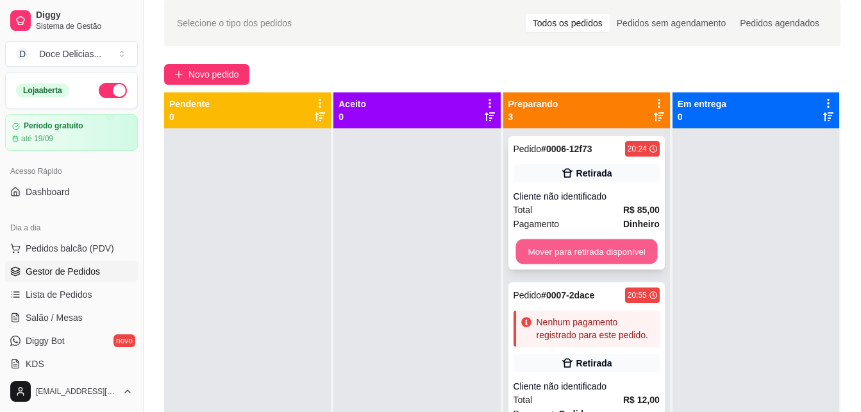
click at [516, 241] on button "Mover para retirada disponível" at bounding box center [587, 251] width 142 height 25
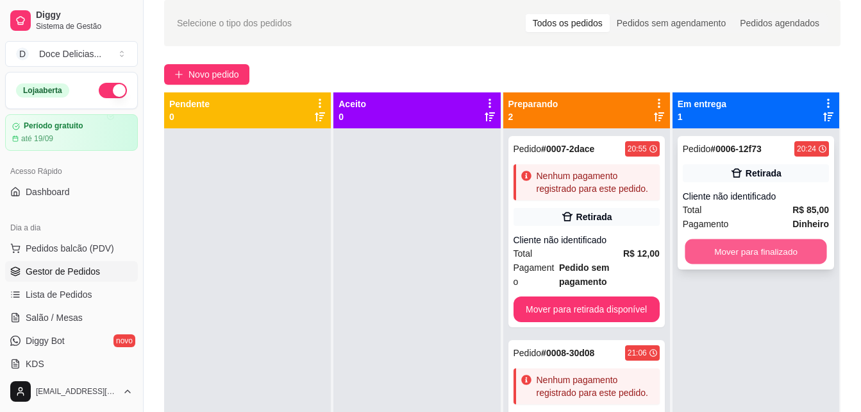
click at [695, 248] on button "Mover para finalizado" at bounding box center [756, 251] width 142 height 25
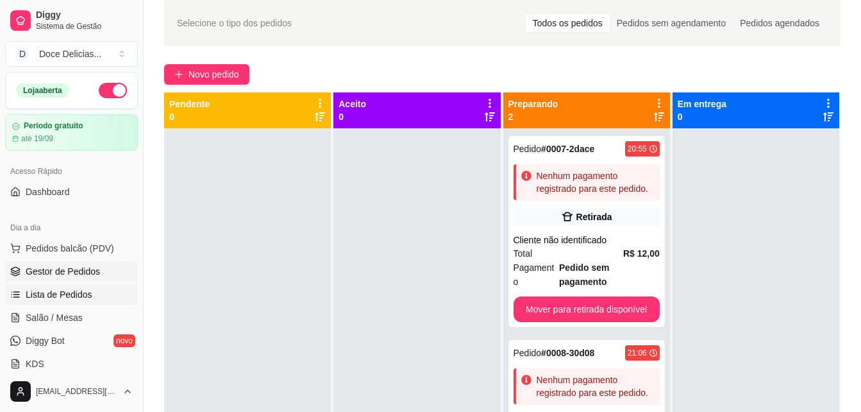
click at [70, 292] on span "Lista de Pedidos" at bounding box center [59, 294] width 67 height 13
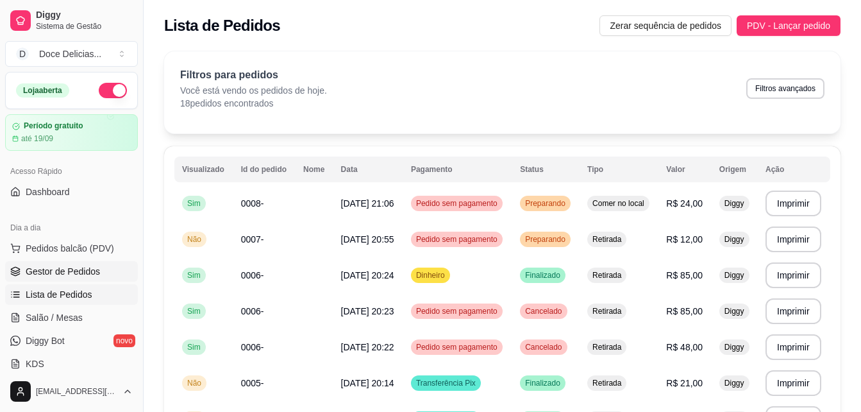
click at [74, 270] on span "Gestor de Pedidos" at bounding box center [63, 271] width 74 height 13
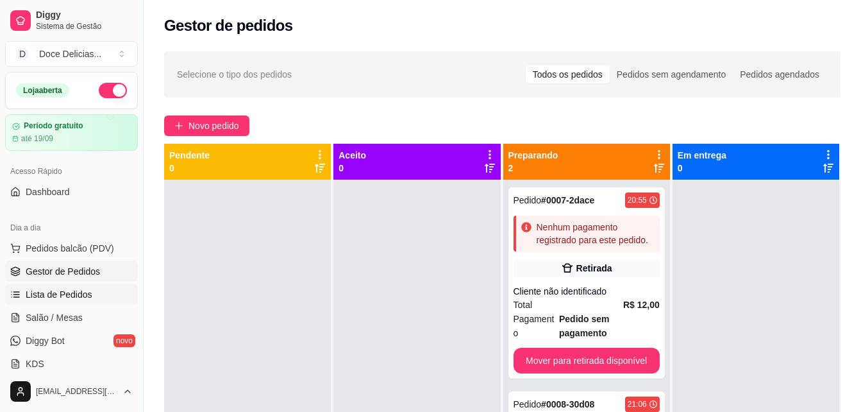
click at [72, 292] on span "Lista de Pedidos" at bounding box center [59, 294] width 67 height 13
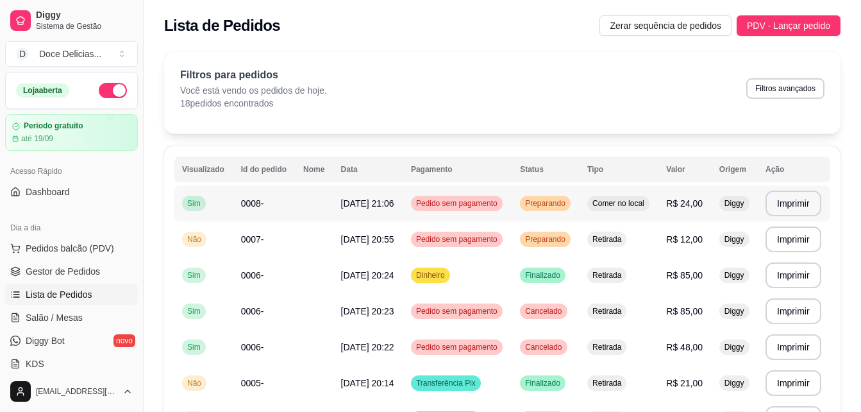
click at [250, 207] on span "0008-" at bounding box center [252, 203] width 23 height 10
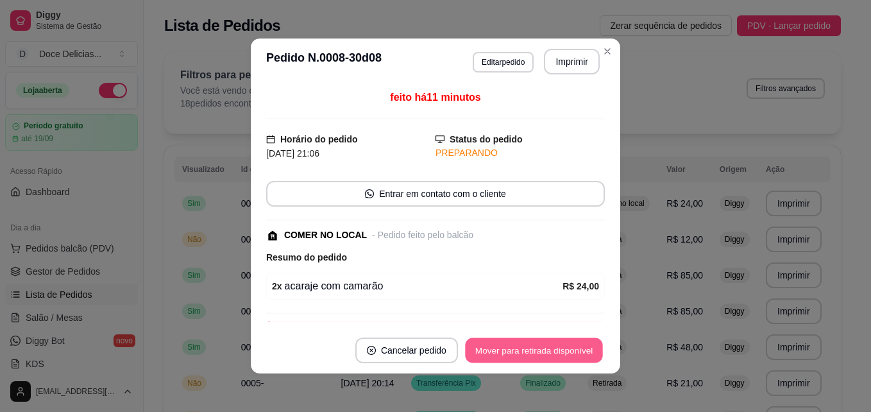
click at [566, 343] on button "Mover para retirada disponível" at bounding box center [533, 350] width 137 height 25
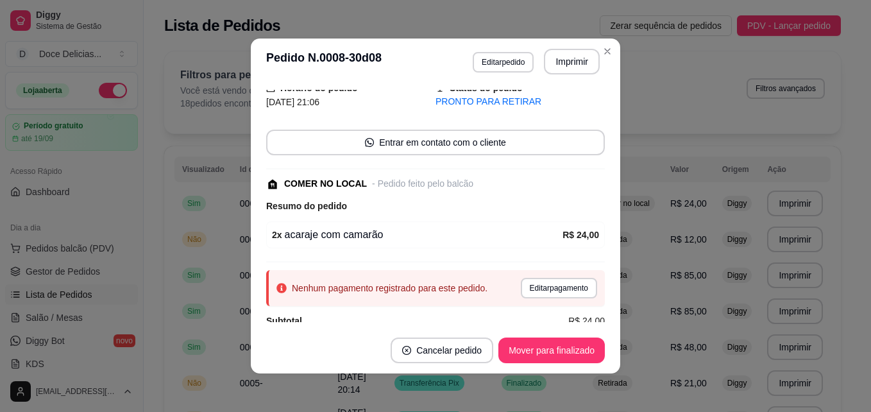
scroll to position [71, 0]
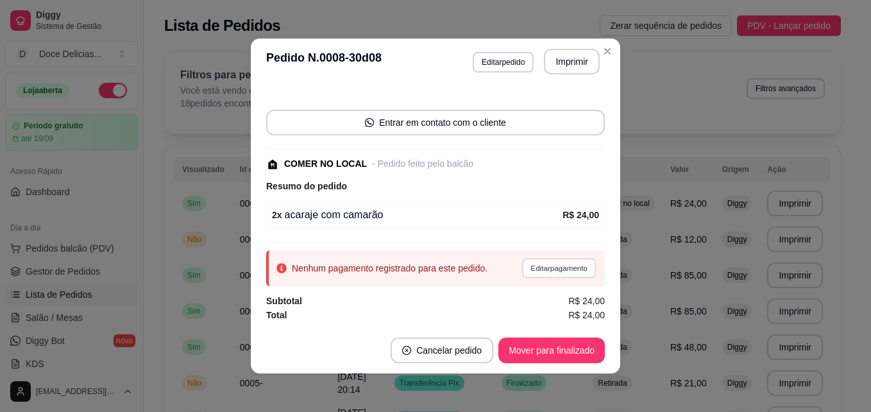
click at [537, 277] on button "Editar pagamento" at bounding box center [558, 268] width 74 height 20
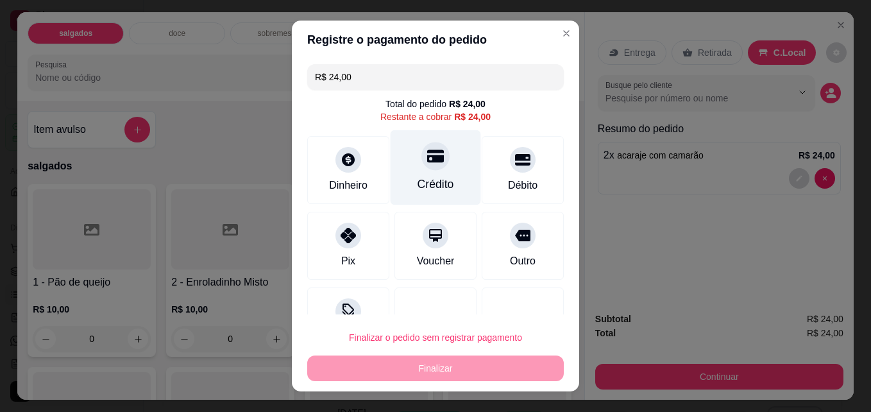
click at [428, 184] on div "Crédito" at bounding box center [435, 184] width 37 height 17
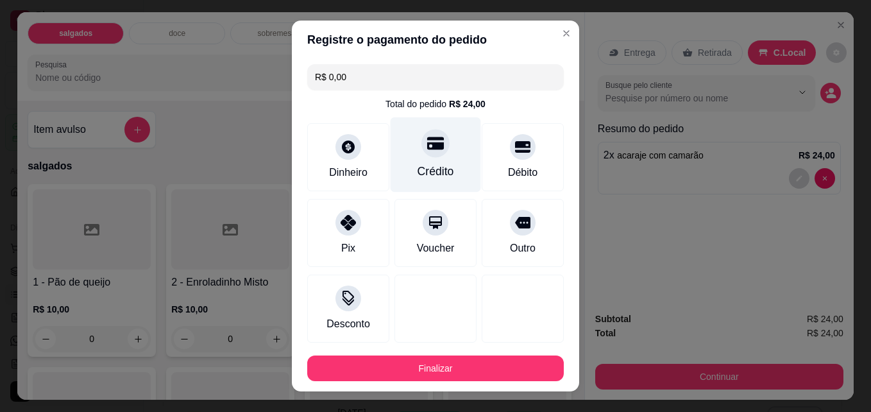
type input "R$ 0,00"
click at [420, 174] on div "Crédito" at bounding box center [435, 171] width 37 height 17
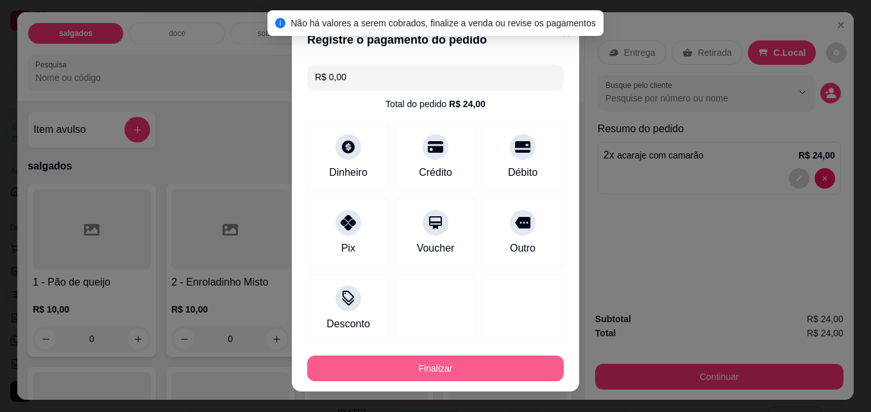
click at [430, 369] on button "Finalizar" at bounding box center [435, 368] width 257 height 26
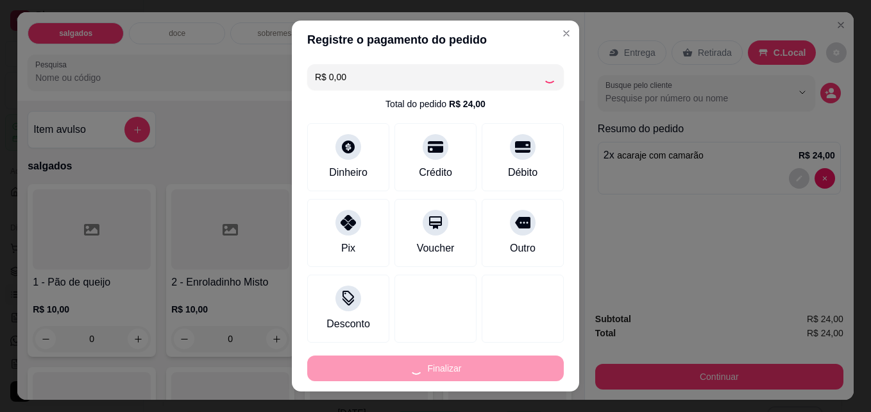
type input "0"
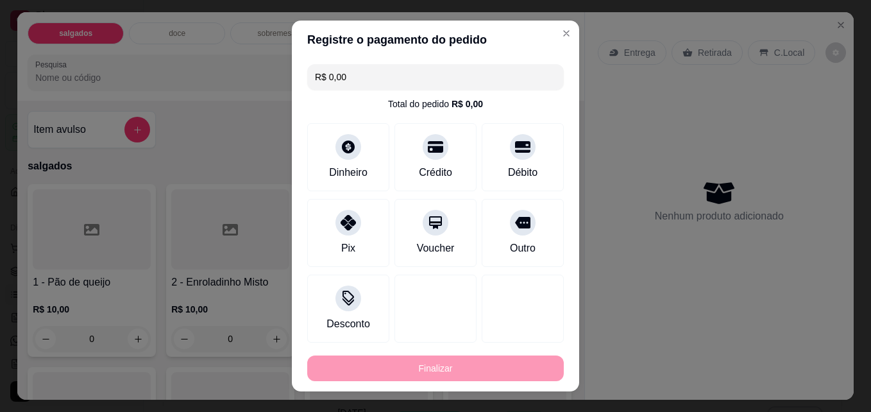
type input "-R$ 24,00"
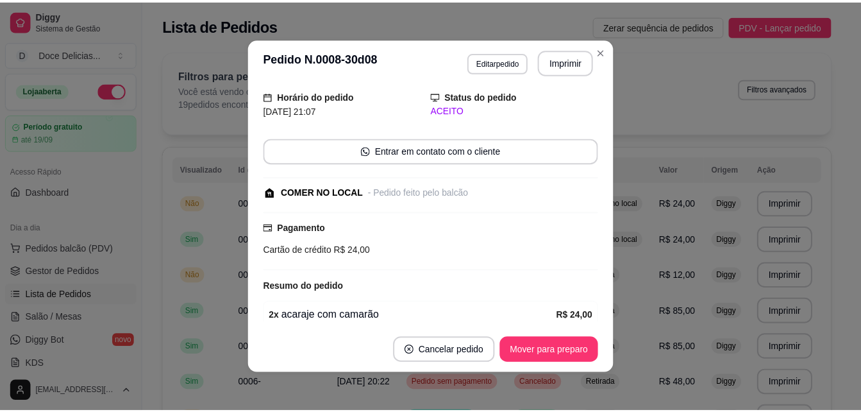
scroll to position [99, 0]
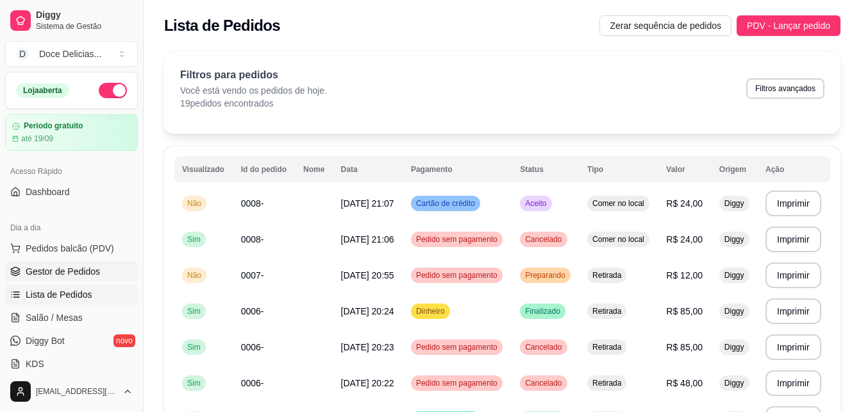
click at [98, 277] on link "Gestor de Pedidos" at bounding box center [71, 271] width 133 height 21
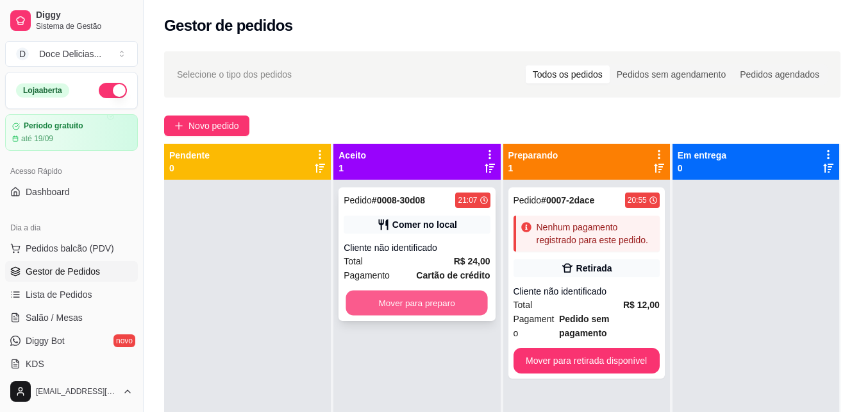
click at [367, 298] on button "Mover para preparo" at bounding box center [417, 303] width 142 height 25
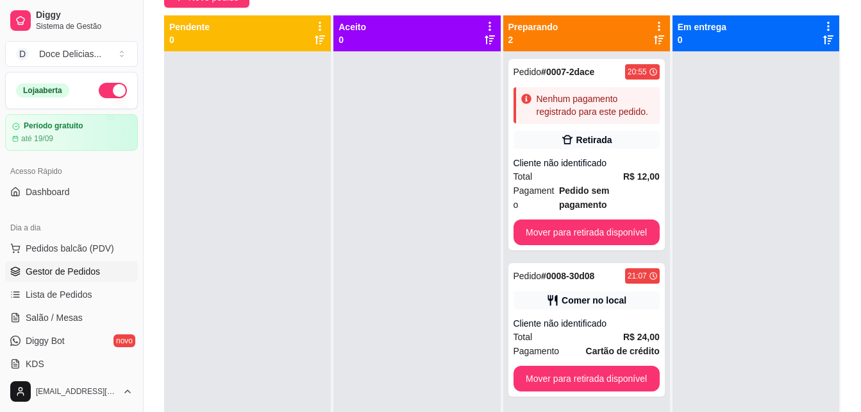
scroll to position [154, 0]
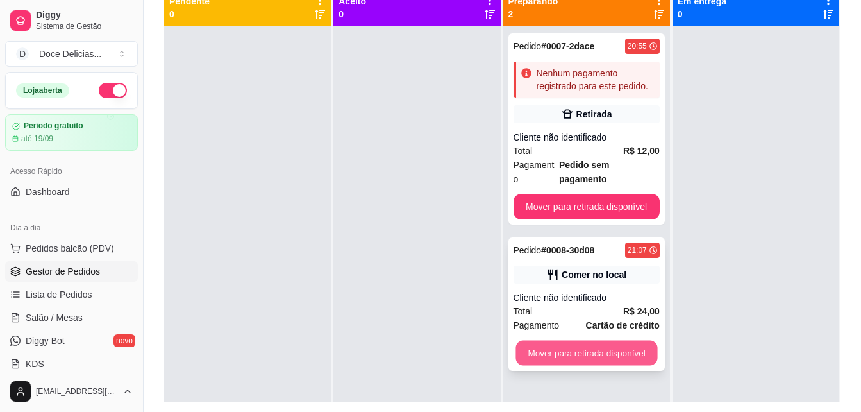
click at [612, 341] on button "Mover para retirada disponível" at bounding box center [587, 353] width 142 height 25
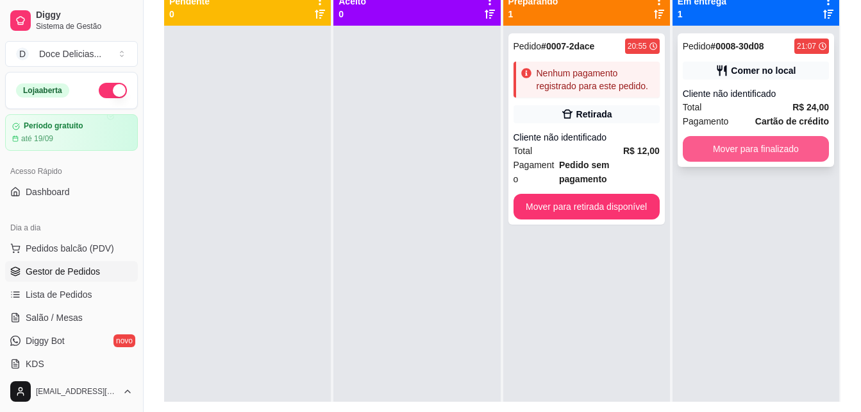
click at [723, 149] on button "Mover para finalizado" at bounding box center [756, 149] width 146 height 26
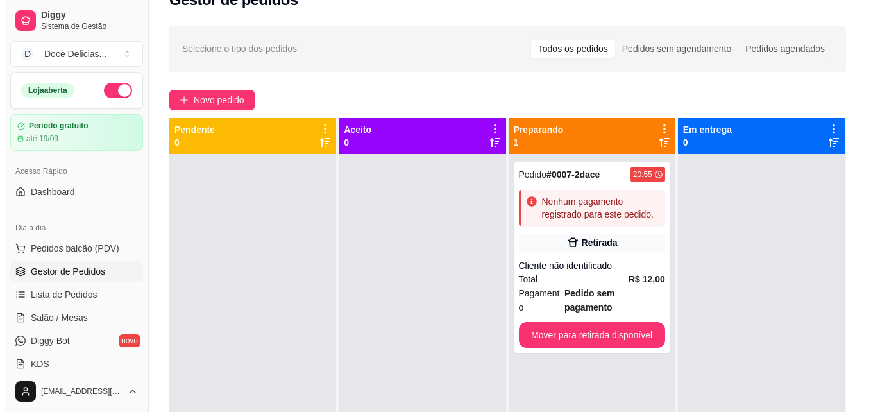
scroll to position [0, 0]
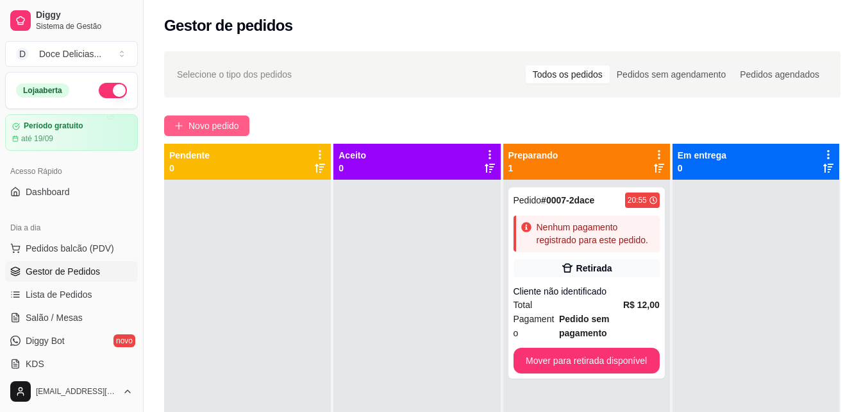
click at [228, 118] on button "Novo pedido" at bounding box center [206, 125] width 85 height 21
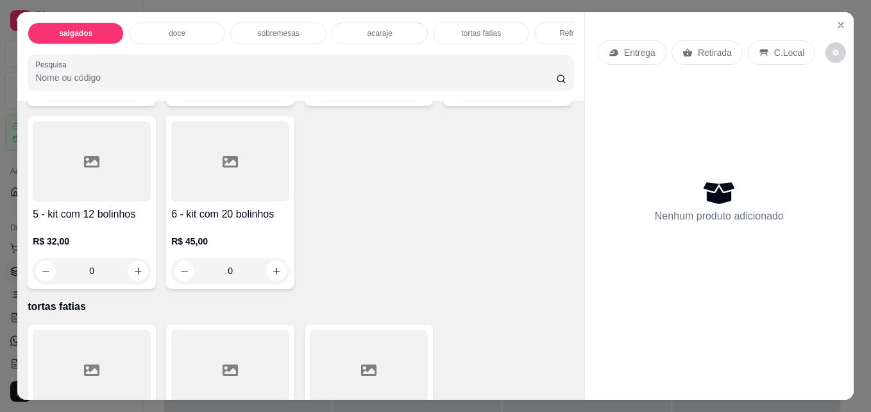
scroll to position [1308, 0]
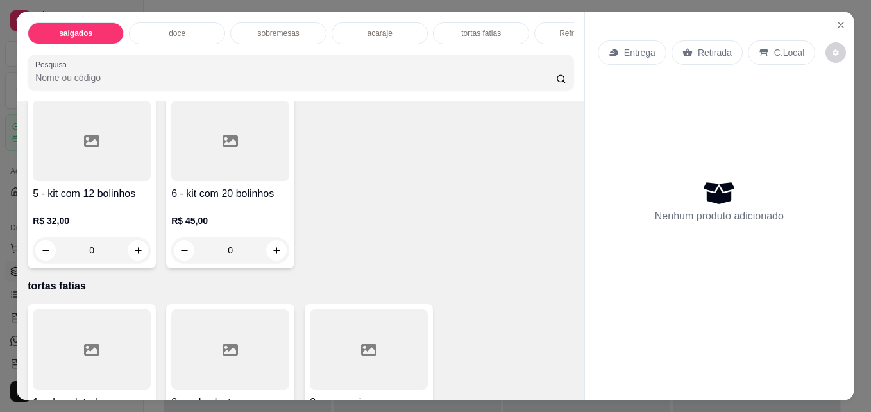
click at [131, 78] on button "increase-product-quantity" at bounding box center [138, 68] width 20 height 20
type input "1"
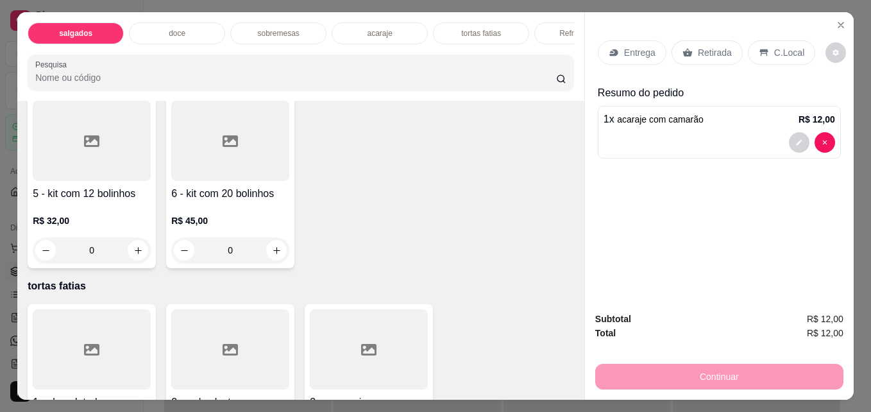
scroll to position [1309, 0]
click at [789, 56] on div "C.Local" at bounding box center [781, 52] width 67 height 24
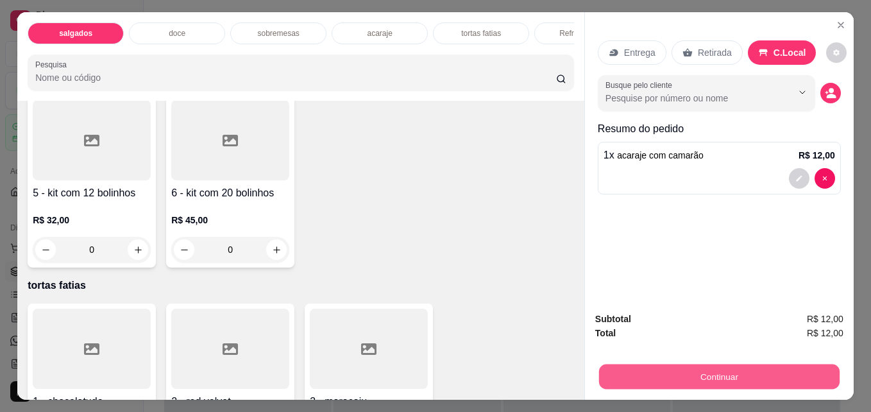
click at [726, 366] on button "Continuar" at bounding box center [719, 376] width 240 height 25
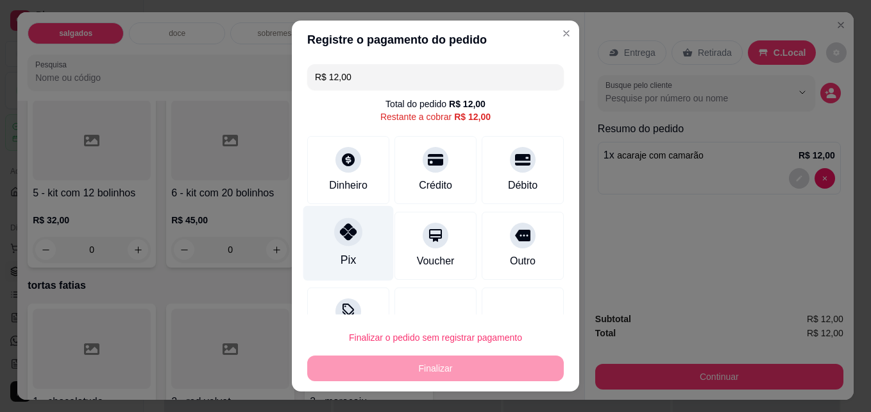
click at [340, 230] on icon at bounding box center [348, 231] width 17 height 17
type input "R$ 0,00"
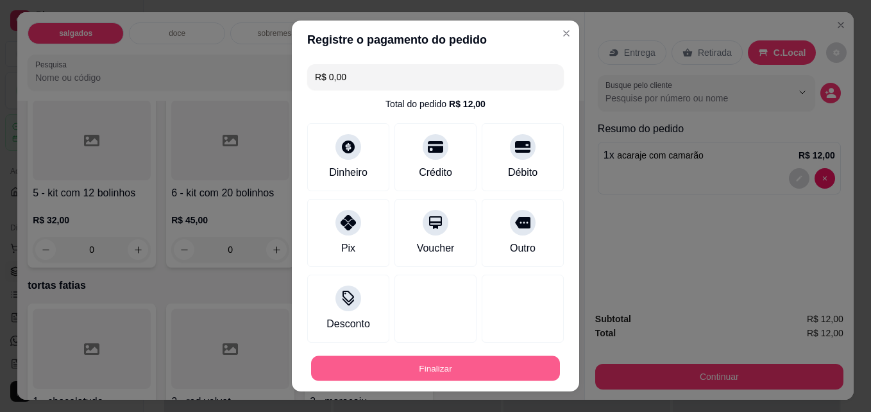
click at [425, 371] on button "Finalizar" at bounding box center [435, 368] width 249 height 25
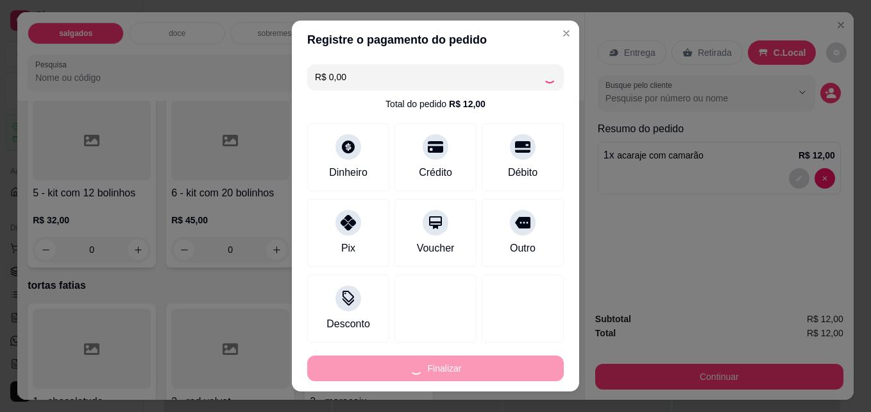
type input "0"
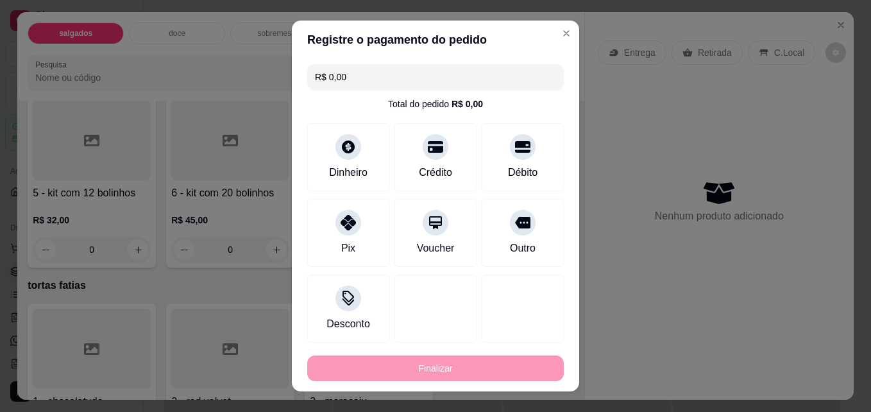
type input "-R$ 12,00"
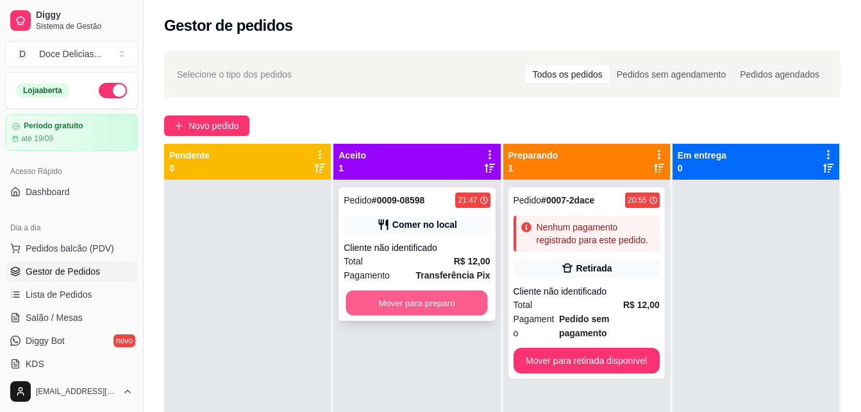
click at [394, 301] on button "Mover para preparo" at bounding box center [417, 303] width 142 height 25
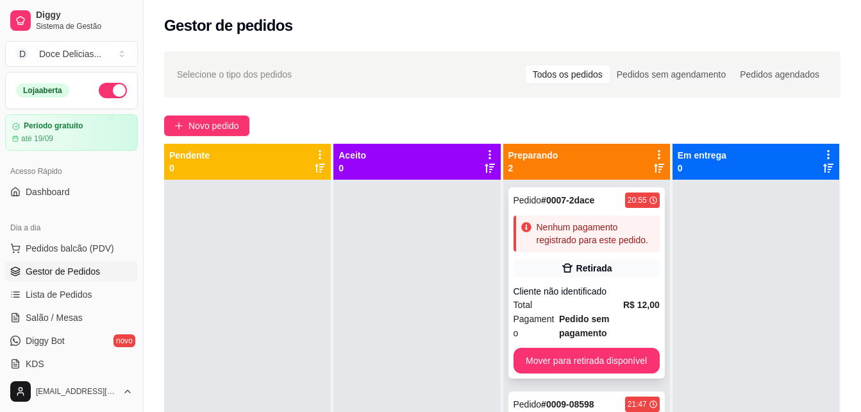
click at [560, 242] on div "Nenhum pagamento registrado para este pedido." at bounding box center [596, 234] width 118 height 26
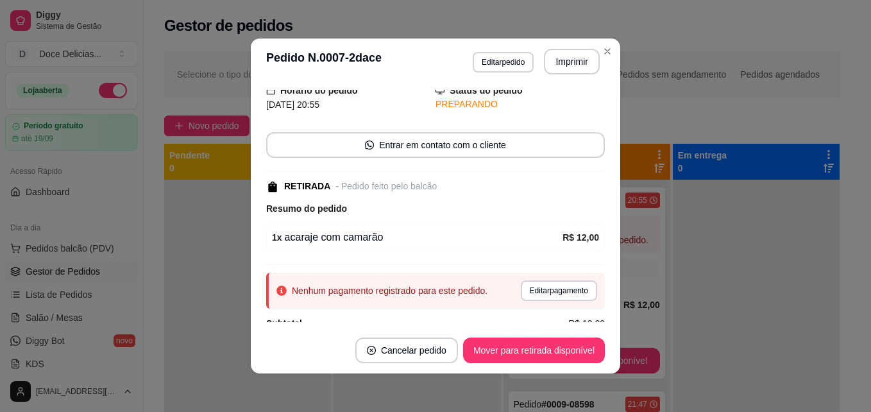
scroll to position [71, 0]
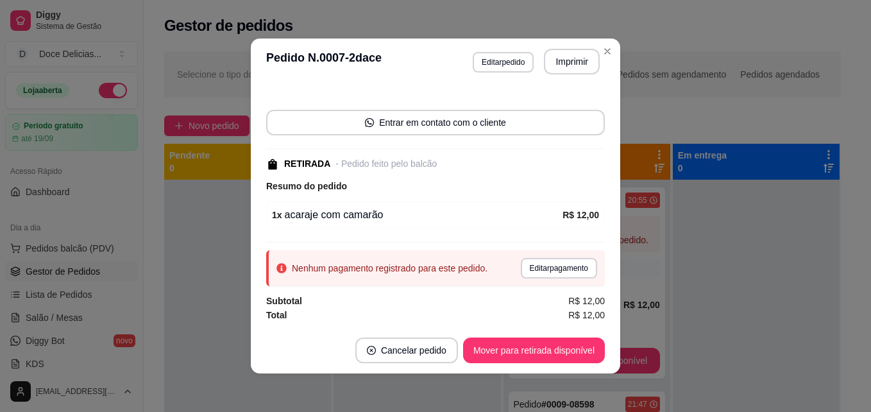
click at [461, 264] on div "Nenhum pagamento registrado para este pedido." at bounding box center [390, 268] width 196 height 13
click at [521, 269] on button "Editar pagamento" at bounding box center [558, 268] width 74 height 20
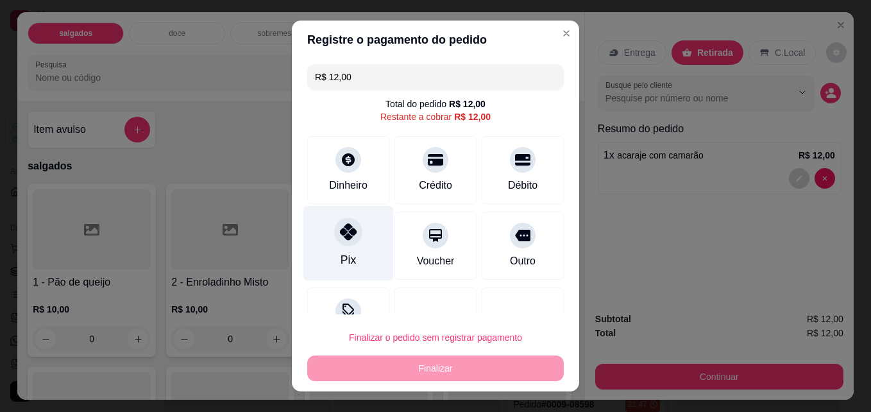
click at [348, 239] on icon at bounding box center [348, 231] width 17 height 17
type input "R$ 0,00"
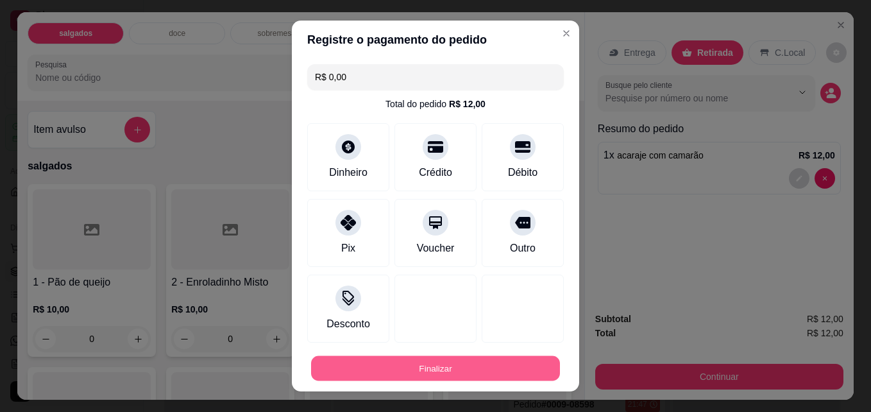
click at [414, 376] on button "Finalizar" at bounding box center [435, 368] width 249 height 25
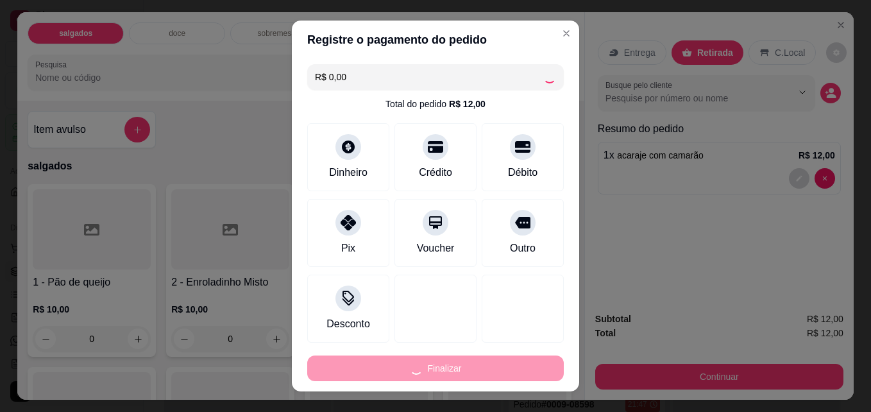
type input "0"
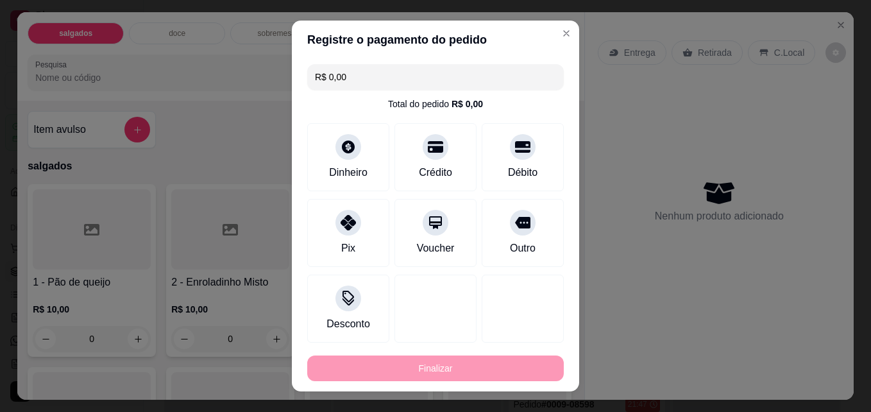
type input "-R$ 12,00"
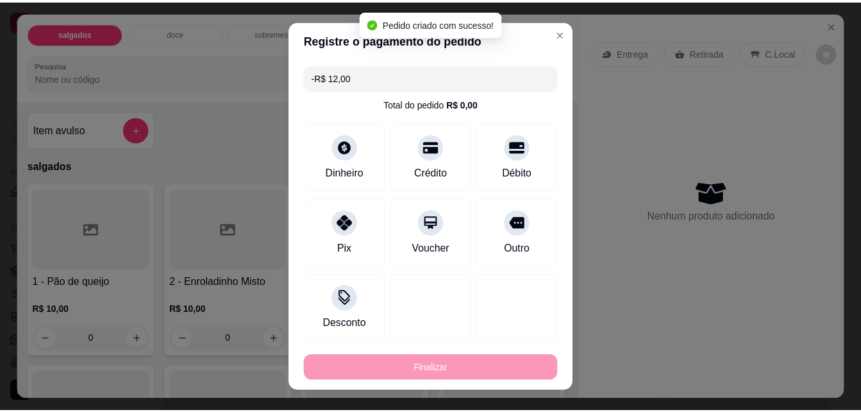
scroll to position [99, 0]
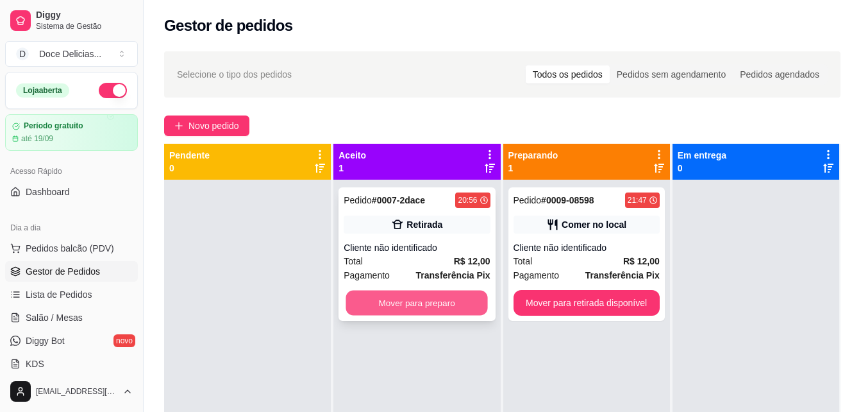
click at [421, 293] on button "Mover para preparo" at bounding box center [417, 303] width 142 height 25
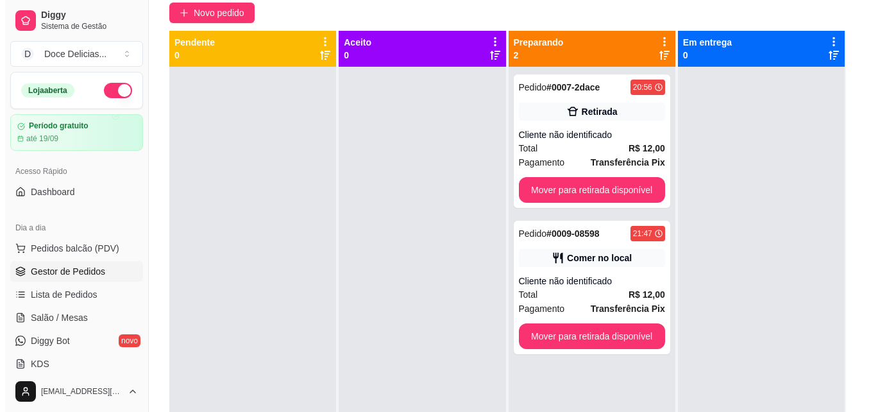
scroll to position [128, 0]
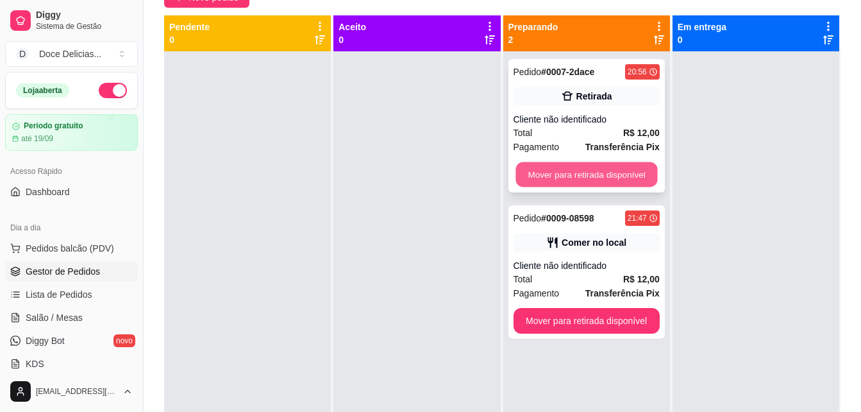
click at [575, 167] on button "Mover para retirada disponível" at bounding box center [587, 174] width 142 height 25
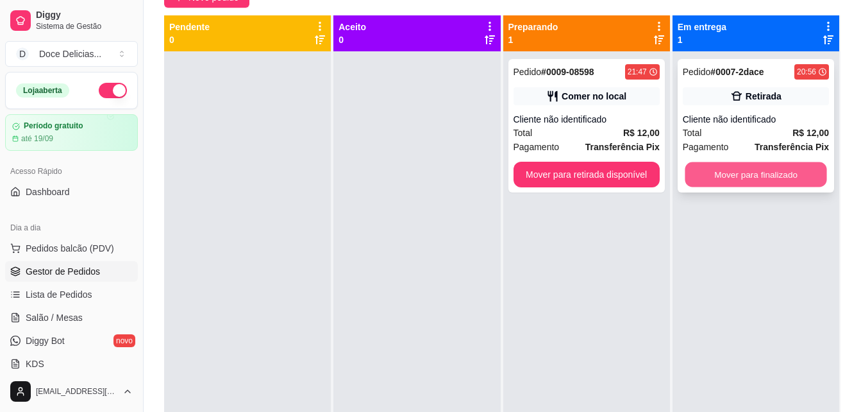
click at [704, 172] on button "Mover para finalizado" at bounding box center [756, 174] width 142 height 25
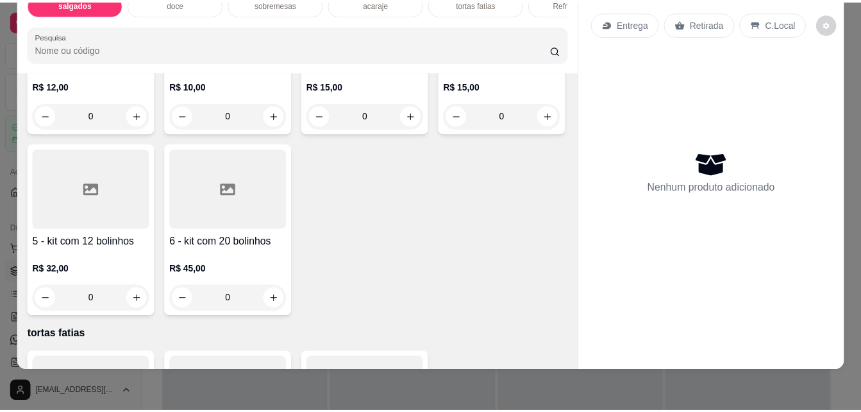
scroll to position [1257, 0]
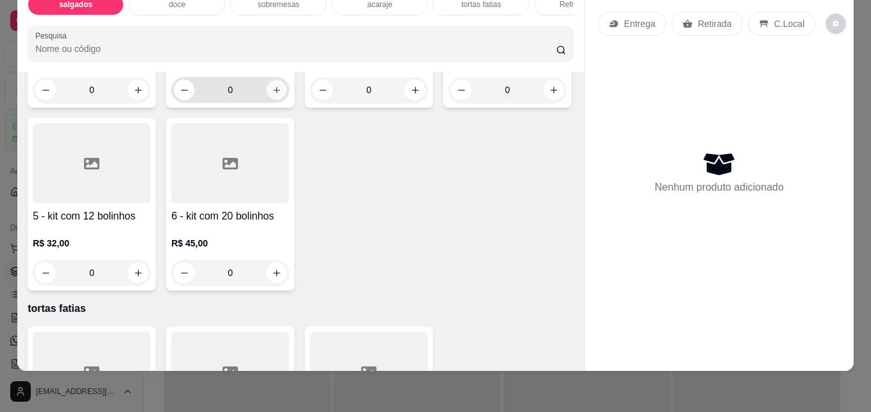
click at [272, 95] on icon "increase-product-quantity" at bounding box center [277, 90] width 10 height 10
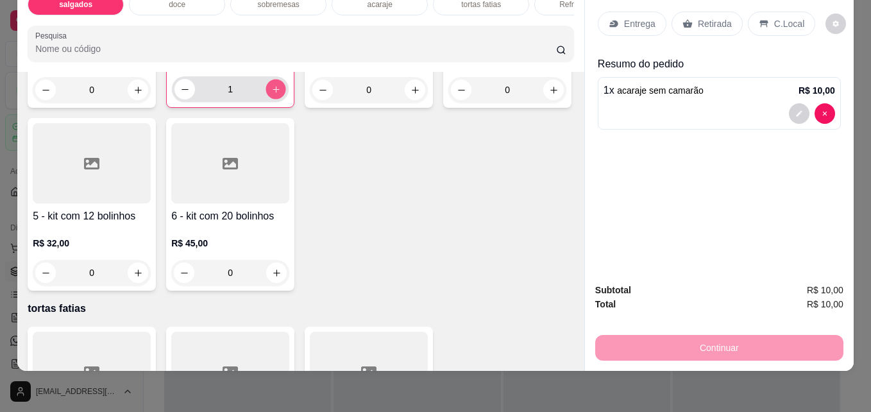
click at [271, 94] on icon "increase-product-quantity" at bounding box center [276, 90] width 10 height 10
type input "2"
click at [698, 17] on p "Retirada" at bounding box center [715, 23] width 34 height 13
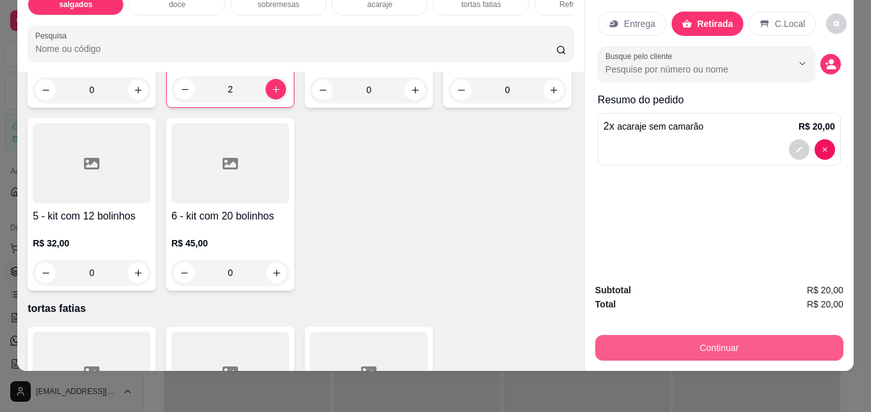
click at [680, 346] on button "Continuar" at bounding box center [719, 348] width 248 height 26
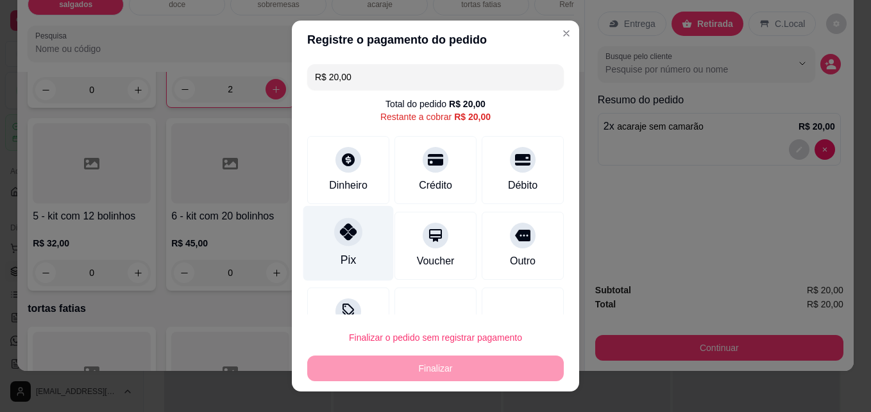
click at [340, 237] on icon at bounding box center [348, 231] width 17 height 17
type input "R$ 0,00"
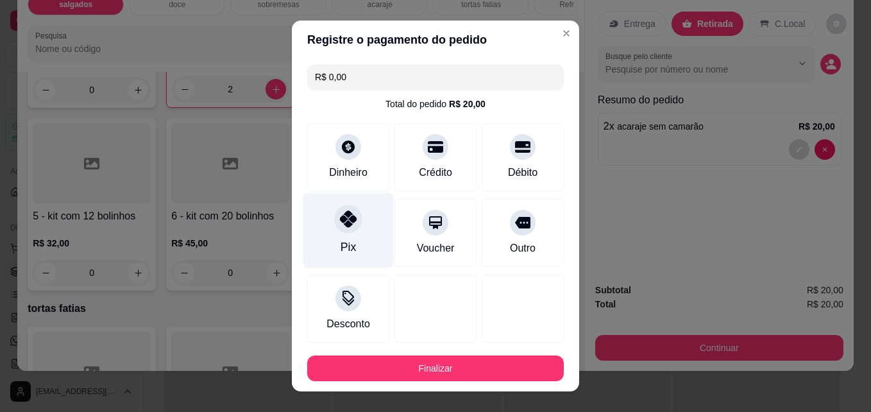
click at [340, 230] on div at bounding box center [348, 219] width 28 height 28
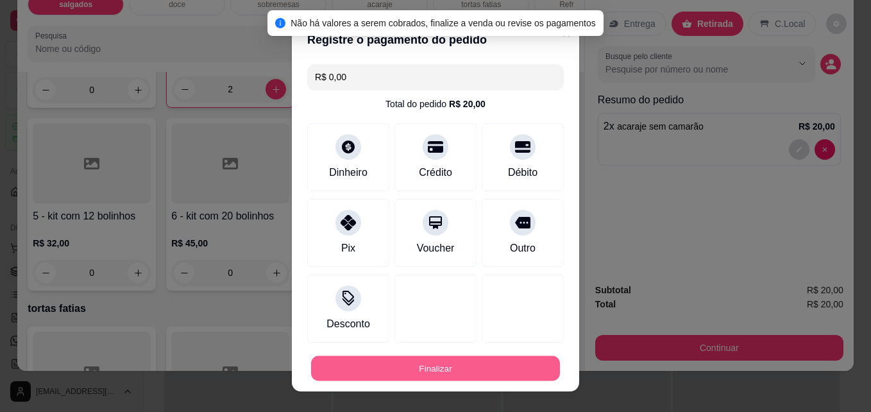
click at [386, 365] on button "Finalizar" at bounding box center [435, 368] width 249 height 25
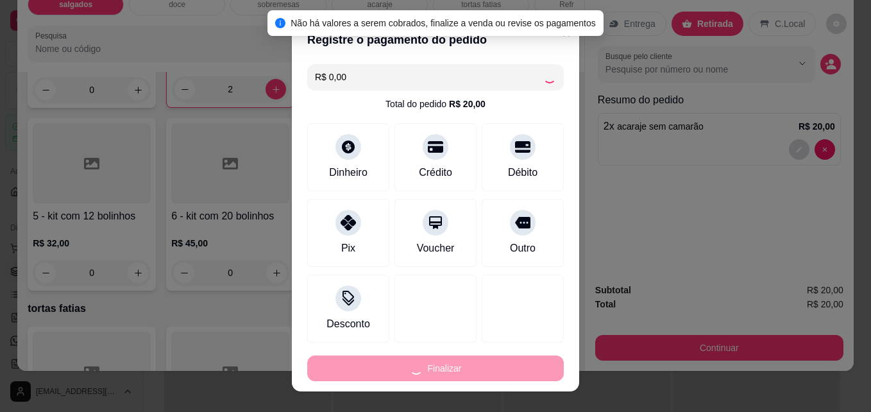
type input "0"
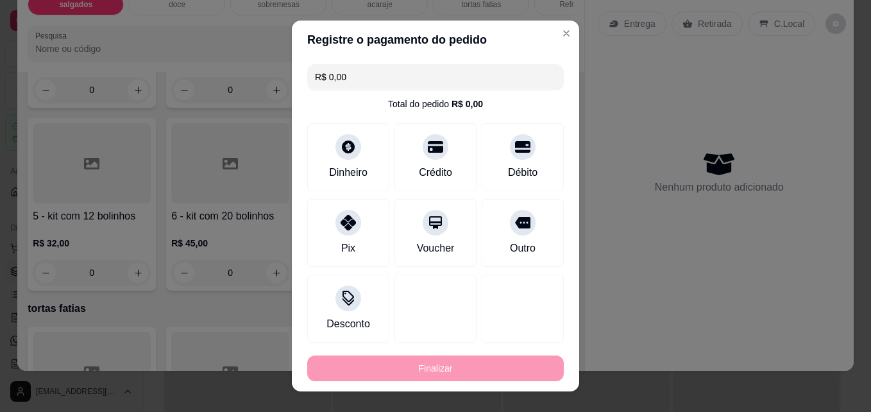
type input "-R$ 20,00"
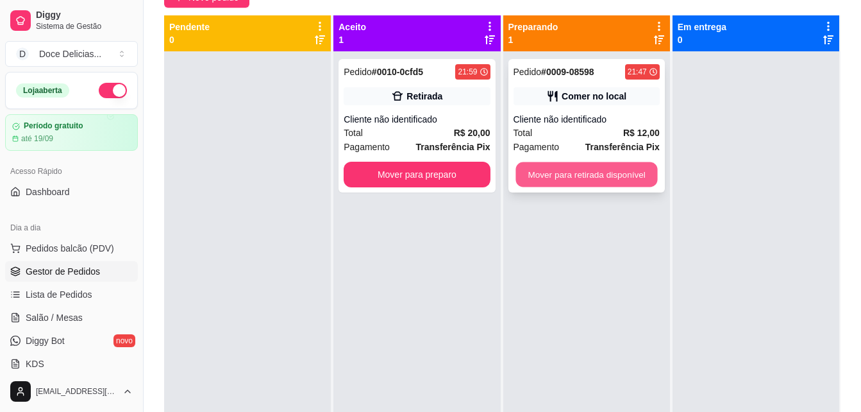
click at [562, 175] on button "Mover para retirada disponível" at bounding box center [587, 174] width 142 height 25
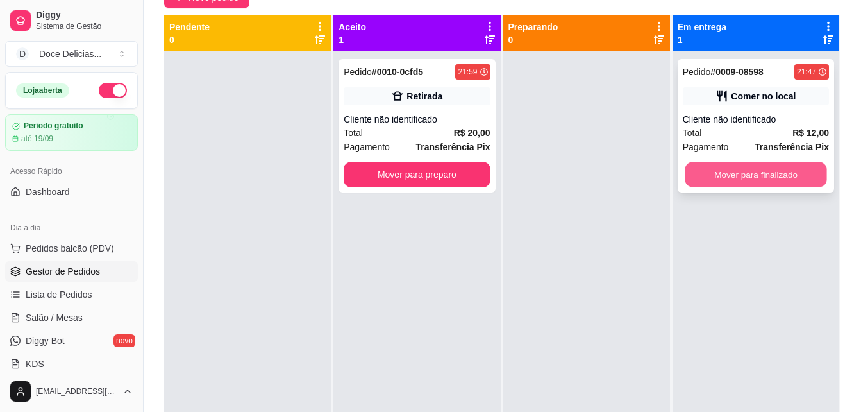
click at [717, 184] on button "Mover para finalizado" at bounding box center [756, 174] width 142 height 25
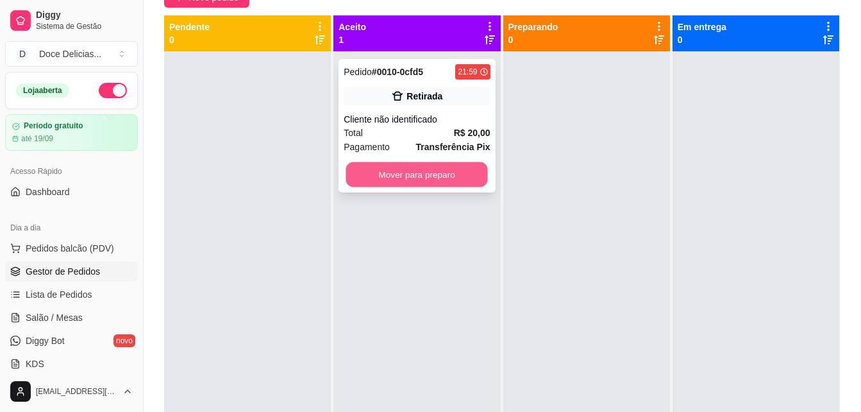
click at [425, 183] on button "Mover para preparo" at bounding box center [417, 174] width 142 height 25
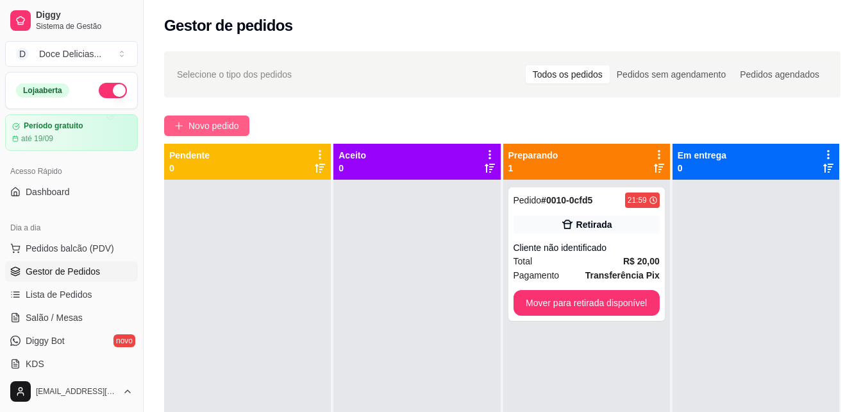
click at [201, 120] on span "Novo pedido" at bounding box center [214, 126] width 51 height 14
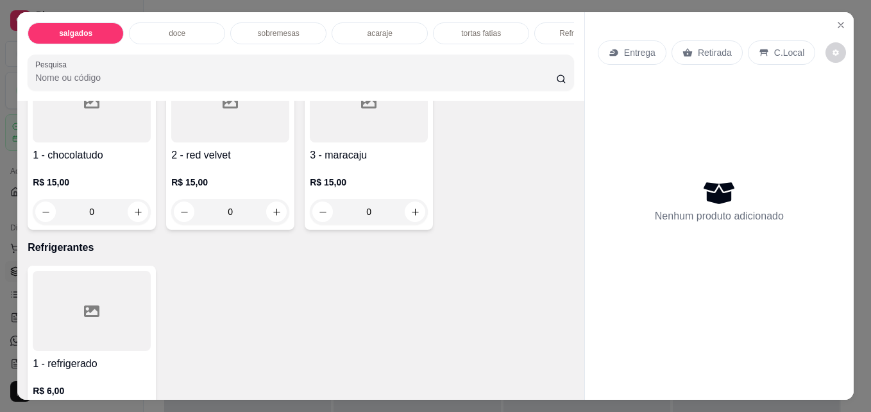
scroll to position [1565, 0]
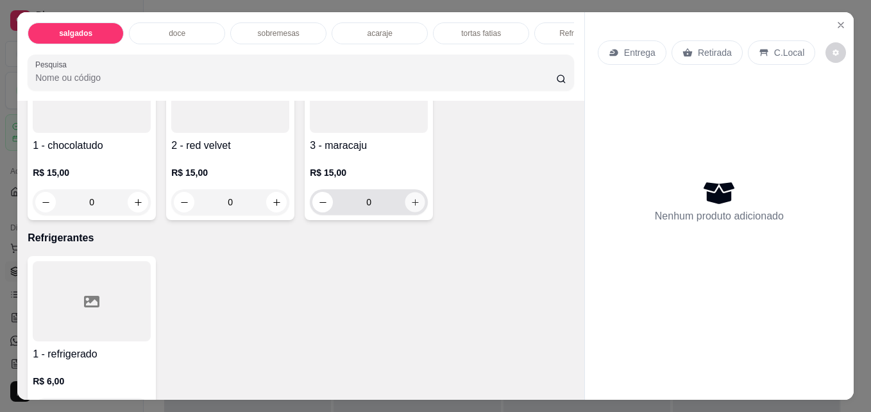
click at [413, 207] on icon "increase-product-quantity" at bounding box center [415, 203] width 10 height 10
type input "1"
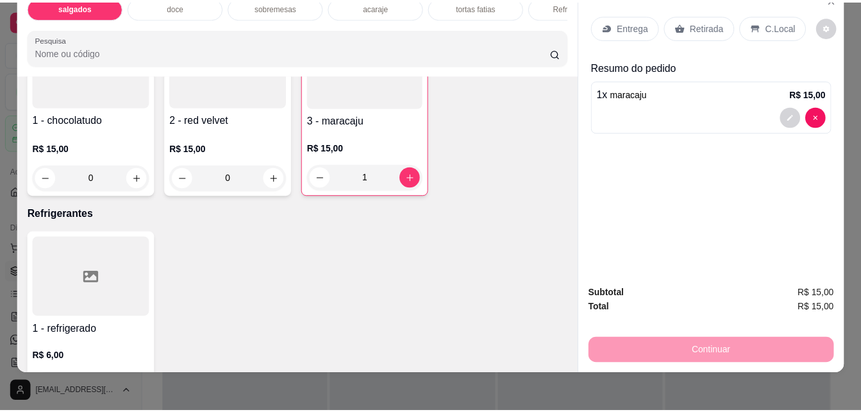
scroll to position [33, 0]
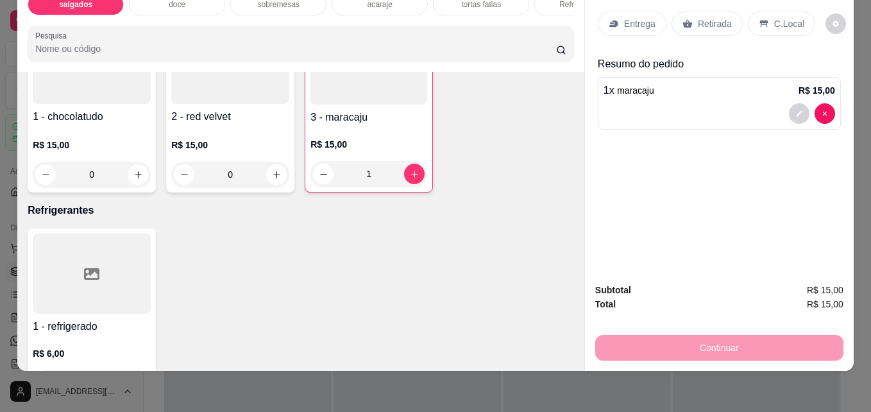
click at [718, 17] on p "Retirada" at bounding box center [715, 23] width 34 height 13
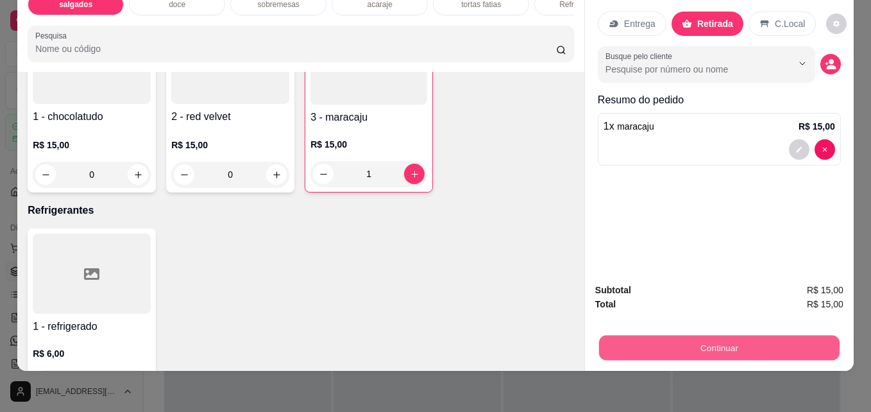
click at [688, 335] on button "Continuar" at bounding box center [719, 347] width 240 height 25
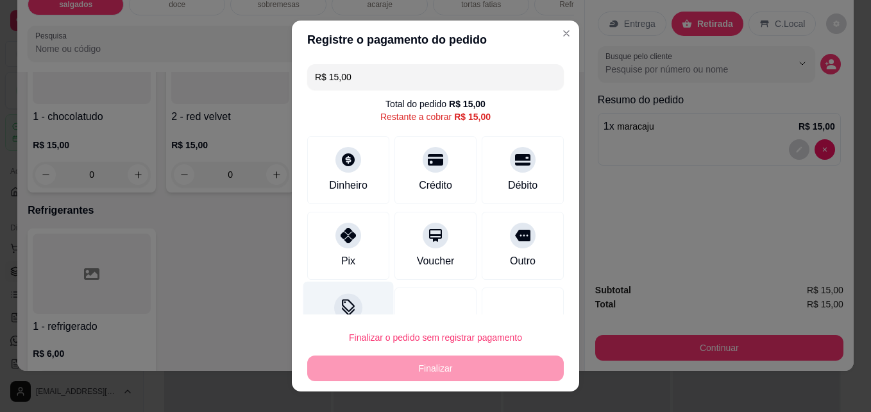
click at [341, 304] on icon at bounding box center [348, 307] width 17 height 17
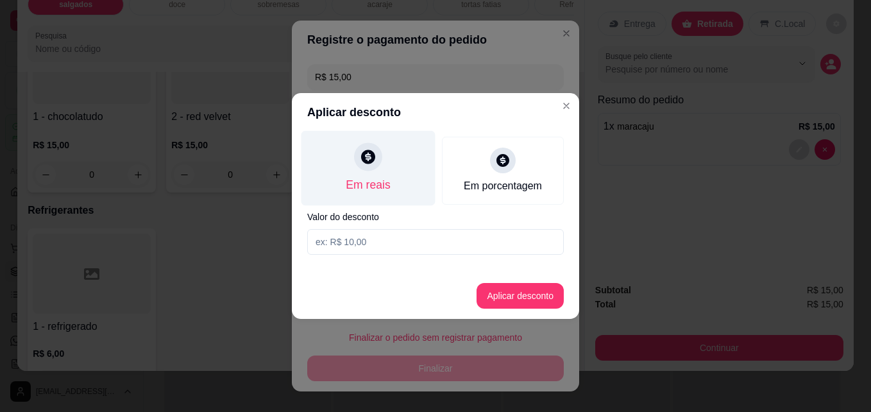
click at [357, 166] on div at bounding box center [368, 156] width 28 height 28
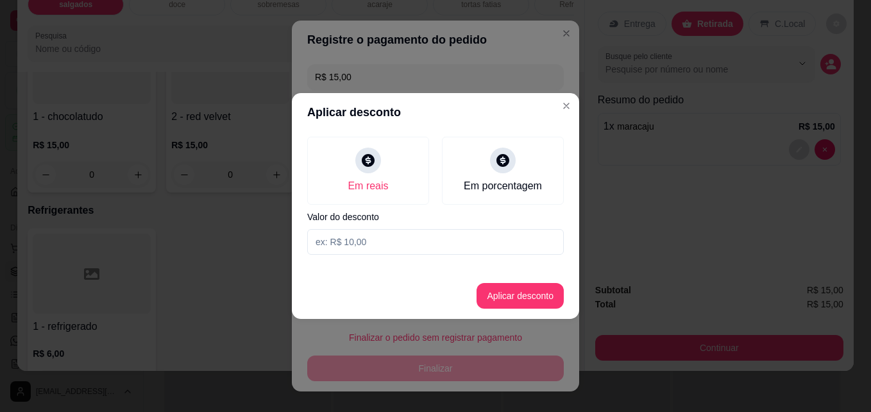
click at [368, 246] on input at bounding box center [435, 242] width 257 height 26
type input "3,00"
click at [501, 285] on button "Aplicar desconto" at bounding box center [520, 295] width 84 height 25
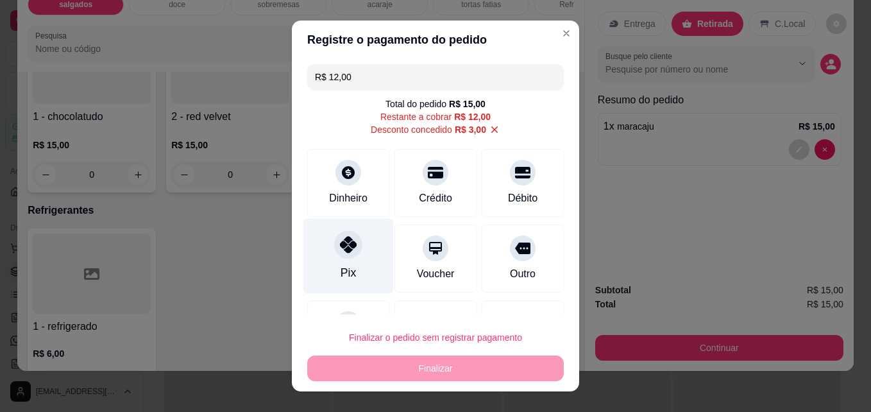
click at [334, 247] on div at bounding box center [348, 245] width 28 height 28
type input "R$ 0,00"
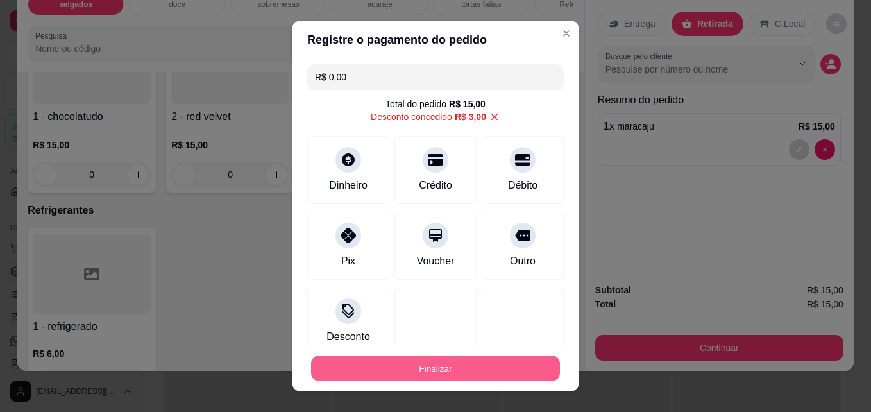
click at [446, 362] on button "Finalizar" at bounding box center [435, 368] width 249 height 25
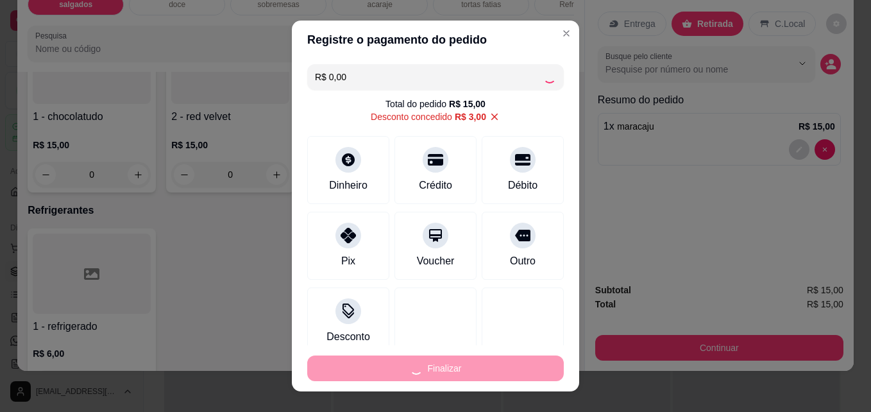
type input "0"
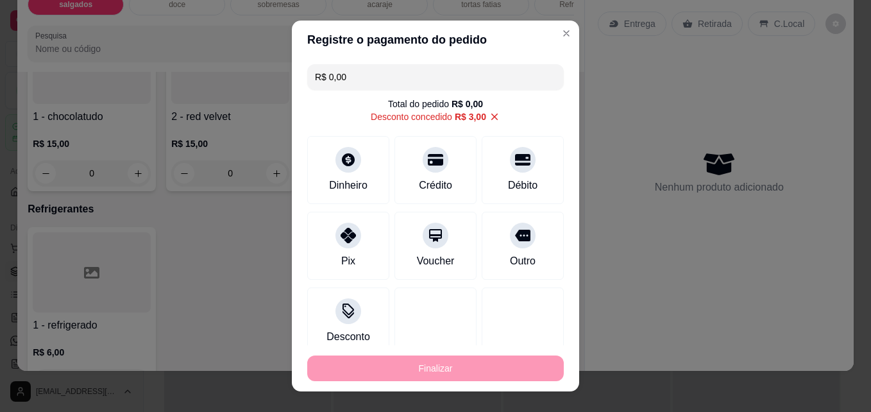
type input "-R$ 15,00"
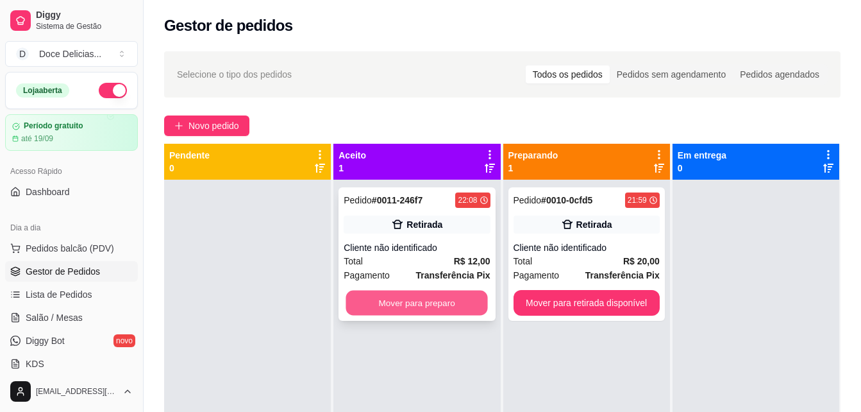
click at [422, 307] on button "Mover para preparo" at bounding box center [417, 303] width 142 height 25
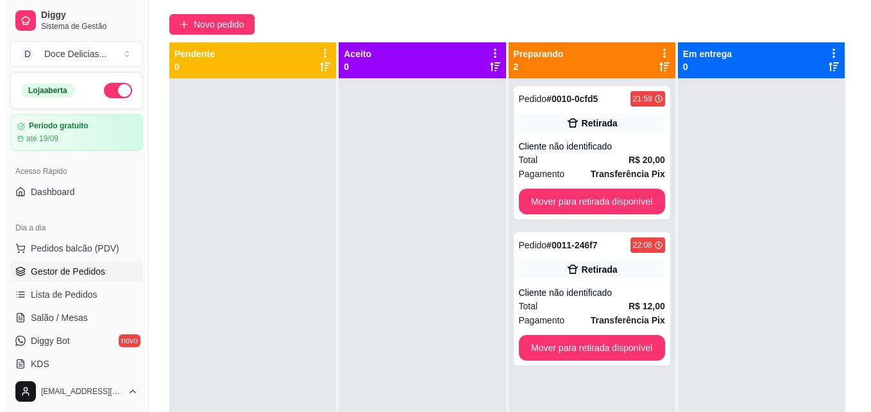
scroll to position [103, 0]
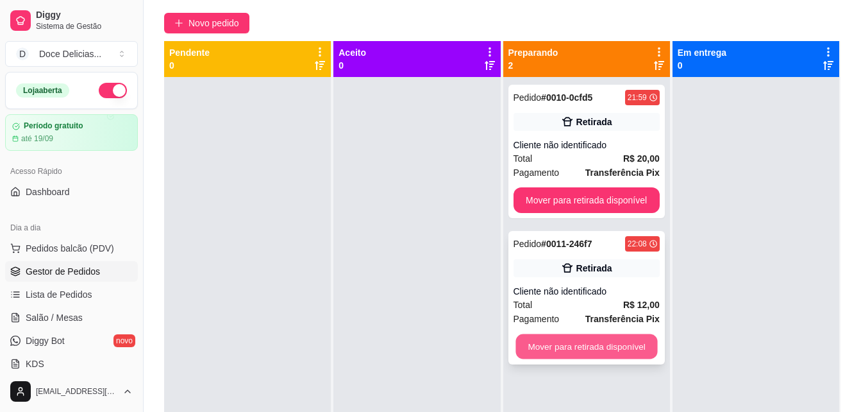
click at [550, 355] on button "Mover para retirada disponível" at bounding box center [587, 346] width 142 height 25
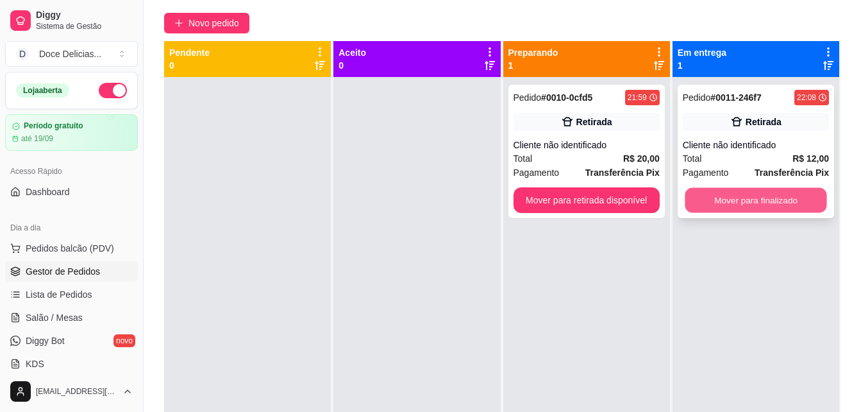
click at [727, 194] on button "Mover para finalizado" at bounding box center [756, 200] width 142 height 25
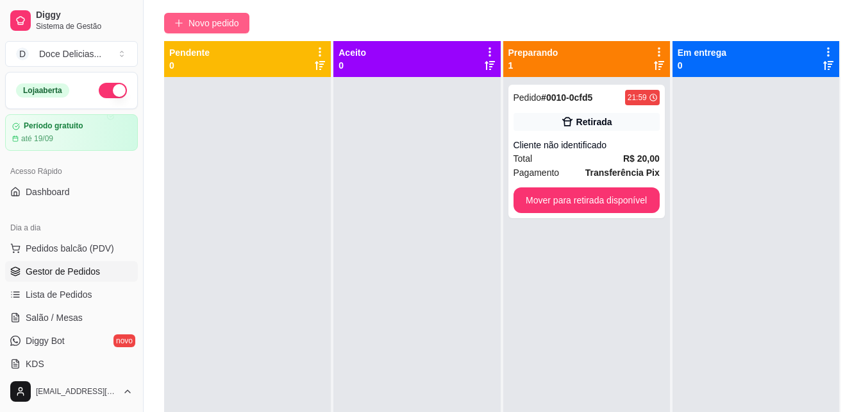
click at [186, 19] on button "Novo pedido" at bounding box center [206, 23] width 85 height 21
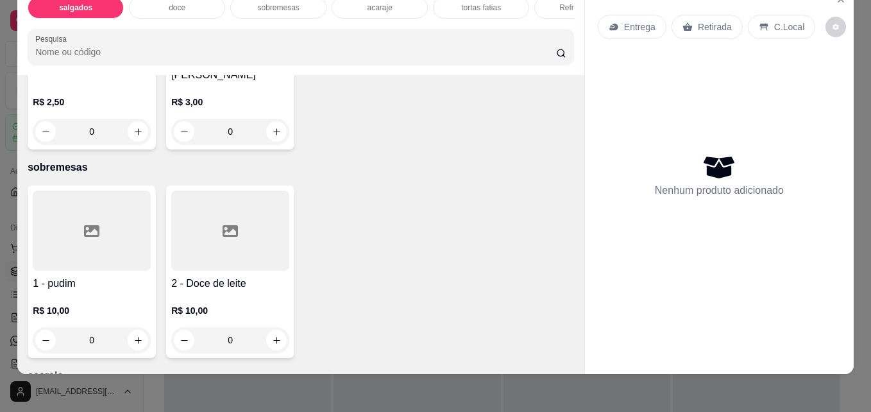
scroll to position [795, 0]
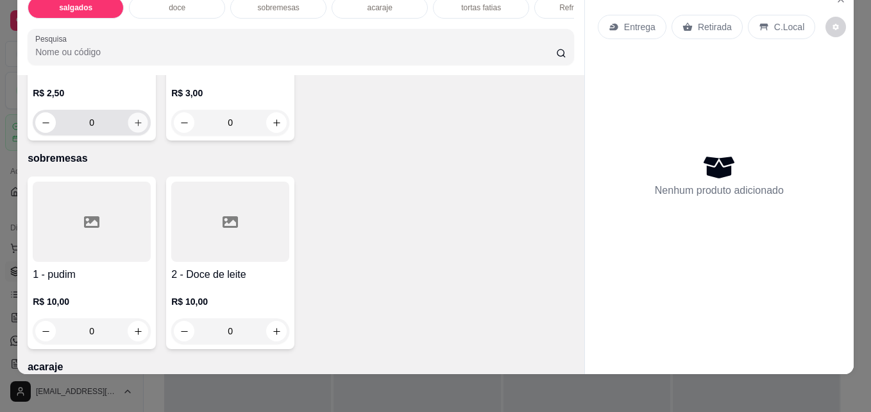
click at [136, 133] on button "increase-product-quantity" at bounding box center [138, 123] width 20 height 20
type input "1"
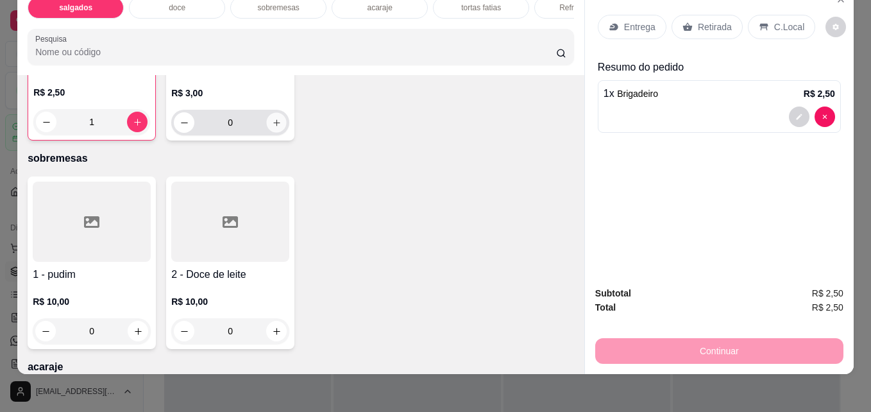
click at [276, 128] on icon "increase-product-quantity" at bounding box center [277, 123] width 10 height 10
type input "1"
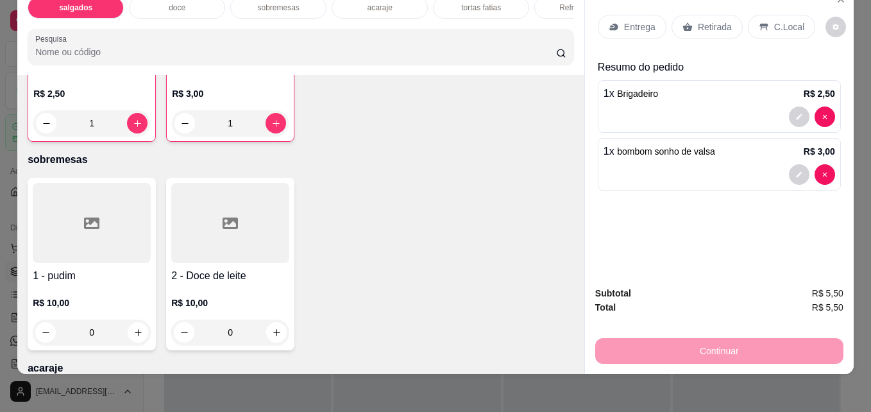
click at [704, 26] on p "Retirada" at bounding box center [715, 27] width 34 height 13
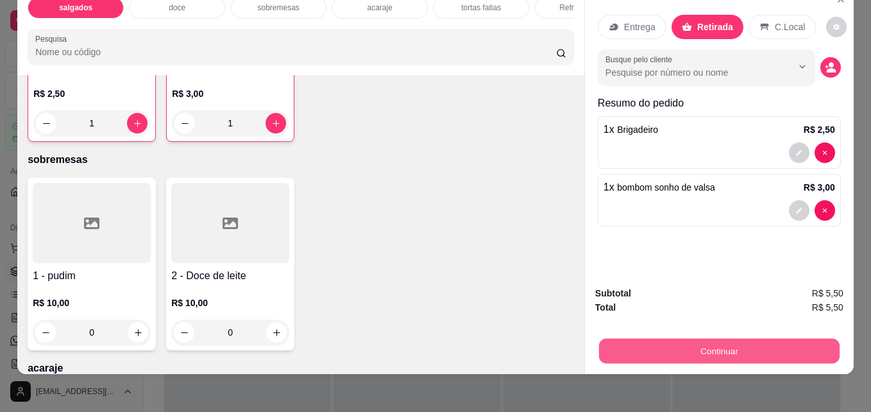
click at [684, 338] on button "Continuar" at bounding box center [719, 350] width 240 height 25
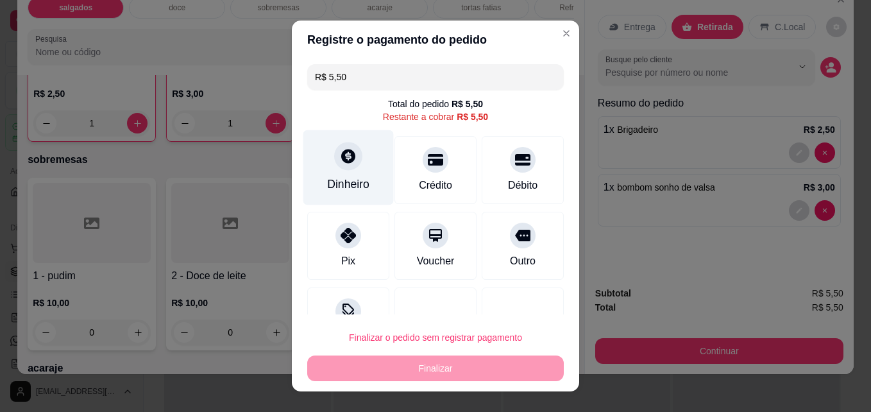
click at [347, 160] on icon at bounding box center [348, 156] width 17 height 17
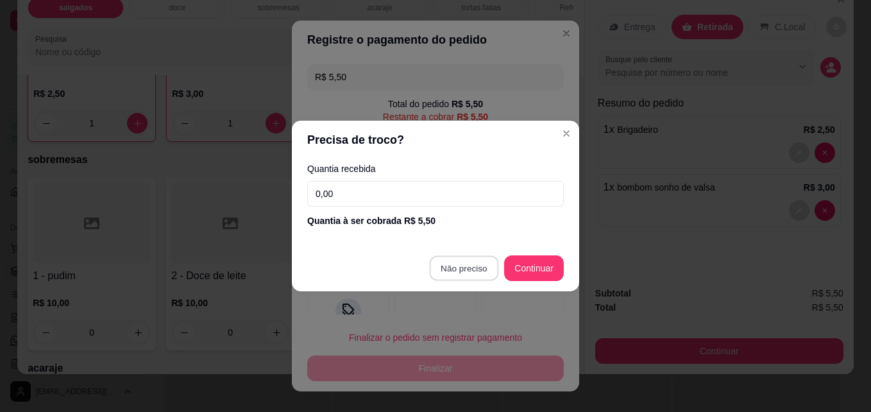
type input "R$ 0,00"
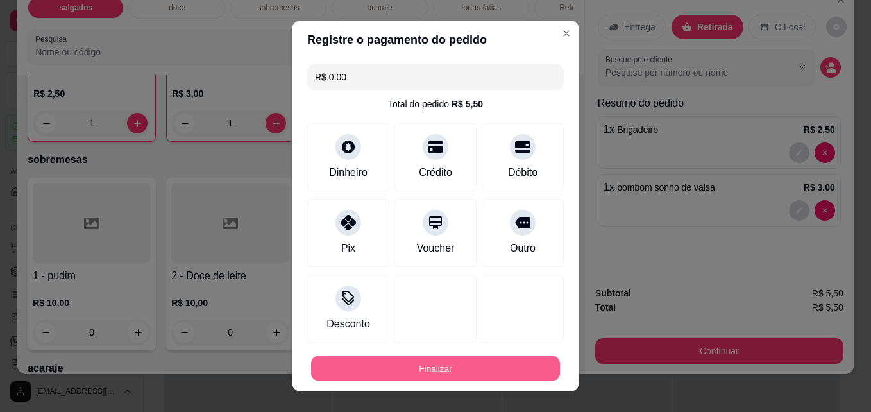
click at [455, 373] on button "Finalizar" at bounding box center [435, 368] width 249 height 25
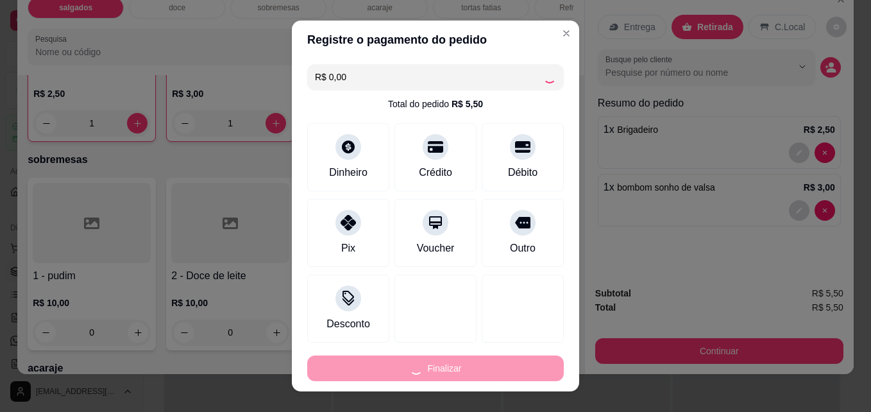
type input "0"
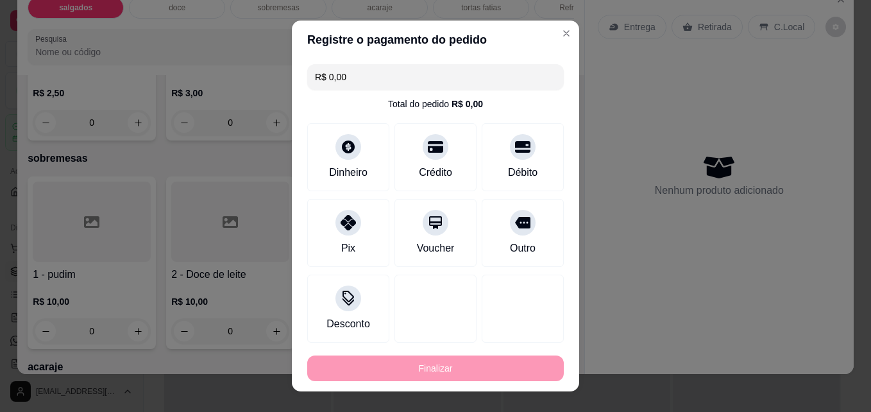
type input "-R$ 5,50"
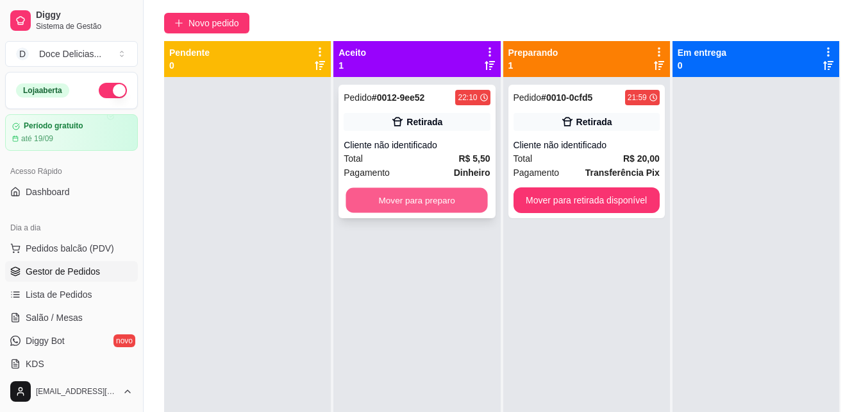
click at [430, 208] on button "Mover para preparo" at bounding box center [417, 200] width 142 height 25
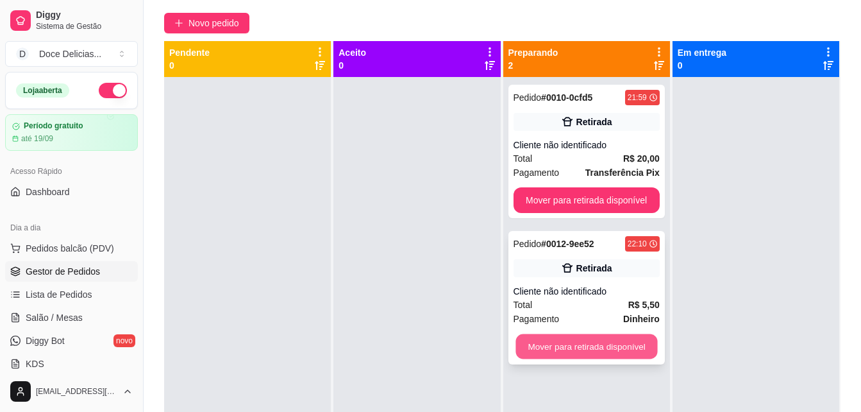
click at [591, 348] on button "Mover para retirada disponível" at bounding box center [587, 346] width 142 height 25
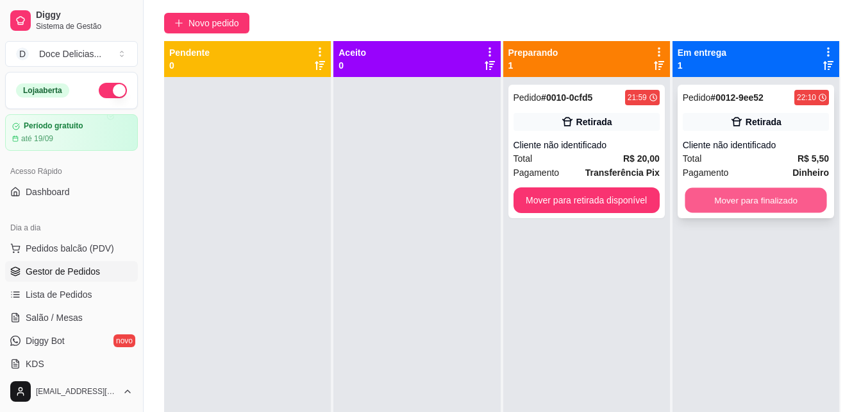
click at [741, 190] on button "Mover para finalizado" at bounding box center [756, 200] width 142 height 25
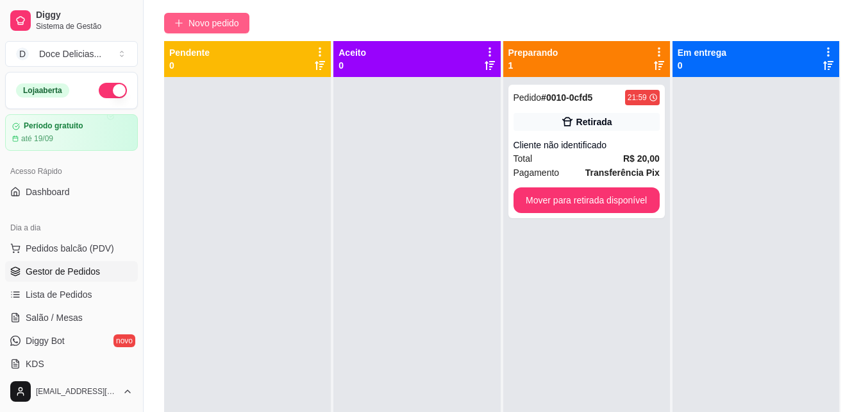
click at [179, 15] on button "Novo pedido" at bounding box center [206, 23] width 85 height 21
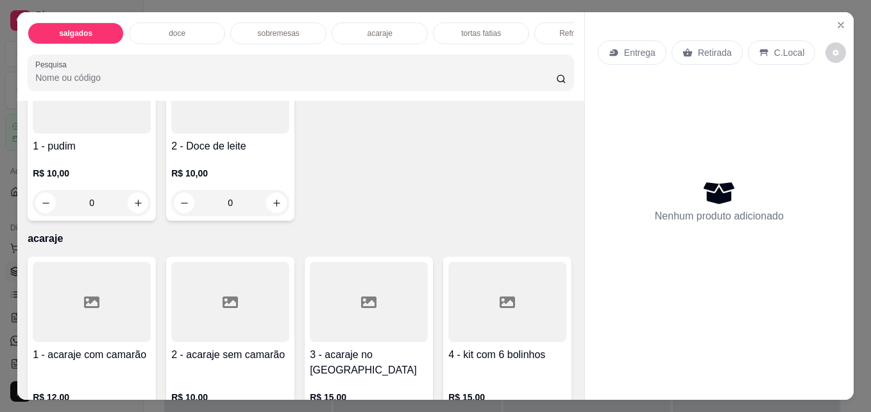
scroll to position [975, 0]
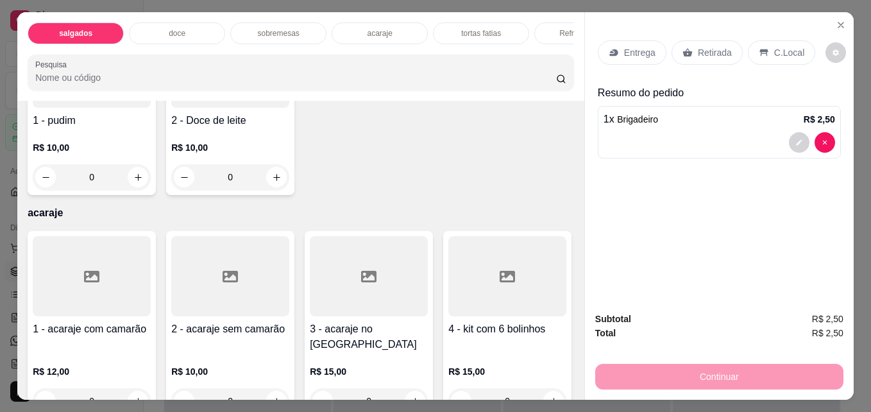
scroll to position [975, 0]
type input "3"
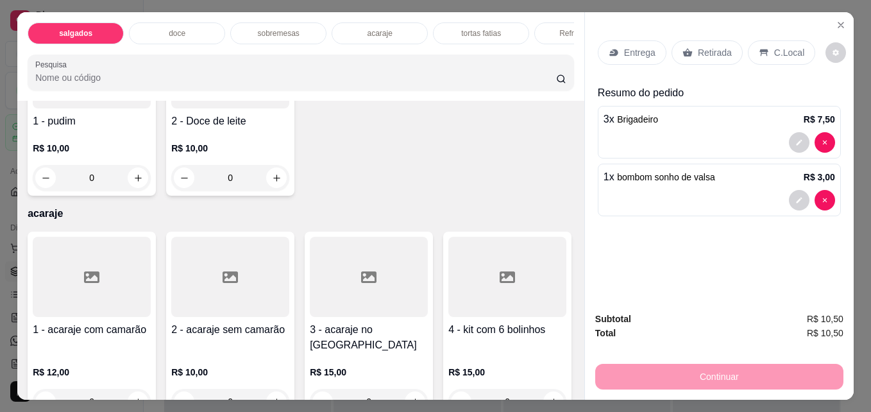
type input "3"
click at [699, 46] on p "Retirada" at bounding box center [715, 52] width 34 height 13
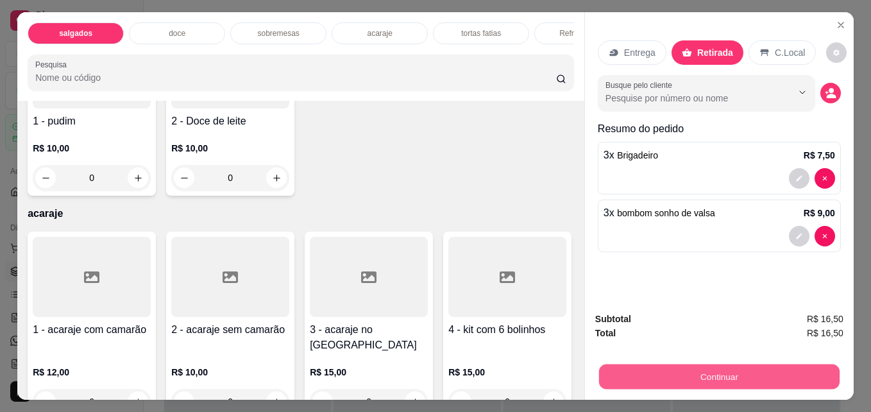
click at [709, 381] on button "Continuar" at bounding box center [719, 376] width 240 height 25
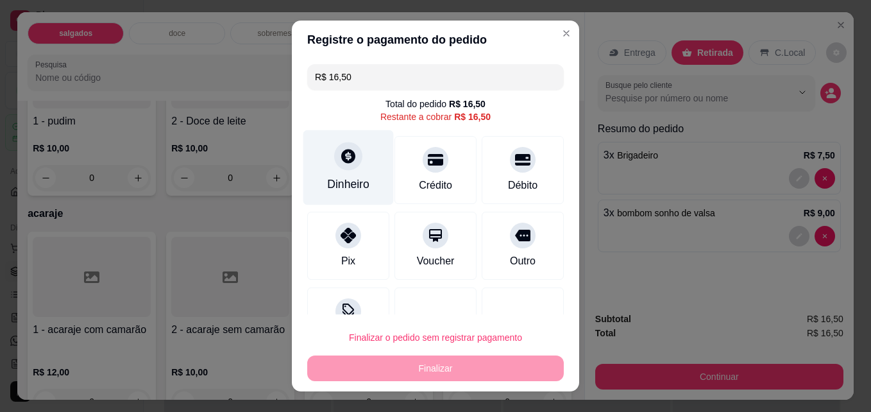
click at [336, 169] on div at bounding box center [348, 156] width 28 height 28
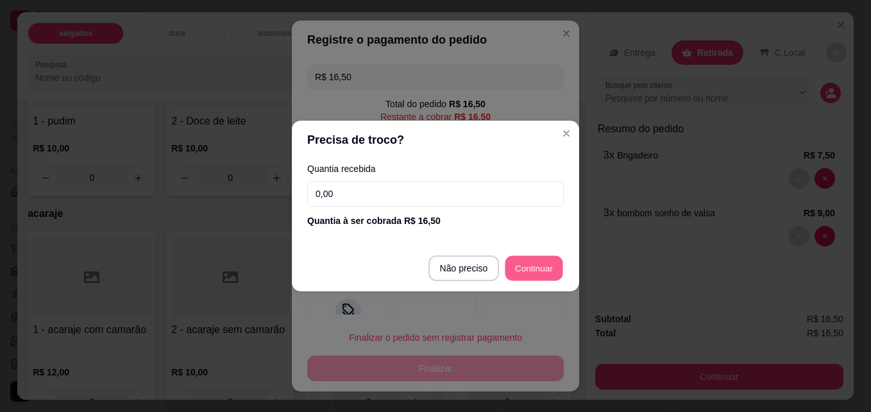
type input "R$ 0,00"
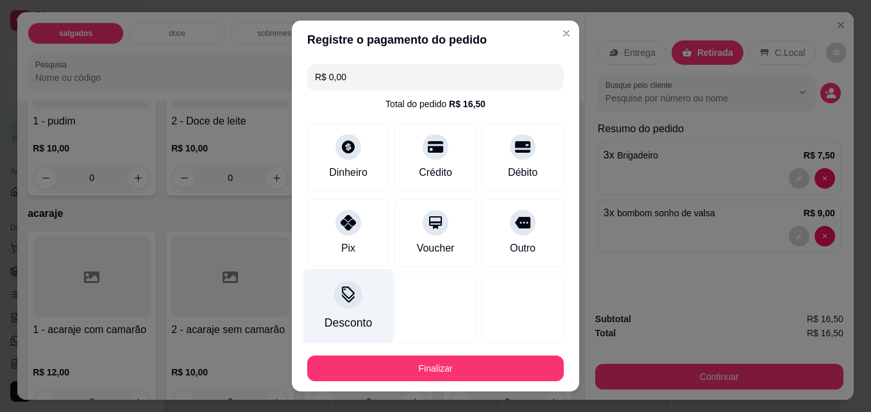
click at [348, 288] on icon at bounding box center [348, 294] width 17 height 17
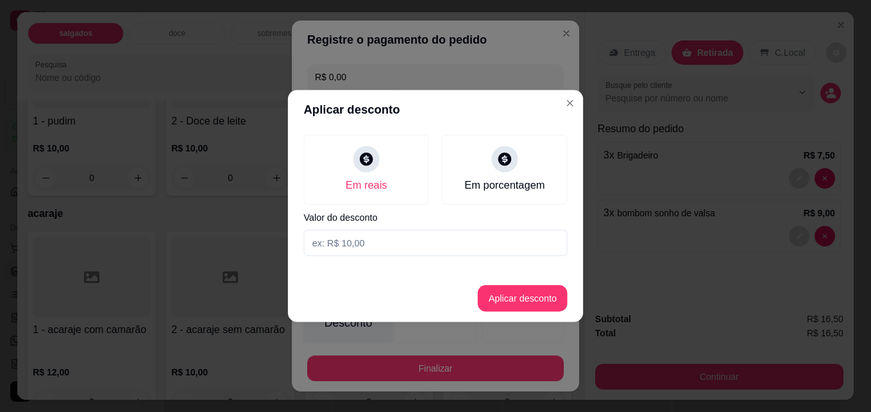
click at [348, 288] on footer "Aplicar desconto" at bounding box center [435, 297] width 295 height 47
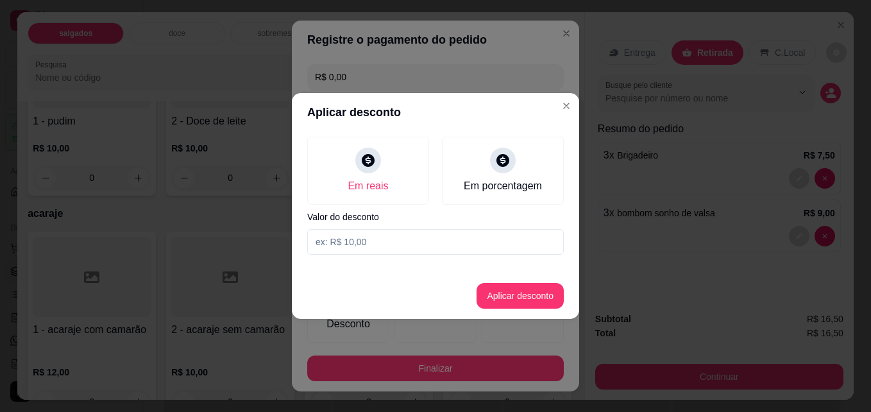
click at [353, 251] on input at bounding box center [435, 242] width 257 height 26
type input "0,50"
click at [505, 298] on button "Aplicar desconto" at bounding box center [520, 295] width 84 height 25
type input "-R$ 0,50"
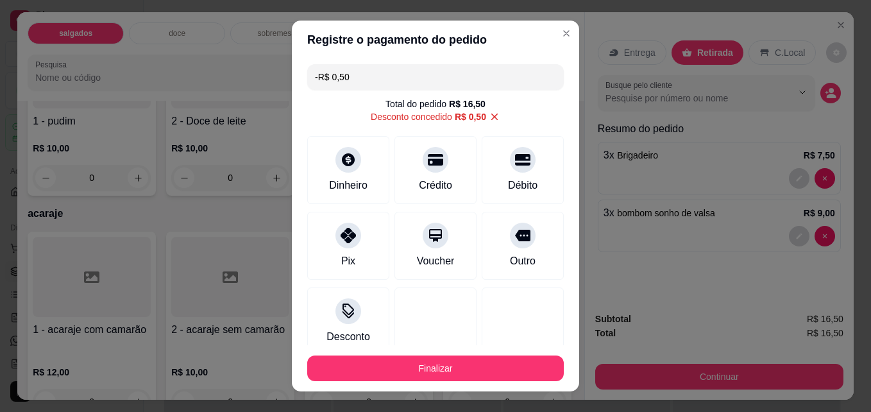
click at [495, 351] on footer "Finalizar" at bounding box center [435, 368] width 287 height 46
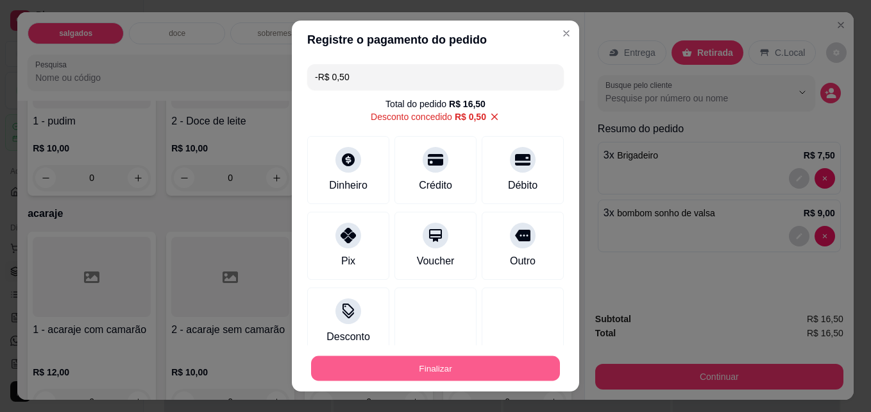
click at [495, 360] on button "Finalizar" at bounding box center [435, 368] width 249 height 25
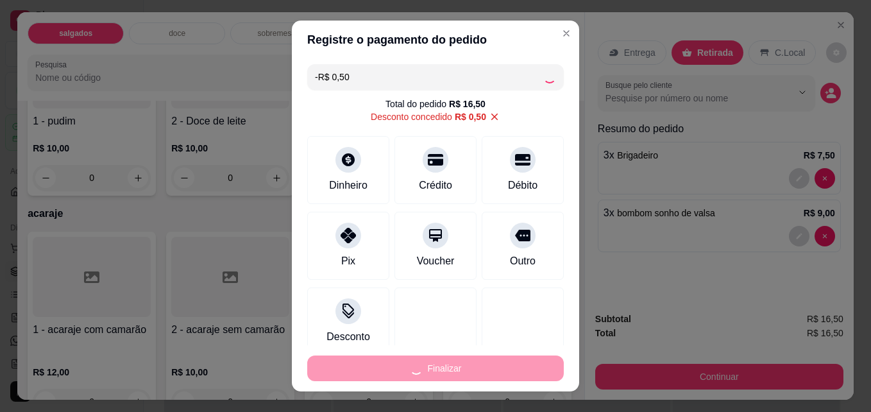
type input "0"
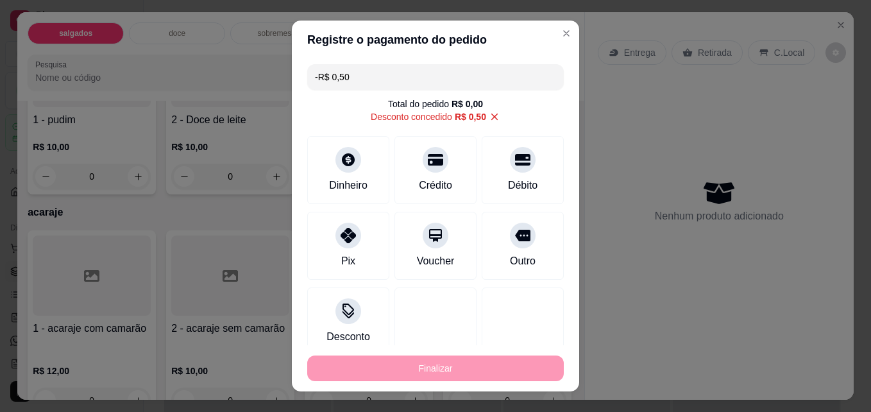
type input "-R$ 17,00"
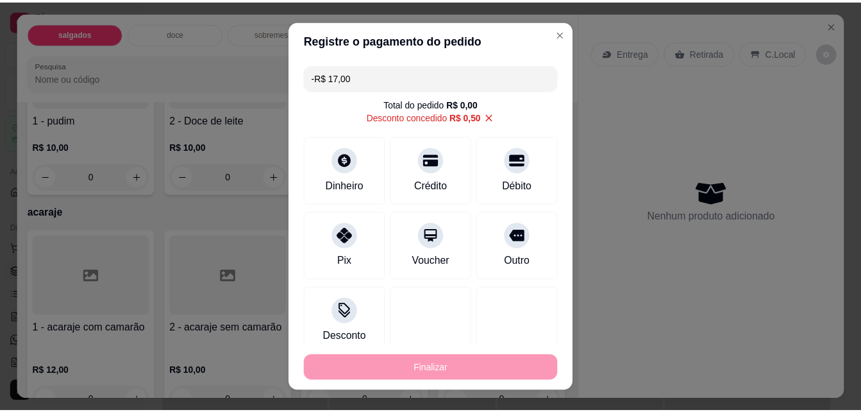
scroll to position [975, 0]
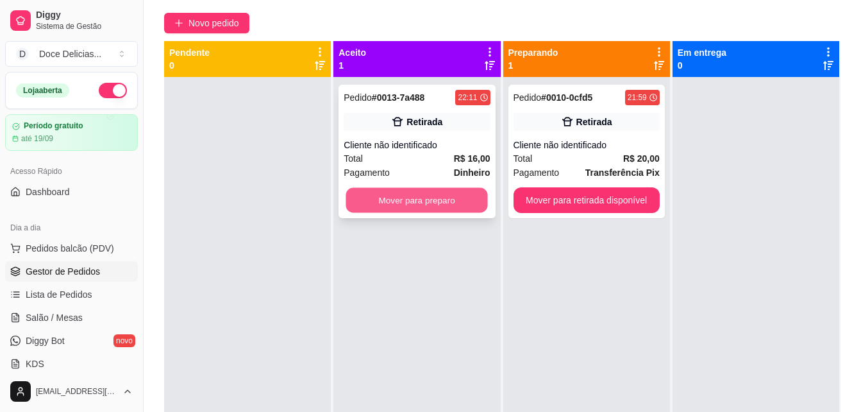
click at [433, 207] on button "Mover para preparo" at bounding box center [417, 200] width 142 height 25
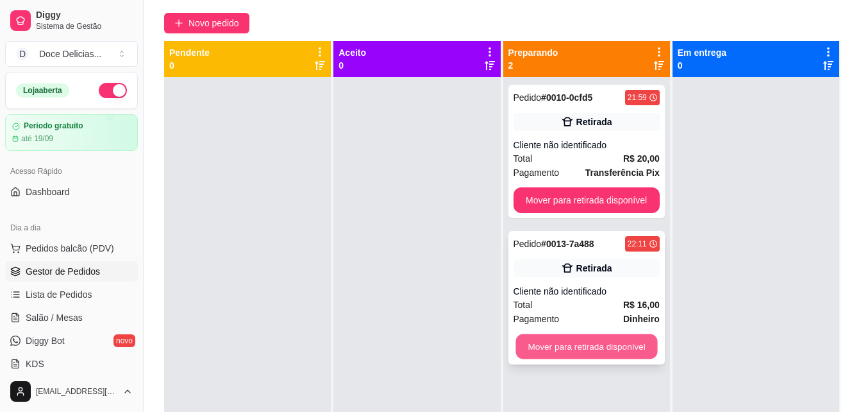
click at [622, 346] on button "Mover para retirada disponível" at bounding box center [587, 346] width 142 height 25
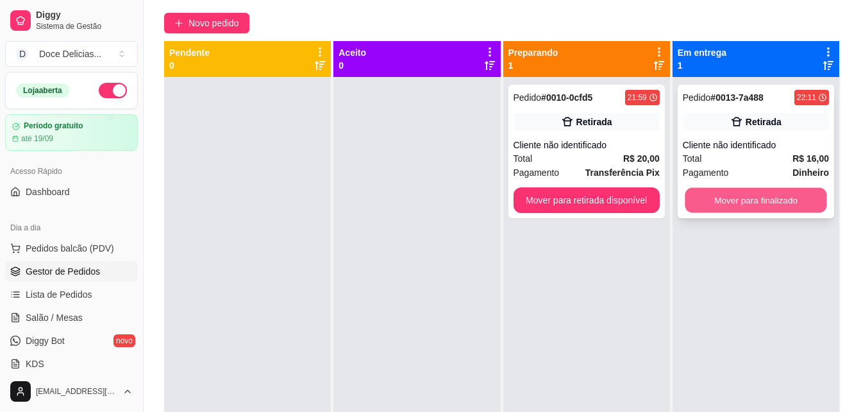
click at [711, 189] on button "Mover para finalizado" at bounding box center [756, 200] width 142 height 25
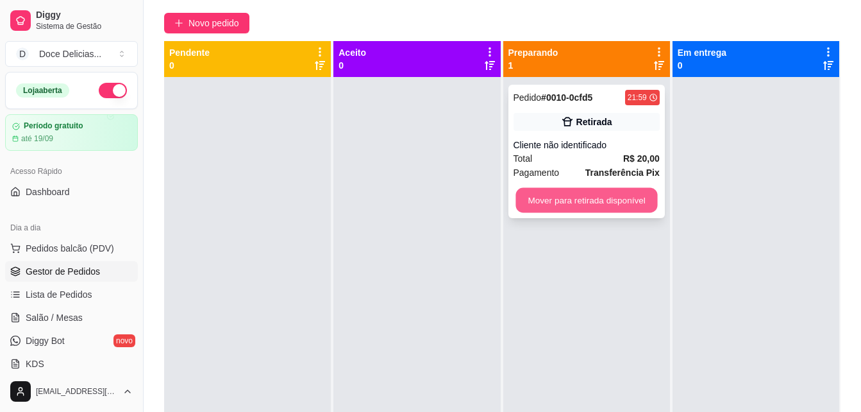
click at [645, 199] on button "Mover para retirada disponível" at bounding box center [587, 200] width 142 height 25
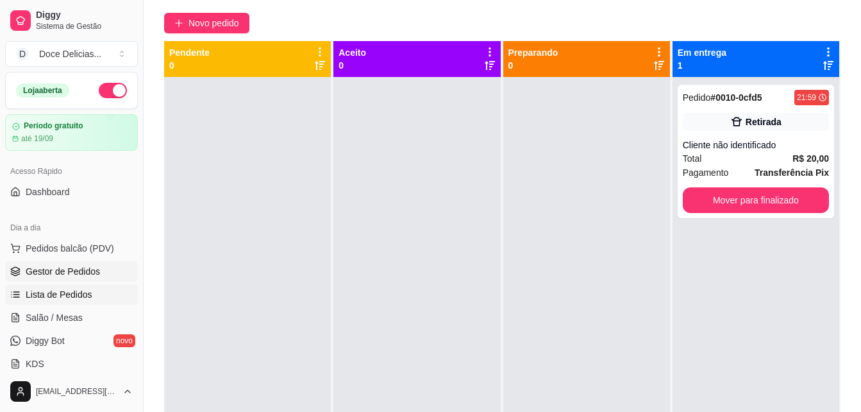
click at [72, 289] on span "Lista de Pedidos" at bounding box center [59, 294] width 67 height 13
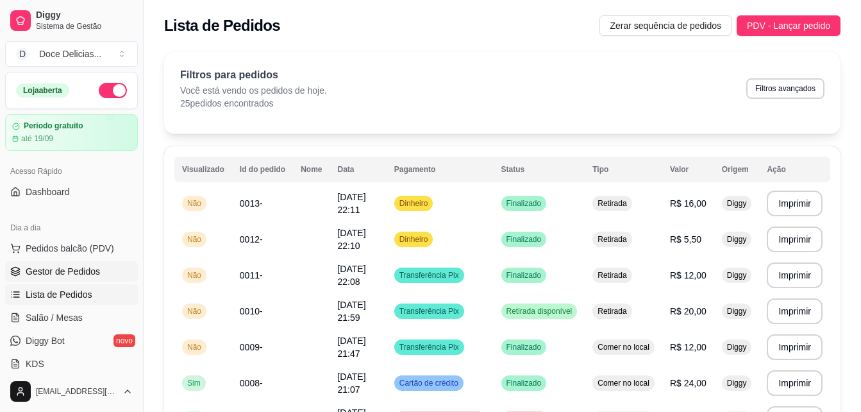
click at [52, 266] on span "Gestor de Pedidos" at bounding box center [63, 271] width 74 height 13
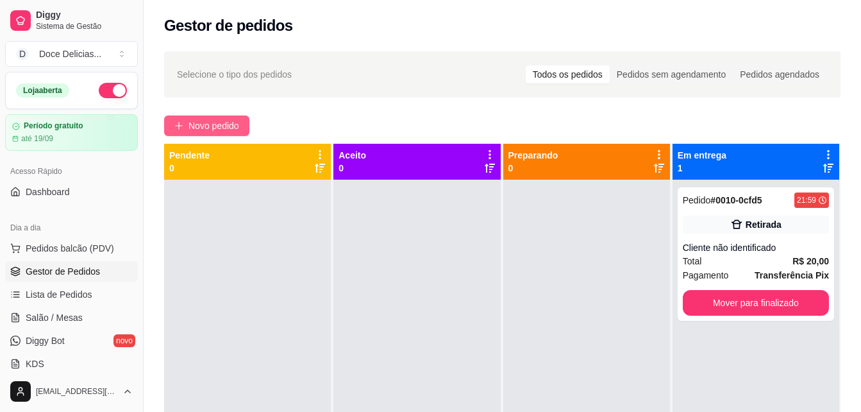
click at [184, 118] on button "Novo pedido" at bounding box center [206, 125] width 85 height 21
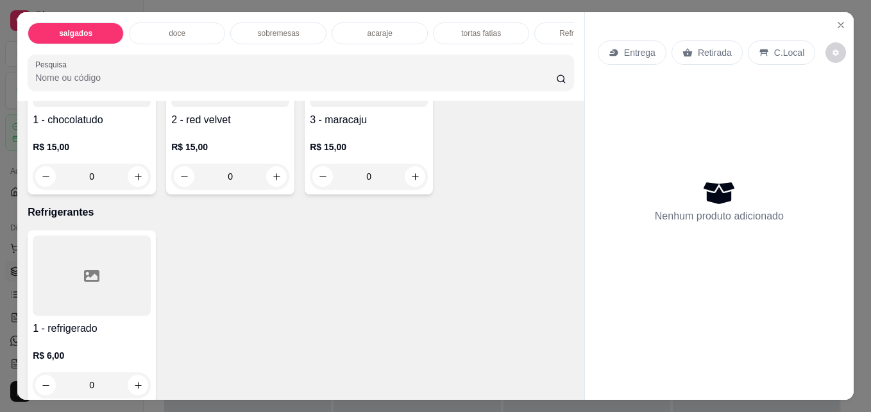
scroll to position [1616, 0]
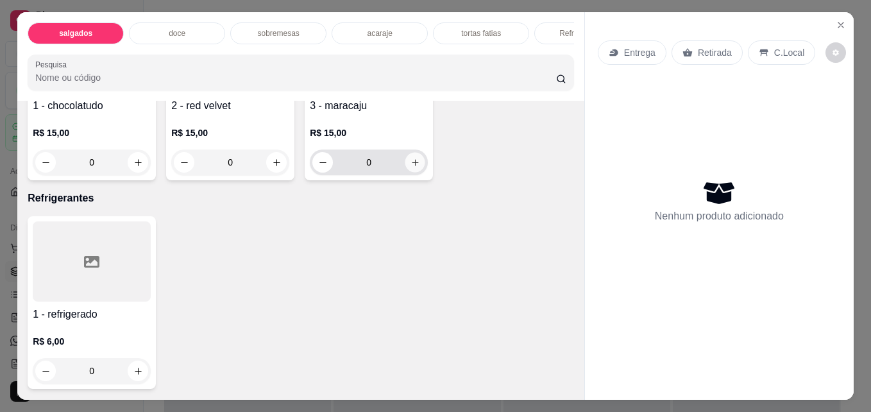
click at [413, 167] on icon "increase-product-quantity" at bounding box center [415, 163] width 10 height 10
type input "1"
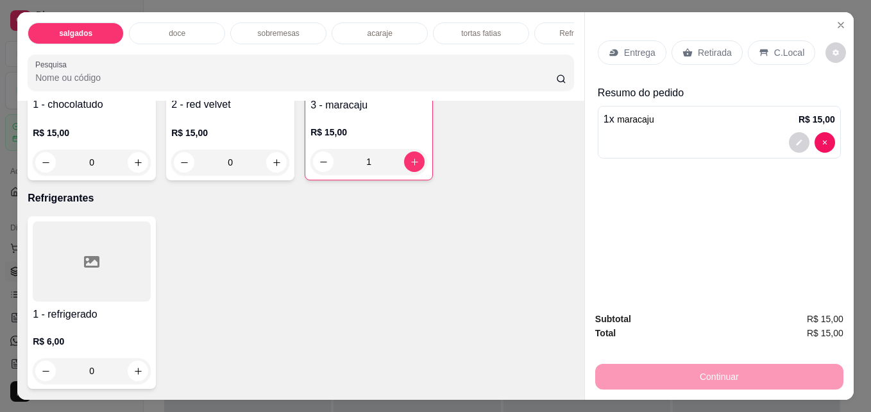
click at [698, 51] on p "Retirada" at bounding box center [715, 52] width 34 height 13
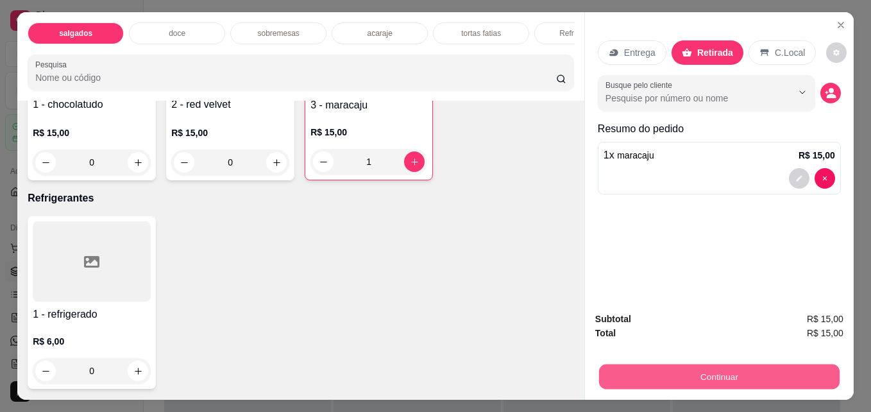
click at [687, 364] on button "Continuar" at bounding box center [719, 376] width 240 height 25
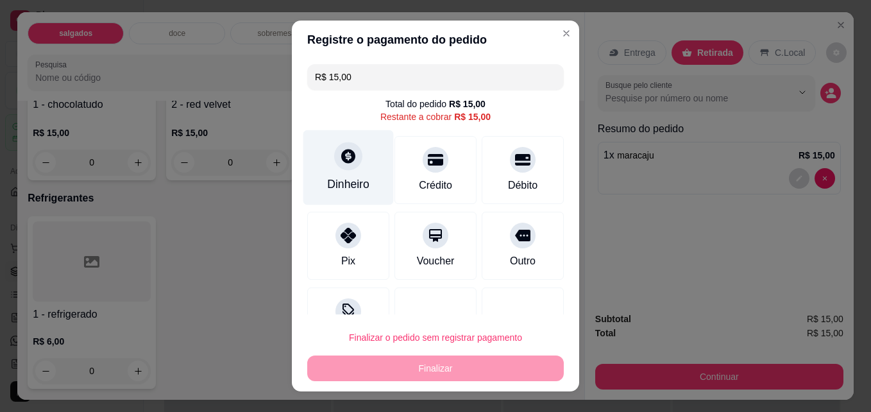
click at [342, 158] on icon at bounding box center [348, 156] width 17 height 17
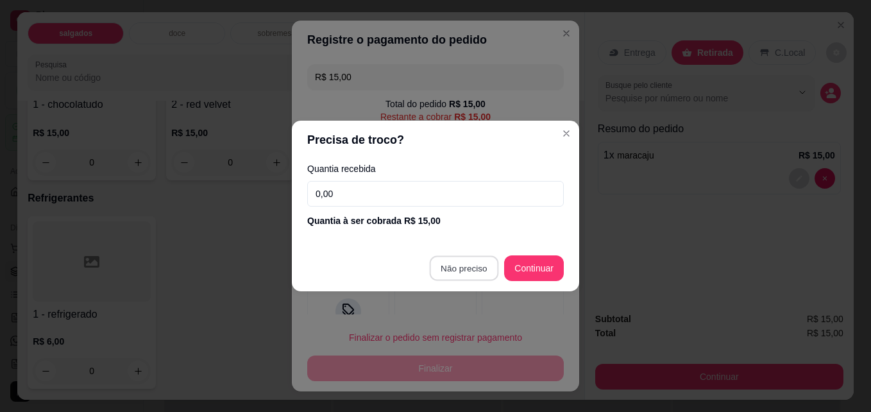
type input "R$ 0,00"
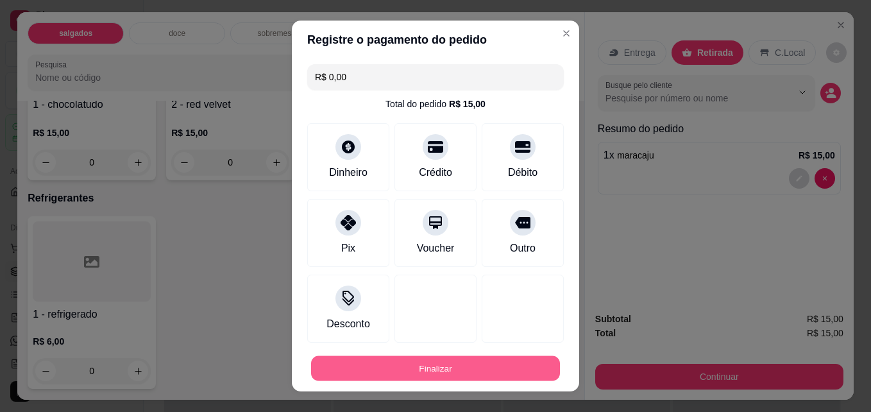
click at [483, 364] on button "Finalizar" at bounding box center [435, 368] width 249 height 25
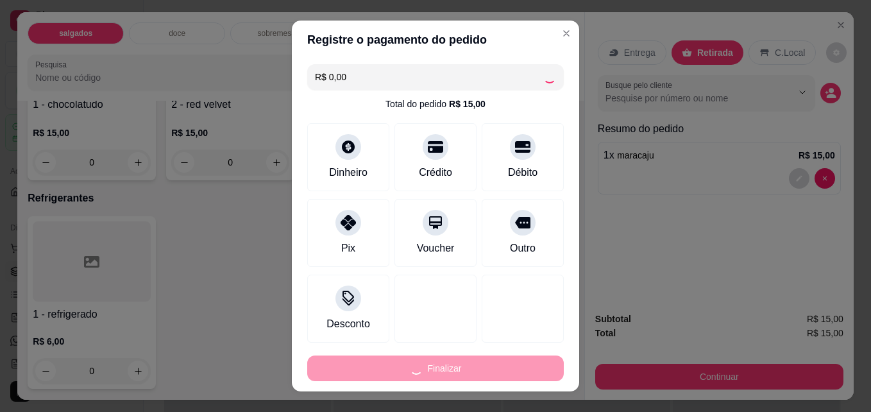
type input "0"
type input "-R$ 15,00"
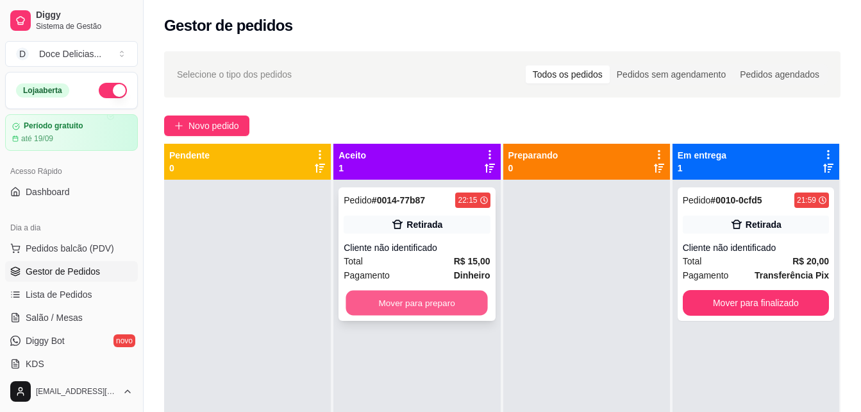
click at [457, 302] on button "Mover para preparo" at bounding box center [417, 303] width 142 height 25
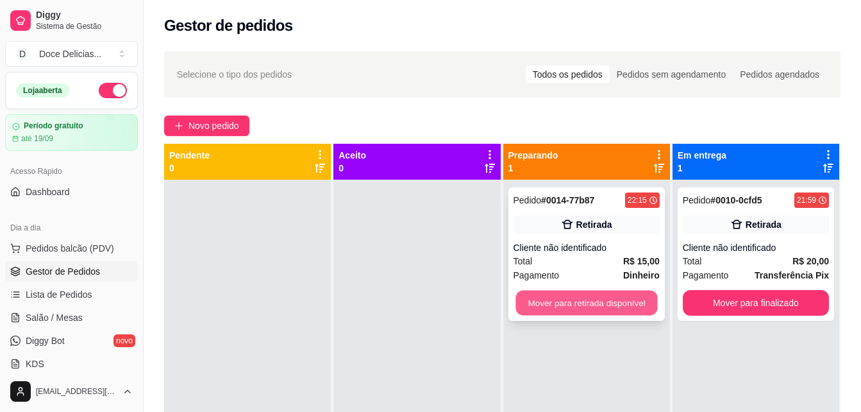
click at [543, 298] on button "Mover para retirada disponível" at bounding box center [587, 303] width 142 height 25
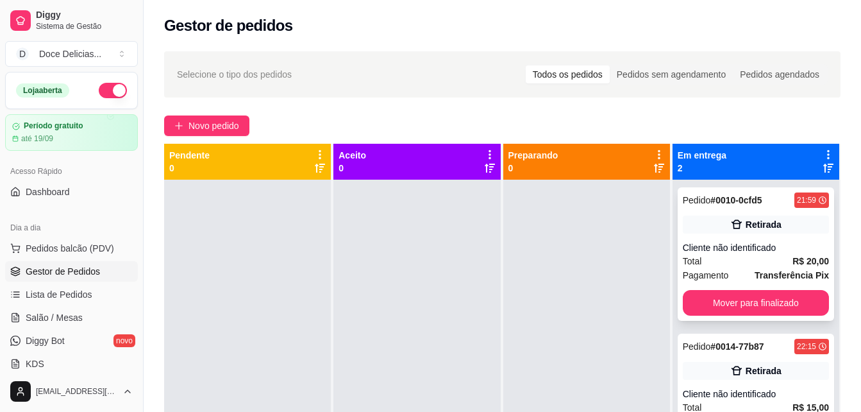
click at [691, 289] on div "Pedido # 0010-0cfd5 21:59 Retirada Cliente não identificado Total R$ 20,00 Paga…" at bounding box center [756, 253] width 156 height 133
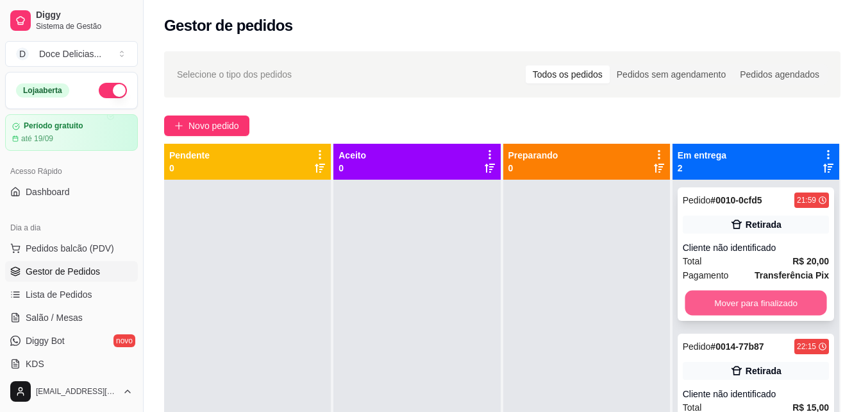
click at [746, 296] on button "Mover para finalizado" at bounding box center [756, 303] width 142 height 25
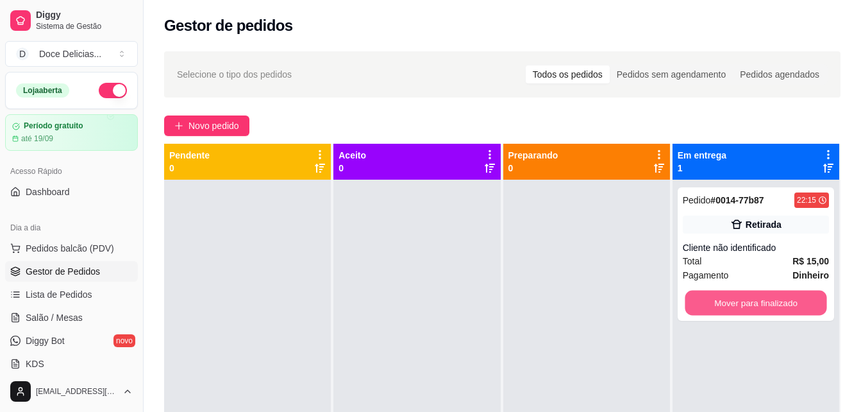
click at [746, 296] on button "Mover para finalizado" at bounding box center [756, 303] width 142 height 25
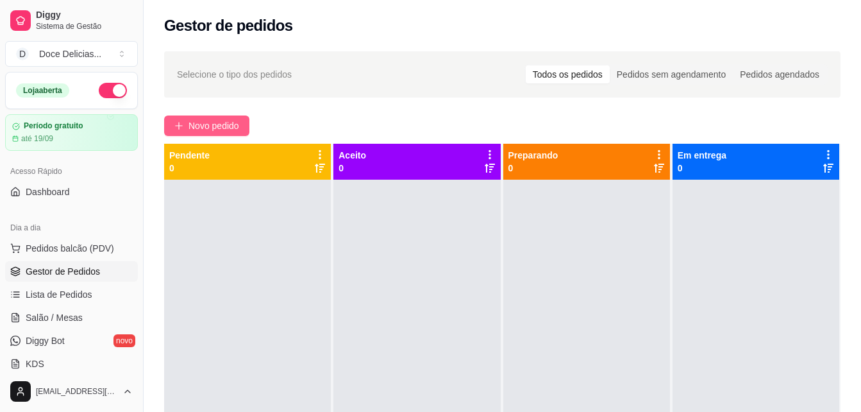
click at [224, 124] on span "Novo pedido" at bounding box center [214, 126] width 51 height 14
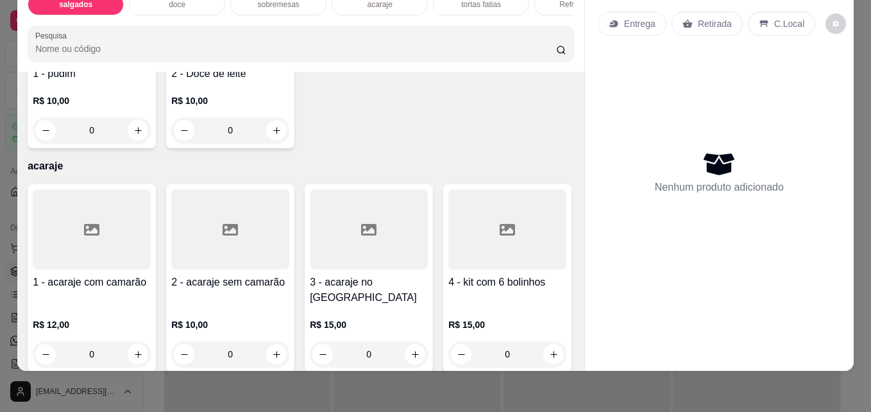
scroll to position [1000, 0]
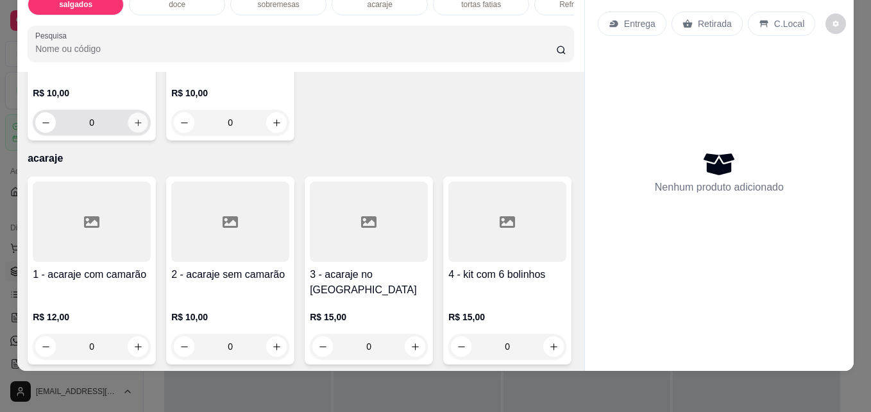
click at [131, 133] on button "increase-product-quantity" at bounding box center [138, 123] width 20 height 20
type input "1"
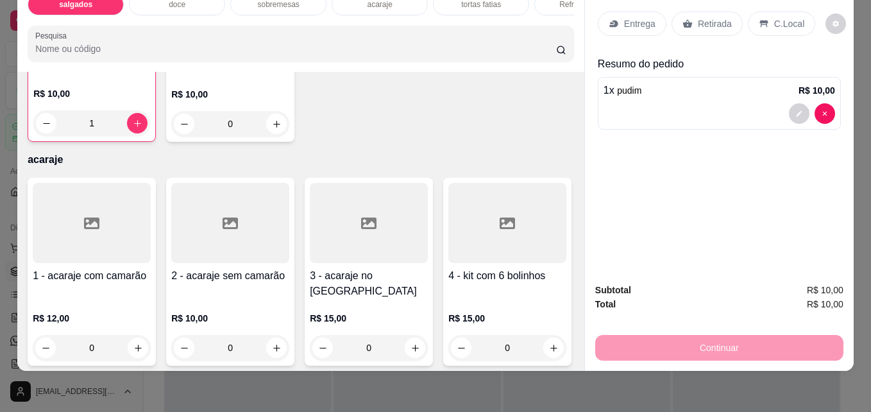
click at [713, 20] on p "Retirada" at bounding box center [715, 23] width 34 height 13
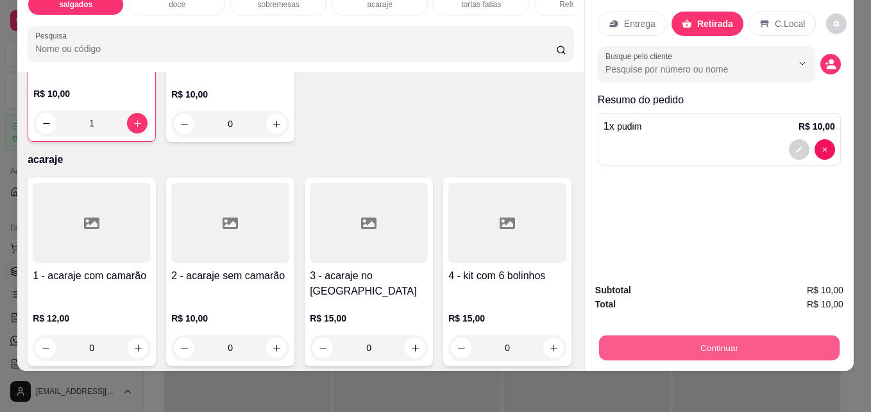
click at [688, 341] on button "Continuar" at bounding box center [719, 347] width 240 height 25
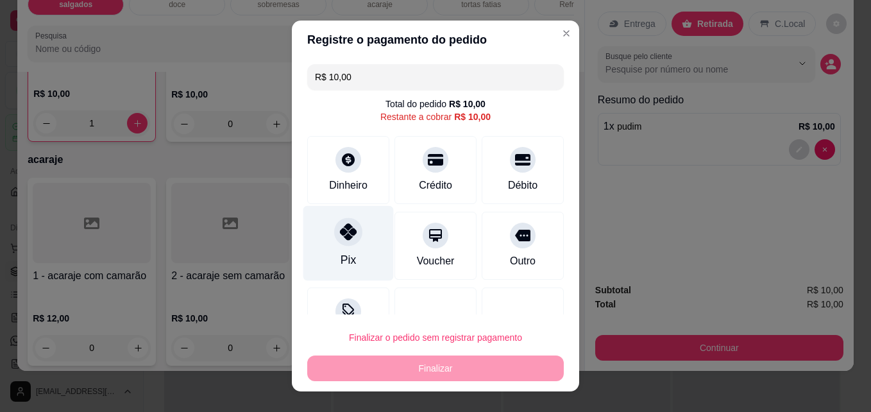
click at [356, 253] on div "Pix" at bounding box center [348, 243] width 90 height 75
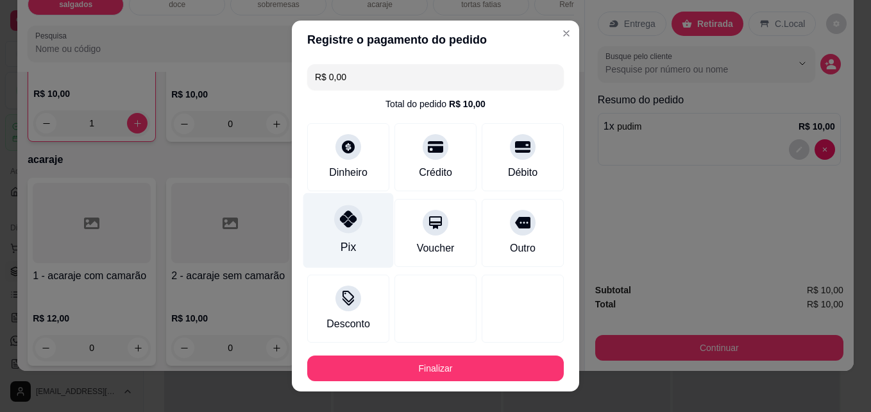
type input "R$ 0,00"
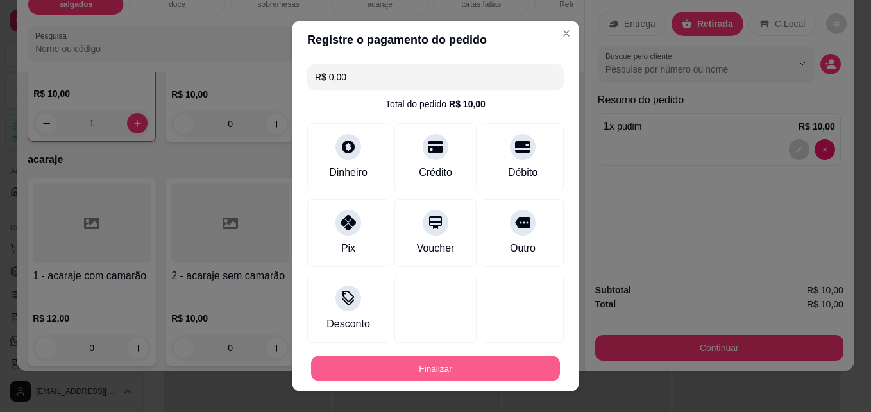
click at [392, 362] on button "Finalizar" at bounding box center [435, 368] width 249 height 25
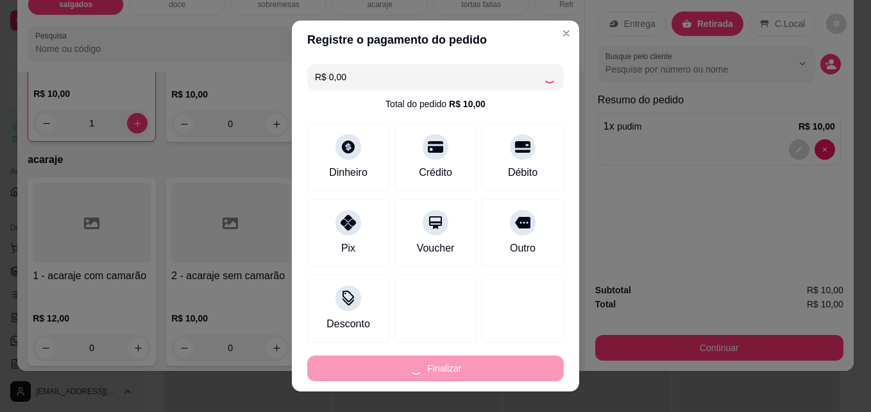
type input "0"
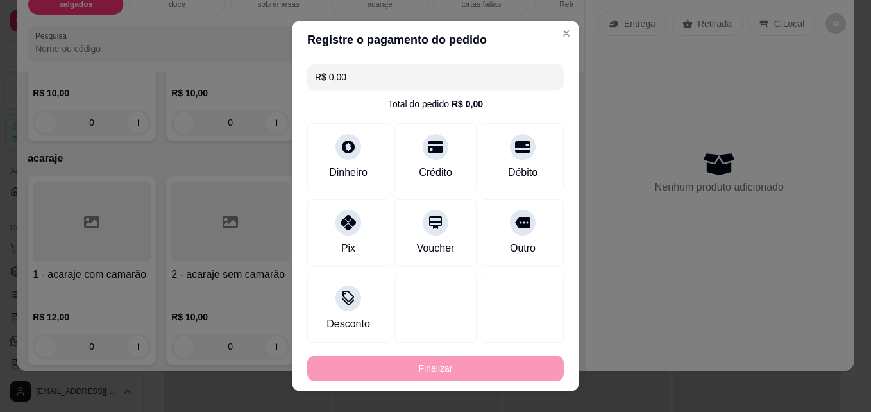
type input "-R$ 10,00"
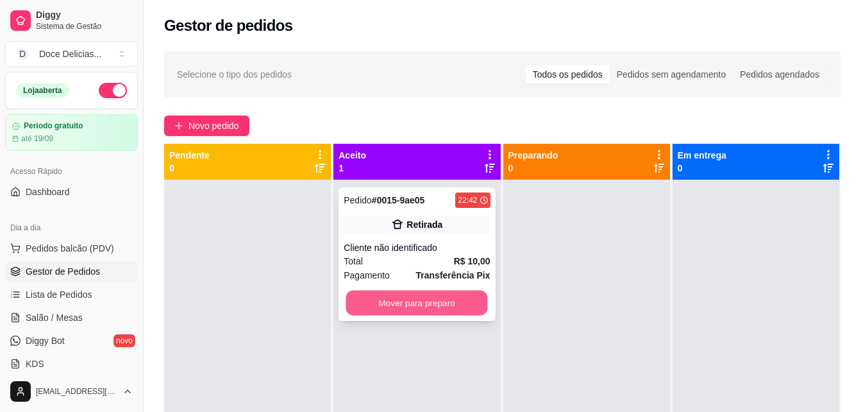
click at [424, 313] on button "Mover para preparo" at bounding box center [417, 303] width 142 height 25
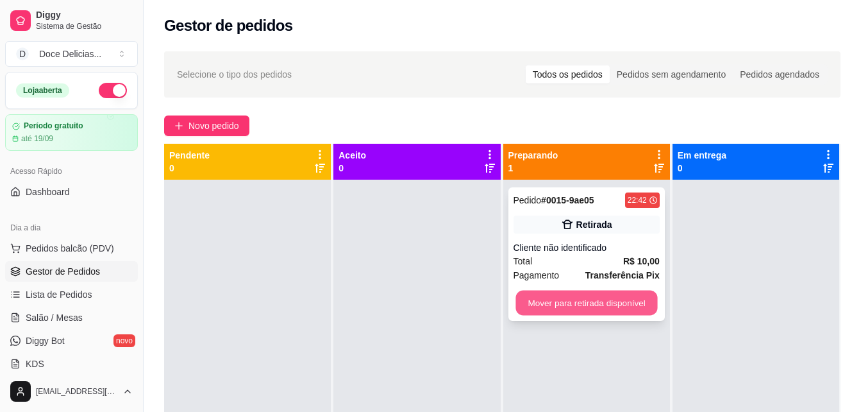
click at [552, 307] on button "Mover para retirada disponível" at bounding box center [587, 303] width 142 height 25
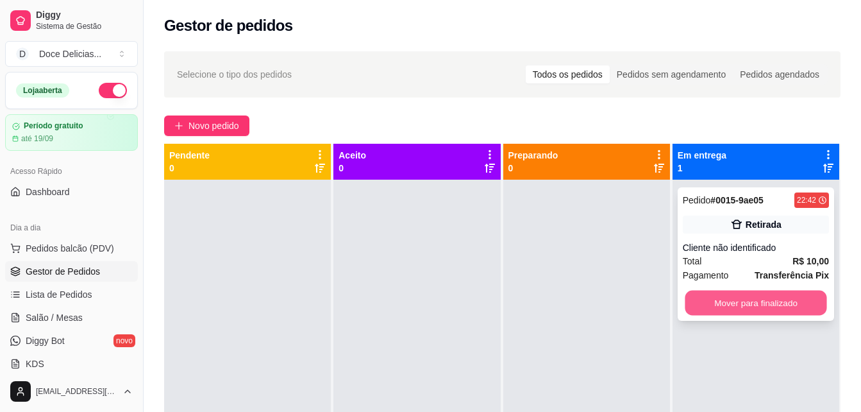
click at [738, 298] on button "Mover para finalizado" at bounding box center [756, 303] width 142 height 25
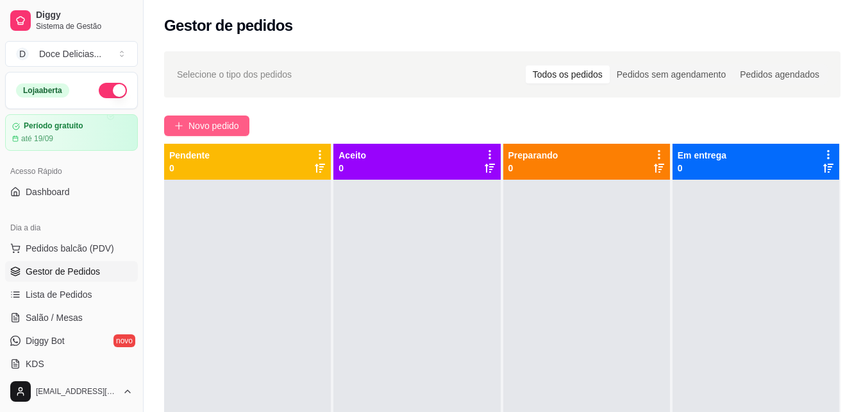
click at [199, 126] on span "Novo pedido" at bounding box center [214, 126] width 51 height 14
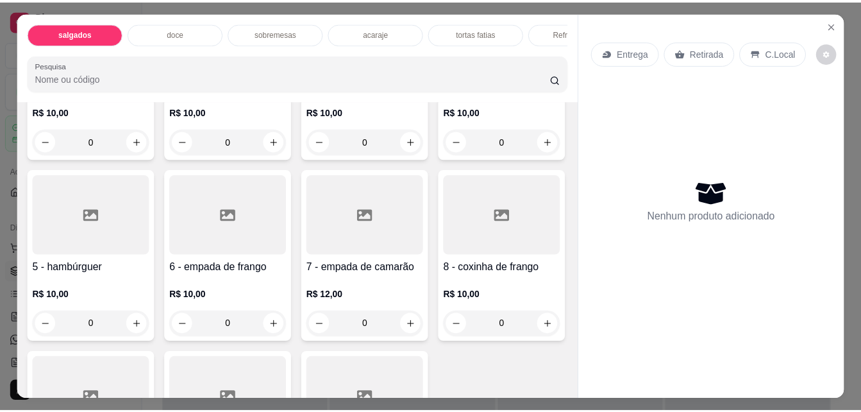
scroll to position [205, 0]
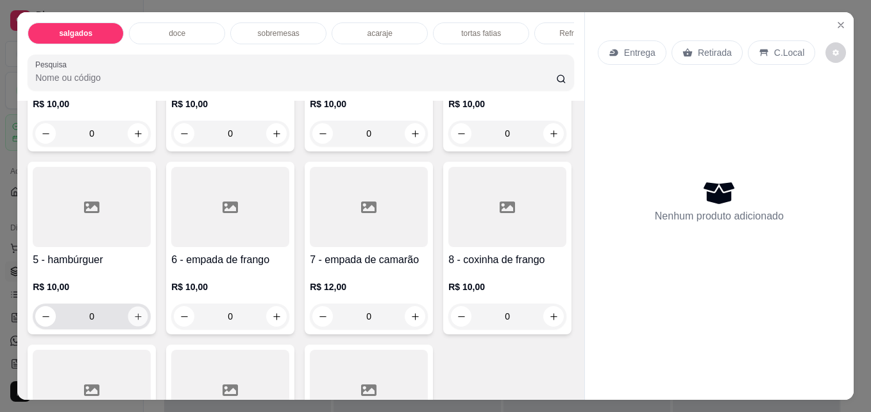
click at [148, 323] on button "increase-product-quantity" at bounding box center [138, 317] width 20 height 20
type input "1"
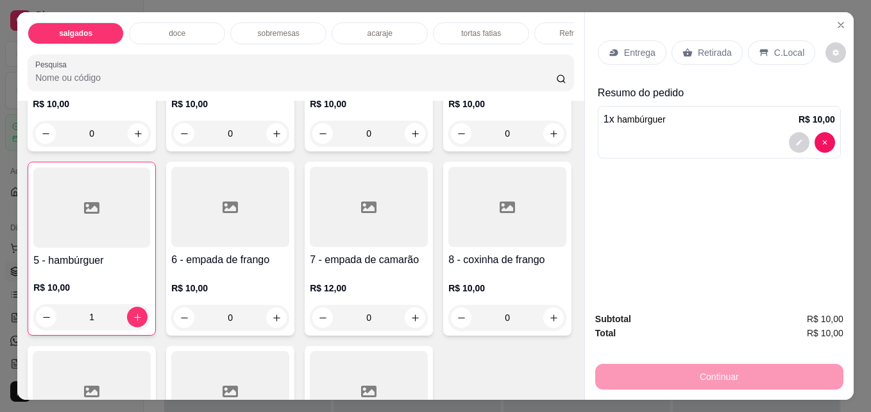
click at [698, 46] on p "Retirada" at bounding box center [715, 52] width 34 height 13
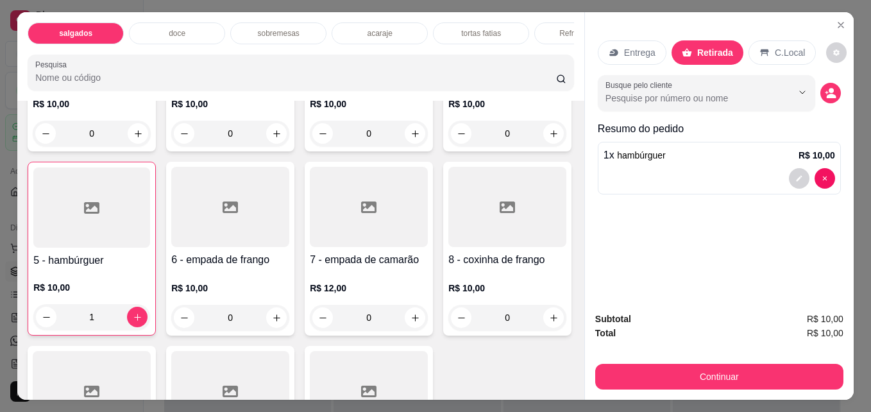
click at [698, 46] on p "Retirada" at bounding box center [715, 52] width 36 height 13
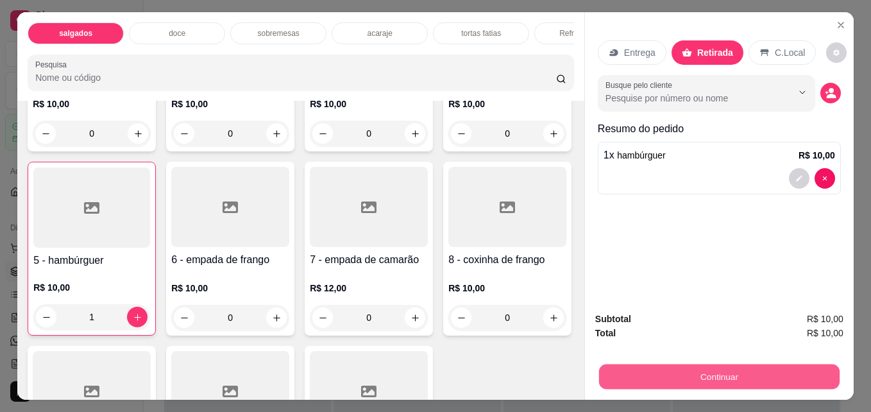
click at [777, 384] on button "Continuar" at bounding box center [719, 376] width 240 height 25
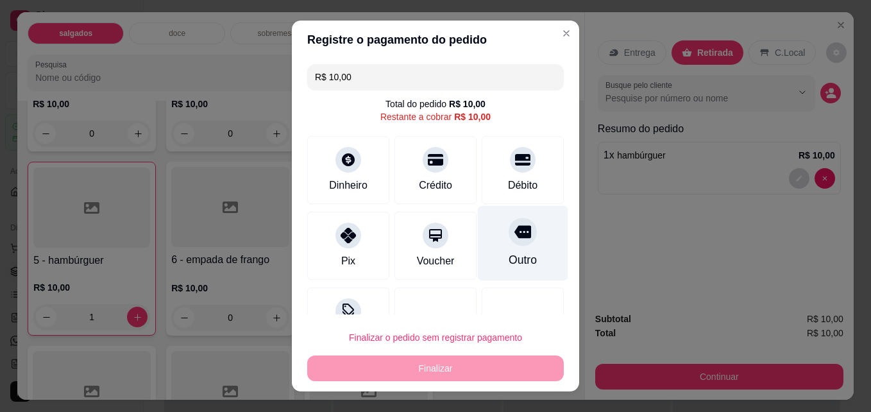
click at [509, 246] on div at bounding box center [523, 232] width 28 height 28
type input "R$ 0,00"
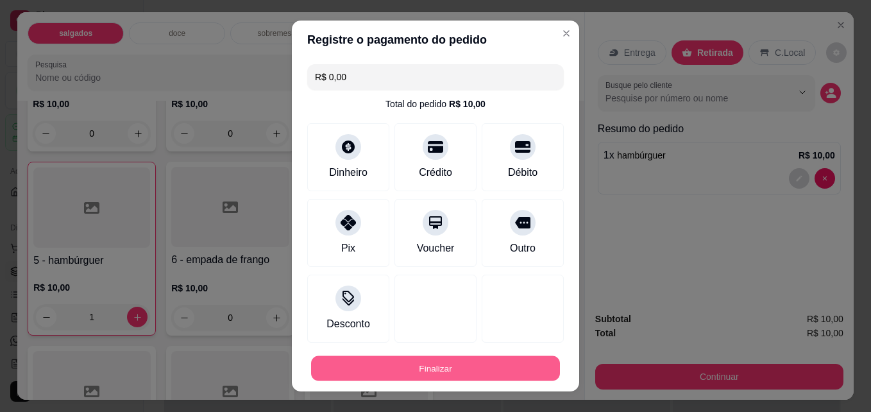
click at [460, 364] on button "Finalizar" at bounding box center [435, 368] width 249 height 25
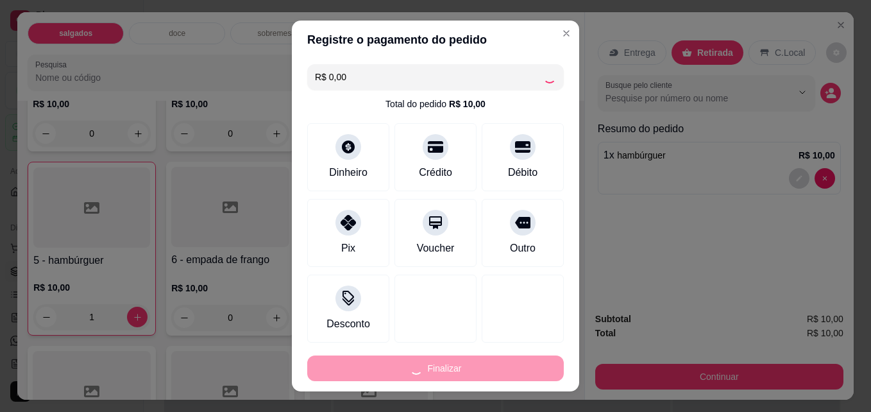
type input "0"
type input "-R$ 10,00"
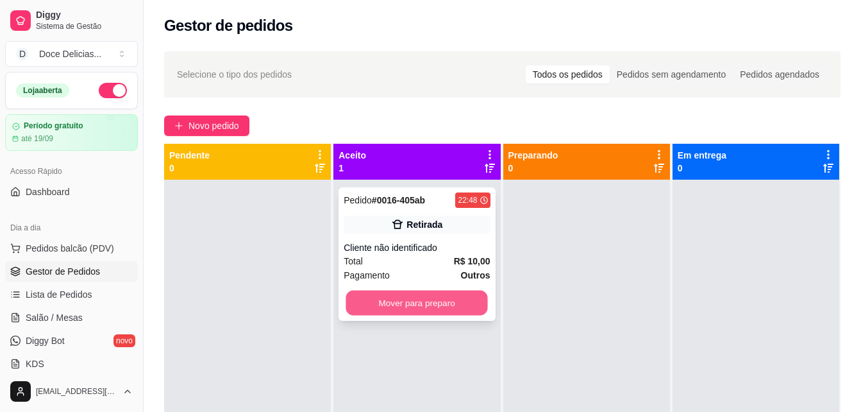
click at [415, 302] on button "Mover para preparo" at bounding box center [417, 303] width 142 height 25
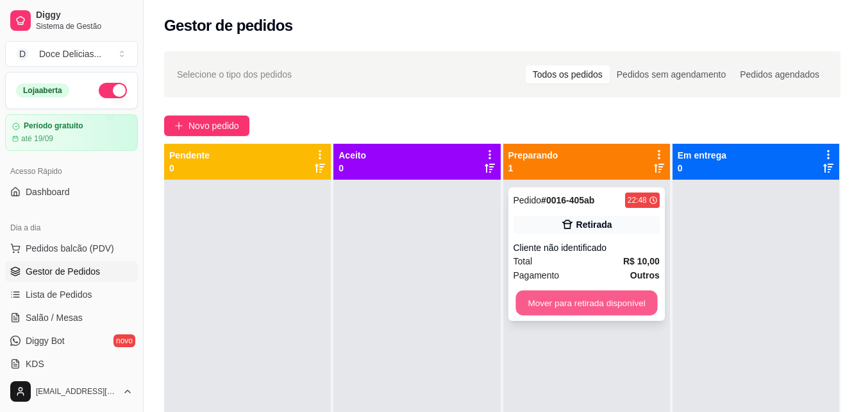
click at [594, 292] on button "Mover para retirada disponível" at bounding box center [587, 303] width 142 height 25
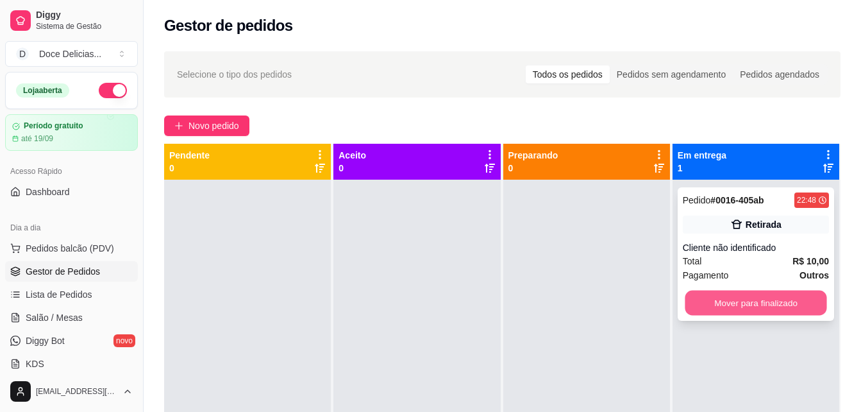
click at [689, 298] on button "Mover para finalizado" at bounding box center [756, 303] width 142 height 25
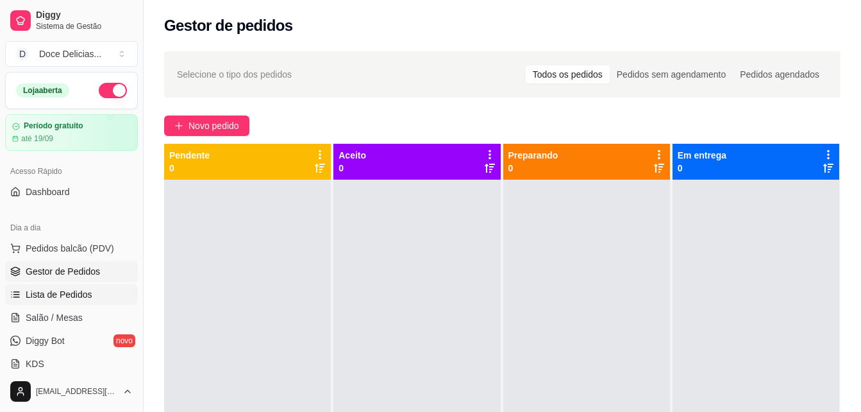
click at [56, 289] on span "Lista de Pedidos" at bounding box center [59, 294] width 67 height 13
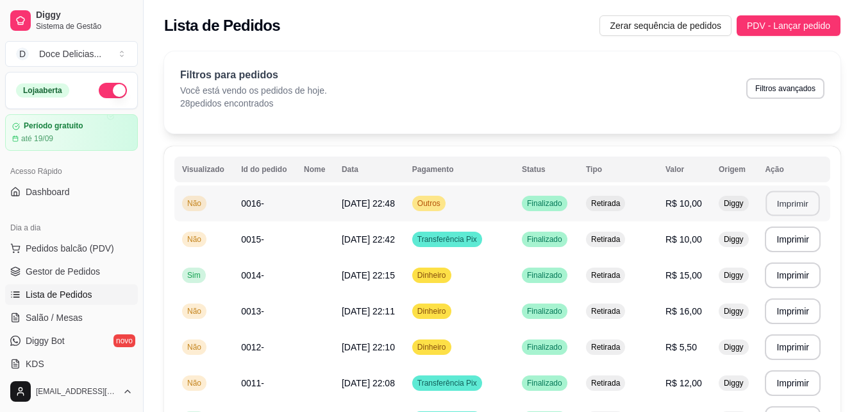
click at [790, 199] on button "Imprimir" at bounding box center [793, 203] width 54 height 25
